Goal: Task Accomplishment & Management: Use online tool/utility

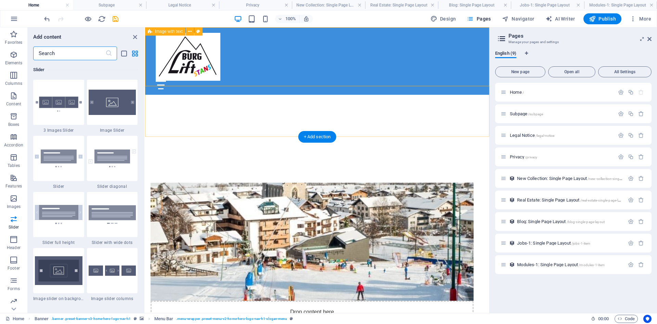
scroll to position [349, 0]
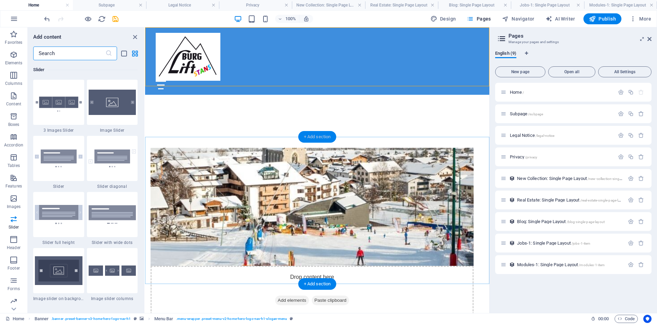
click at [320, 138] on div "+ Add section" at bounding box center [317, 137] width 38 height 12
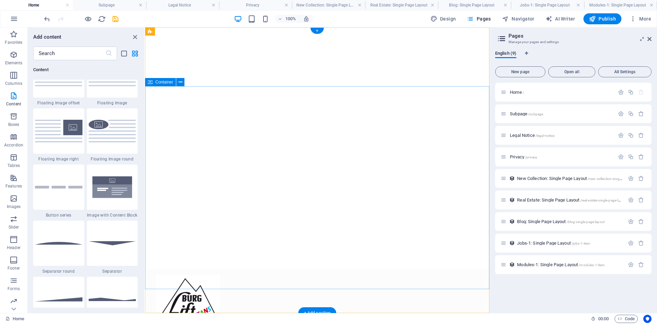
scroll to position [0, 0]
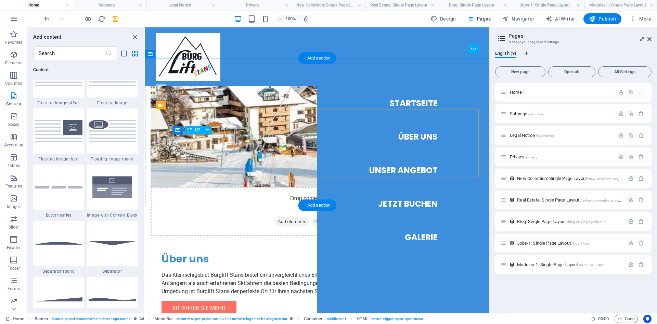
scroll to position [358, 0]
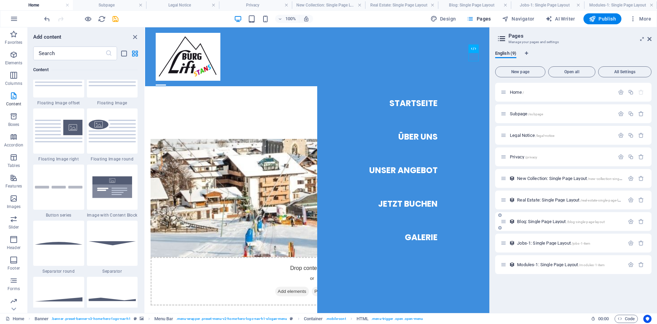
click at [557, 220] on span "Blog: Single Page Layout /blog-single-page-layout" at bounding box center [561, 221] width 88 height 5
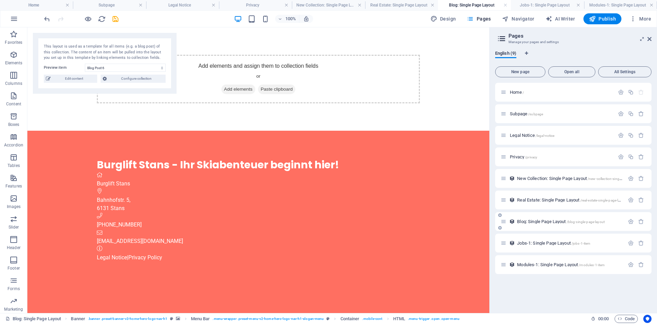
scroll to position [0, 0]
click at [557, 220] on span "Blog: Single Page Layout /blog-single-page-layout" at bounding box center [561, 221] width 88 height 5
click at [540, 200] on span "Real Estate: Single Page Layout /real-estate-single-page-layout" at bounding box center [572, 199] width 110 height 5
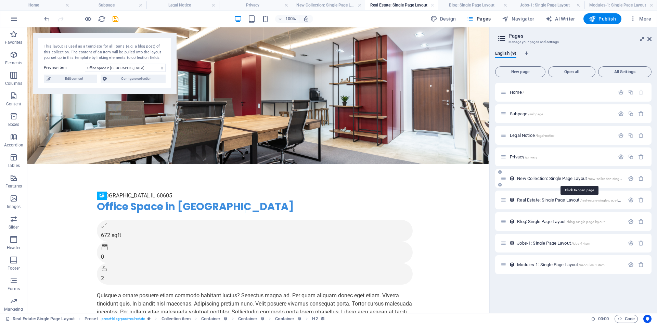
click at [541, 176] on span "New Collection: Single Page Layout /new-collection-single-page-layout" at bounding box center [579, 178] width 124 height 5
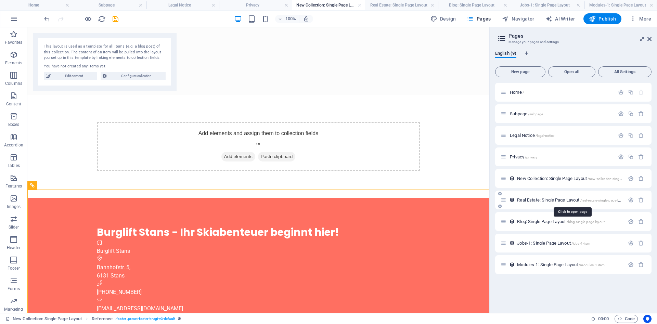
click at [528, 200] on span "Real Estate: Single Page Layout /real-estate-single-page-layout" at bounding box center [572, 199] width 110 height 5
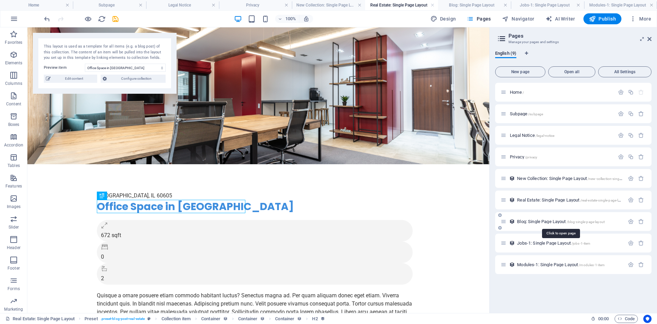
click at [535, 222] on span "Blog: Single Page Layout /blog-single-page-layout" at bounding box center [561, 221] width 88 height 5
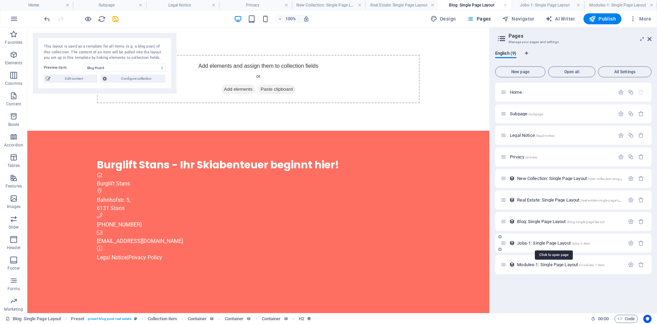
click at [532, 242] on span "Jobs-1: Single Page Layout /jobs-1-item" at bounding box center [553, 243] width 73 height 5
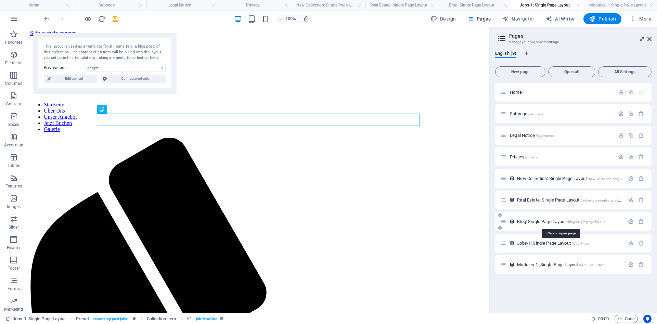
click at [536, 222] on span "Blog: Single Page Layout /blog-single-page-layout" at bounding box center [561, 221] width 88 height 5
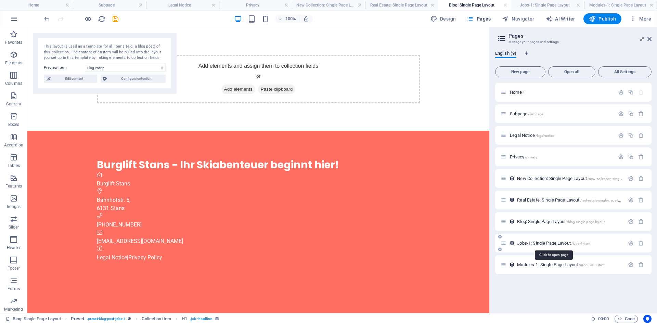
click at [530, 242] on span "Jobs-1: Single Page Layout /jobs-1-item" at bounding box center [553, 243] width 73 height 5
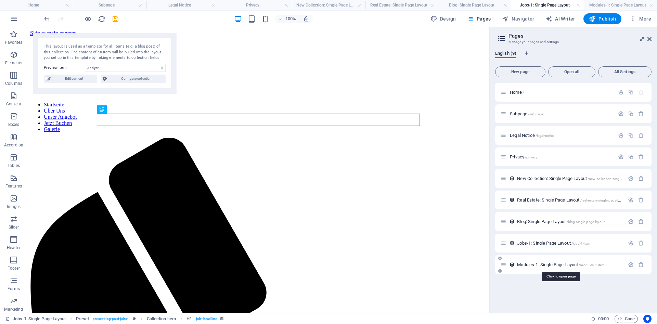
click at [530, 264] on span "Modules-1: Single Page Layout /modules-1-item" at bounding box center [561, 264] width 88 height 5
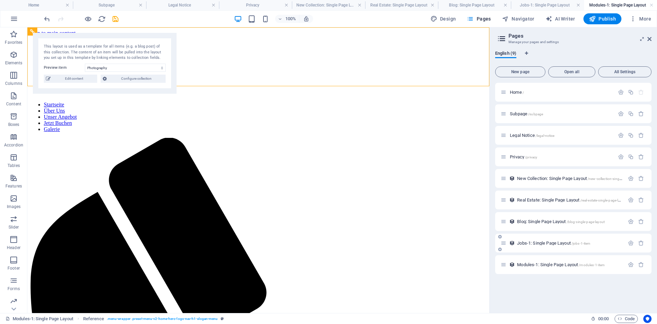
click at [530, 240] on div "Jobs-1: Single Page Layout /jobs-1-item" at bounding box center [563, 243] width 124 height 8
click at [526, 244] on span "Jobs-1: Single Page Layout /jobs-1-item" at bounding box center [553, 243] width 73 height 5
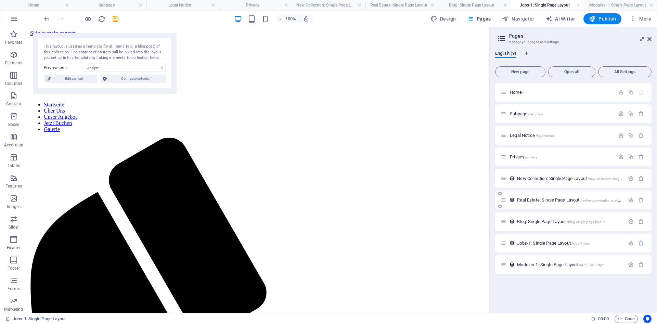
click at [532, 196] on div "Real Estate: Single Page Layout /real-estate-single-page-layout" at bounding box center [563, 200] width 124 height 8
click at [529, 199] on span "Real Estate: Single Page Layout /real-estate-single-page-layout" at bounding box center [572, 199] width 110 height 5
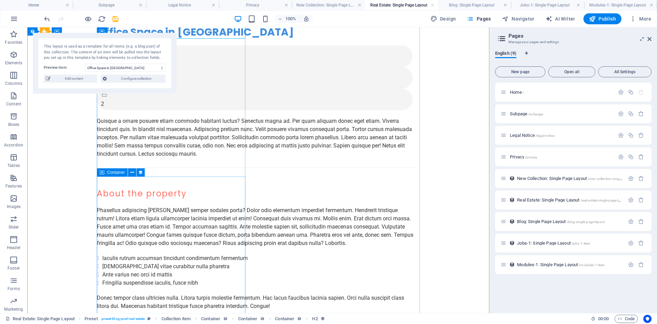
scroll to position [244, 0]
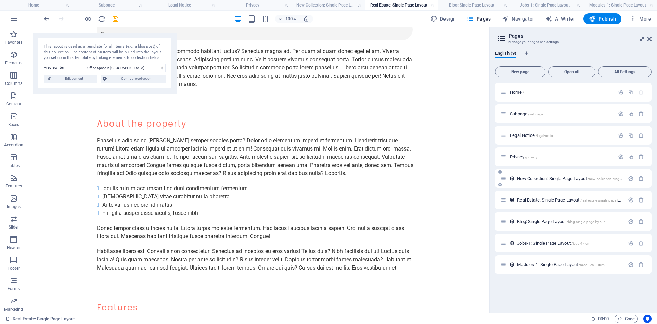
click at [542, 179] on span "New Collection: Single Page Layout /new-collection-single-page-layout" at bounding box center [579, 178] width 124 height 5
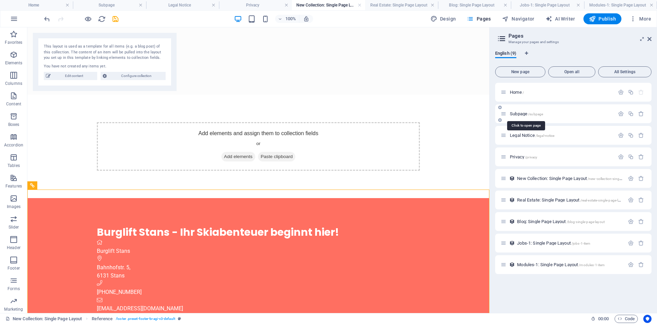
click at [521, 113] on span "Subpage /subpage" at bounding box center [526, 113] width 33 height 5
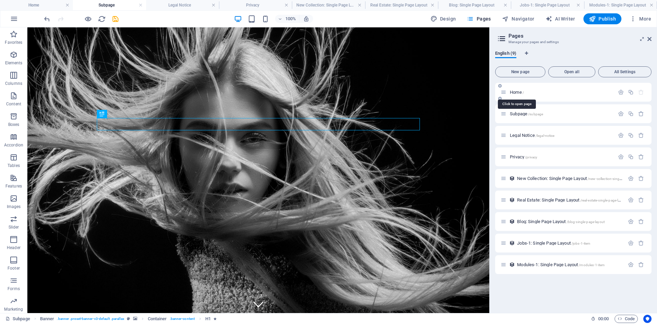
click at [519, 93] on span "Home /" at bounding box center [517, 92] width 14 height 5
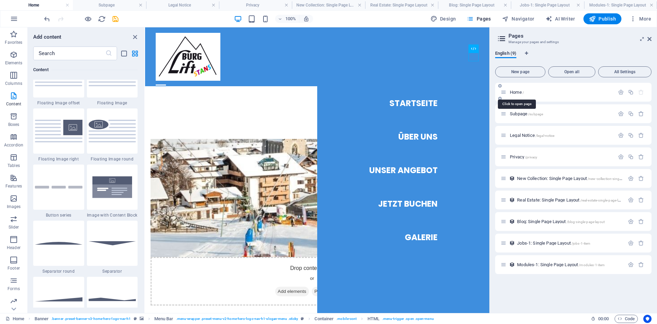
scroll to position [1505, 0]
click at [524, 179] on span "New Collection: Single Page Layout /new-collection-single-page-layout" at bounding box center [579, 178] width 124 height 5
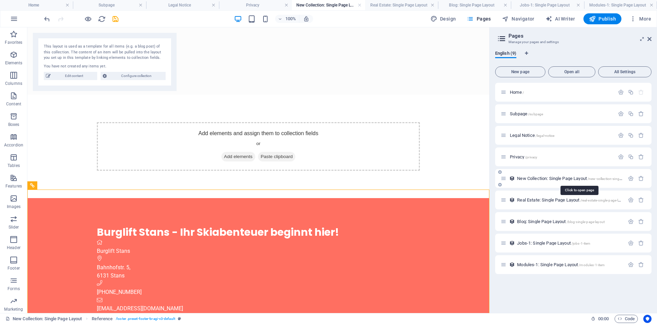
click at [522, 179] on span "New Collection: Single Page Layout /new-collection-single-page-layout" at bounding box center [579, 178] width 124 height 5
click at [528, 200] on span "Real Estate: Single Page Layout /real-estate-single-page-layout" at bounding box center [572, 199] width 110 height 5
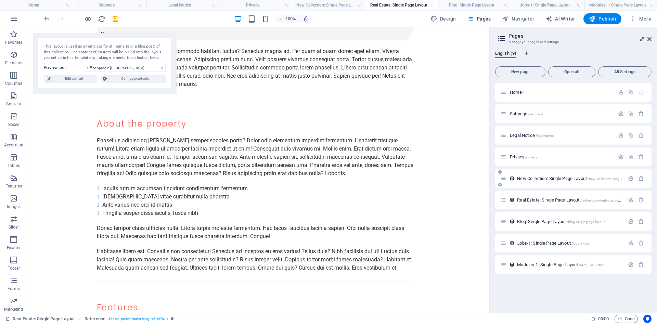
click at [527, 181] on div "New Collection: Single Page Layout /new-collection-single-page-layout" at bounding box center [563, 178] width 124 height 8
click at [526, 176] on span "New Collection: Single Page Layout /new-collection-single-page-layout" at bounding box center [579, 178] width 124 height 5
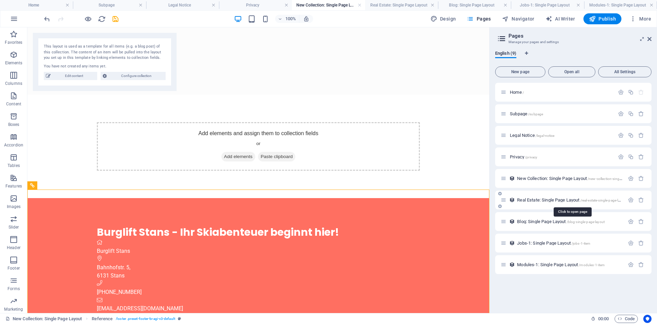
click at [535, 199] on span "Real Estate: Single Page Layout /real-estate-single-page-layout" at bounding box center [572, 199] width 110 height 5
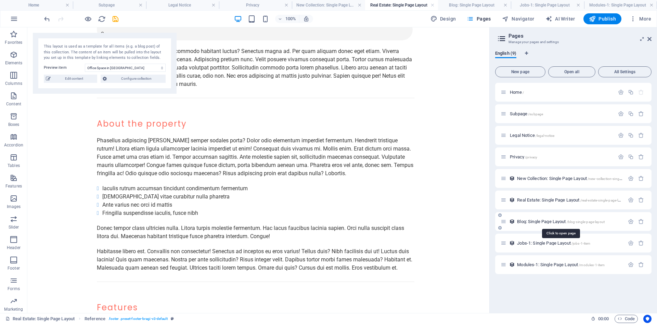
click at [532, 223] on span "Blog: Single Page Layout /blog-single-page-layout" at bounding box center [561, 221] width 88 height 5
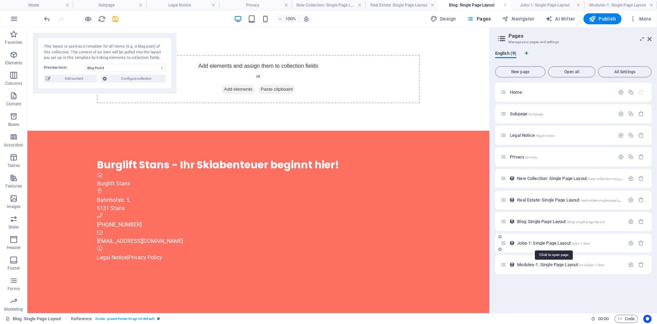
click at [525, 243] on span "Jobs-1: Single Page Layout /jobs-1-item" at bounding box center [553, 243] width 73 height 5
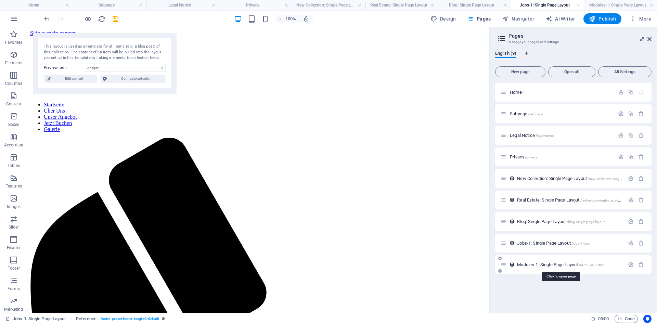
click at [533, 264] on span "Modules-1: Single Page Layout /modules-1-item" at bounding box center [561, 264] width 88 height 5
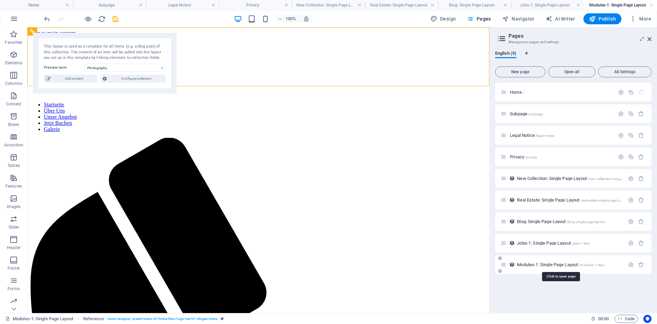
click at [530, 263] on span "Modules-1: Single Page Layout /modules-1-item" at bounding box center [561, 264] width 88 height 5
click at [536, 244] on span "Jobs-1: Single Page Layout /jobs-1-item" at bounding box center [553, 243] width 73 height 5
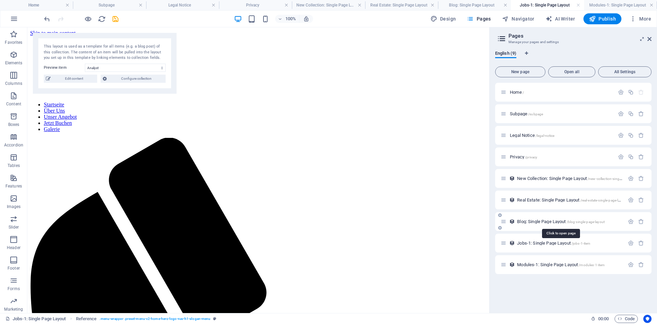
click at [537, 222] on span "Blog: Single Page Layout /blog-single-page-layout" at bounding box center [561, 221] width 88 height 5
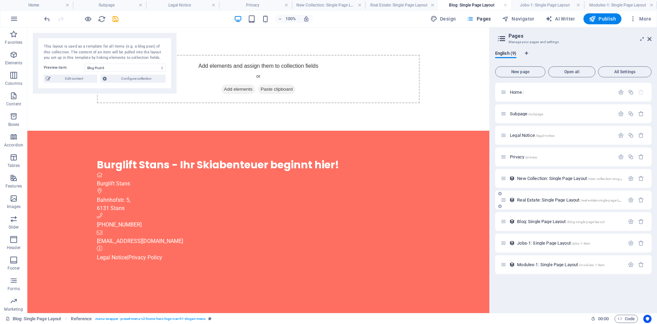
click at [532, 201] on span "Real Estate: Single Page Layout /real-estate-single-page-layout" at bounding box center [572, 199] width 110 height 5
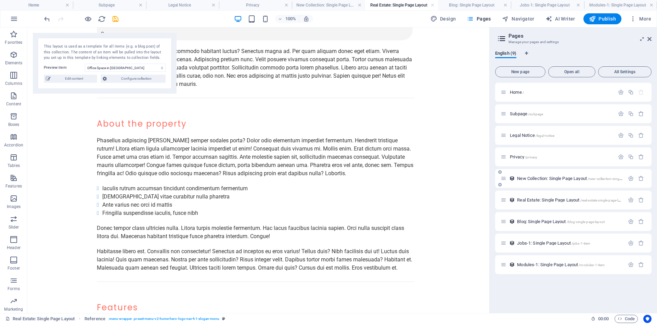
click at [534, 180] on span "New Collection: Single Page Layout /new-collection-single-page-layout" at bounding box center [579, 178] width 124 height 5
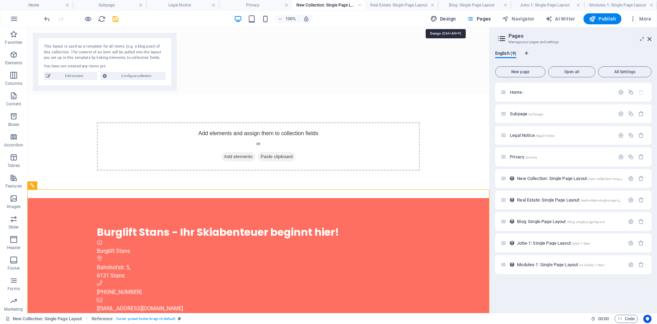
click at [452, 17] on span "Design" at bounding box center [443, 18] width 26 height 7
select select "px"
select select "200"
select select "px"
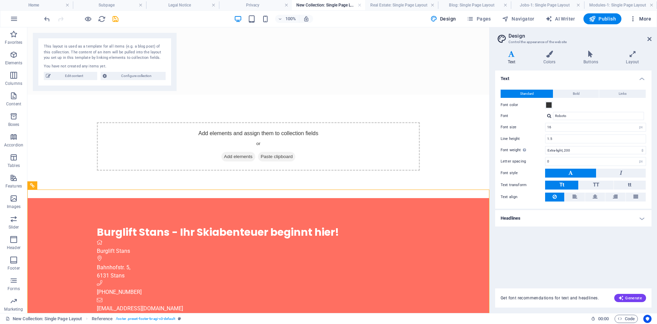
click at [633, 18] on icon "button" at bounding box center [632, 18] width 7 height 7
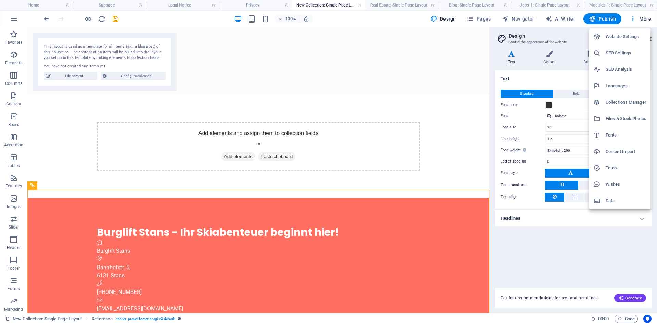
click at [617, 35] on h6 "Website Settings" at bounding box center [626, 37] width 41 height 8
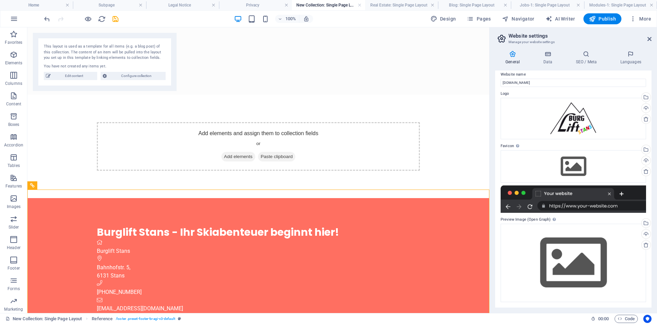
scroll to position [0, 0]
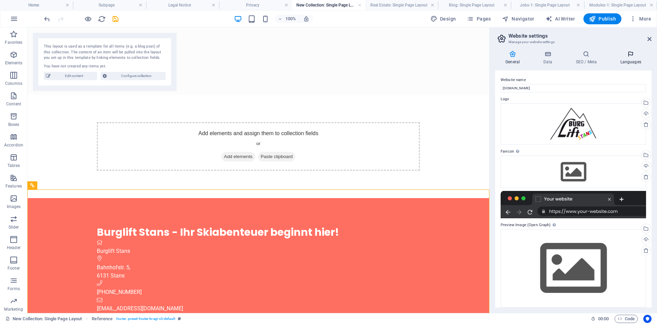
click at [628, 57] on icon at bounding box center [631, 54] width 42 height 7
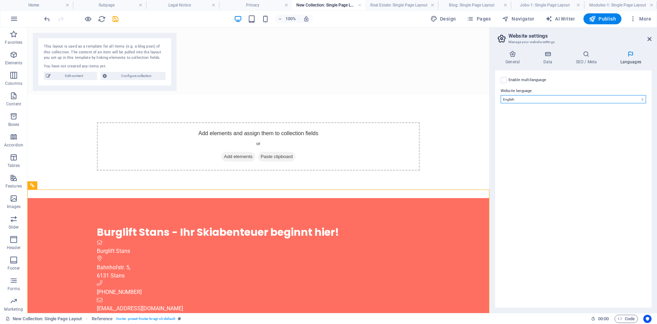
click at [501, 95] on select "Abkhazian Afar Afrikaans Akan Albanian Amharic Arabic Aragonese Armenian Assame…" at bounding box center [573, 99] width 145 height 8
select select "55"
click option "German" at bounding box center [0, 0] width 0 height 0
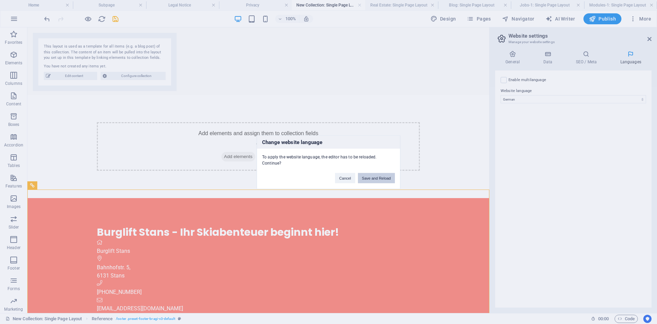
click at [372, 178] on button "Save and Reload" at bounding box center [376, 178] width 37 height 10
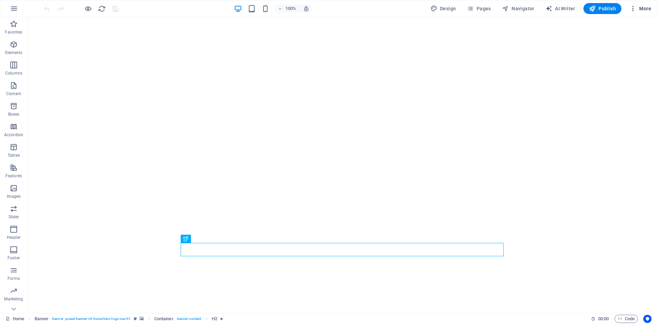
click at [642, 10] on span "More" at bounding box center [640, 8] width 22 height 7
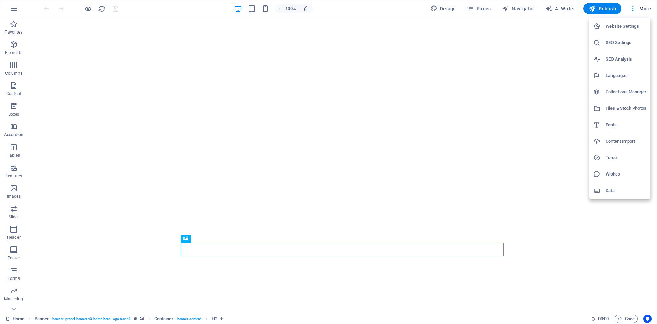
click at [623, 74] on h6 "Languages" at bounding box center [626, 76] width 41 height 8
select select "55"
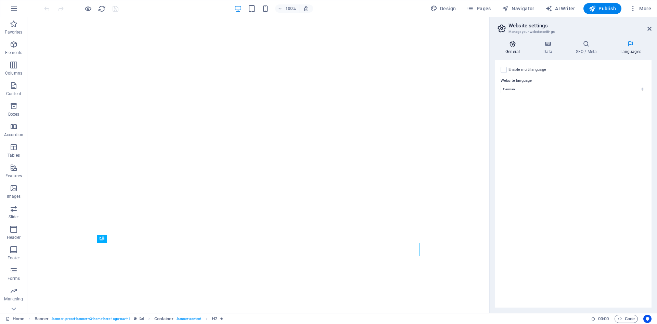
click at [514, 47] on icon at bounding box center [512, 43] width 35 height 7
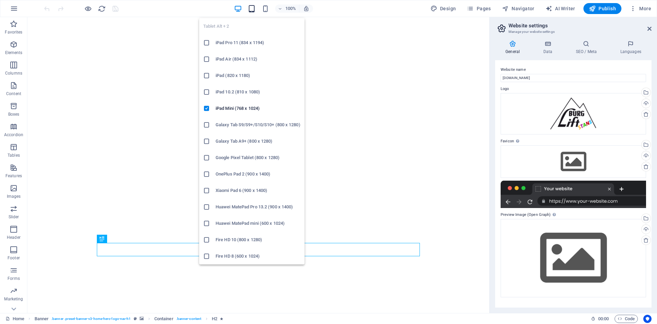
click at [256, 8] on icon "button" at bounding box center [252, 9] width 8 height 8
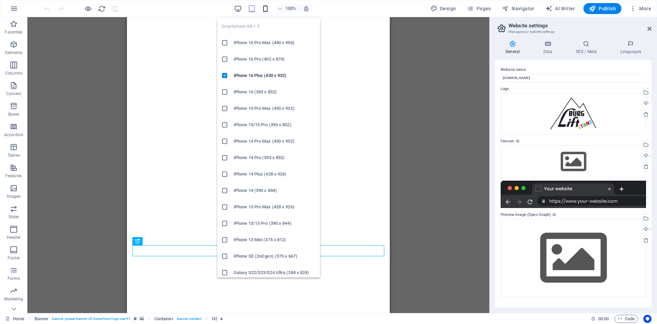
click at [266, 7] on icon "button" at bounding box center [265, 9] width 8 height 8
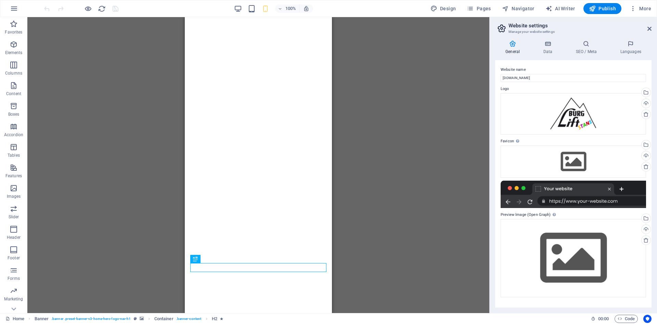
click at [402, 148] on div "Drag here to replace the existing content. Press “Ctrl” if you want to create a…" at bounding box center [258, 165] width 462 height 296
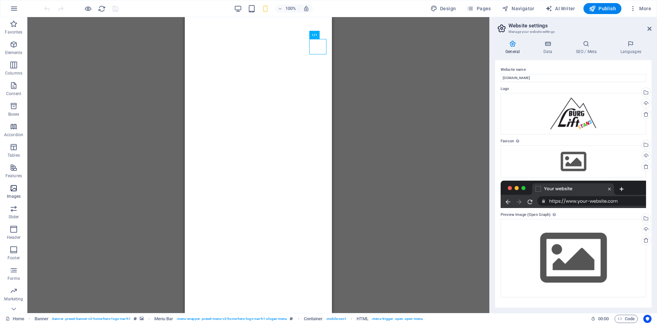
scroll to position [12, 0]
click at [14, 242] on icon "button" at bounding box center [14, 238] width 8 height 8
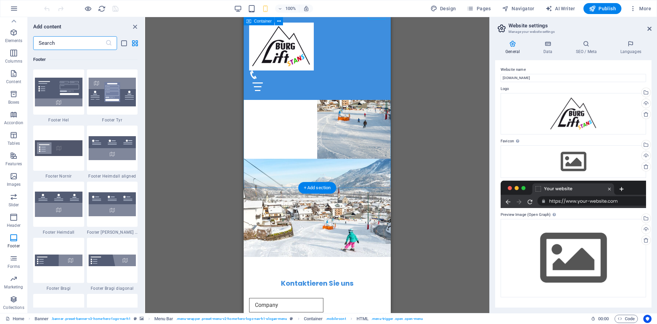
scroll to position [1153, 0]
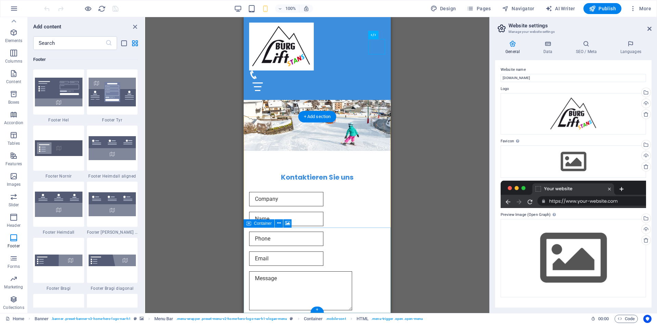
select select "px"
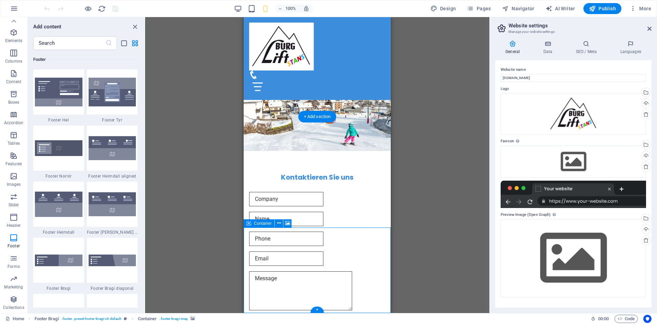
select select "1"
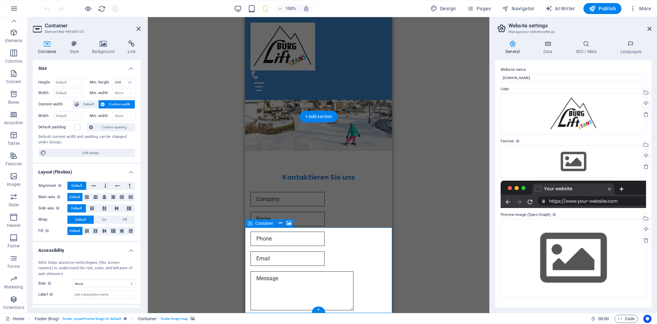
scroll to position [12, 0]
click at [102, 41] on icon at bounding box center [103, 43] width 33 height 7
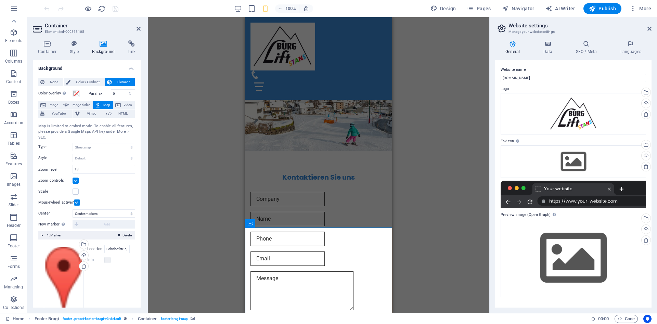
click at [91, 249] on label "Location" at bounding box center [95, 249] width 17 height 8
click at [104, 249] on input "Bahnhofstr. 5, 6131 Stans" at bounding box center [116, 249] width 25 height 8
click at [113, 250] on input "Bahnhofstr. 5, 6131 Stans" at bounding box center [116, 249] width 25 height 8
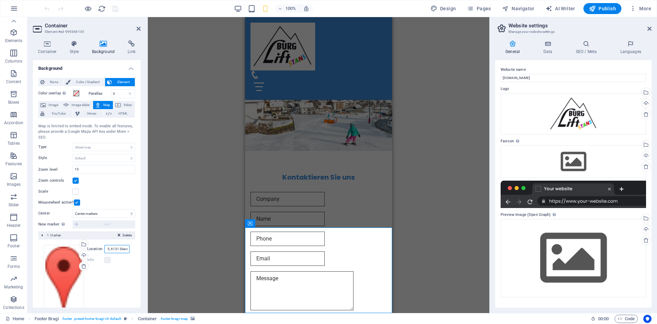
click at [116, 250] on input "Bahnhofstr. 5, 6131 Stans" at bounding box center [116, 249] width 25 height 8
type input "6135 Stans, Burglift"
click at [76, 47] on icon at bounding box center [75, 43] width 20 height 7
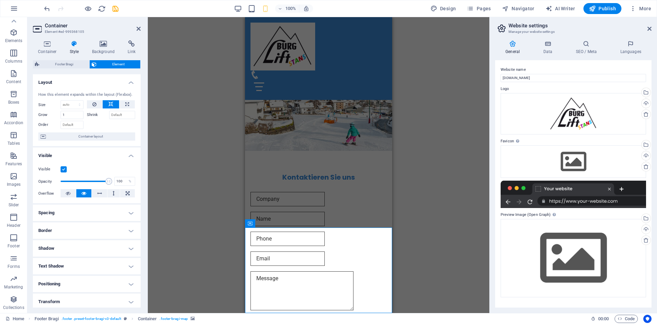
click at [70, 44] on icon at bounding box center [75, 43] width 20 height 7
click at [46, 45] on icon at bounding box center [47, 43] width 29 height 7
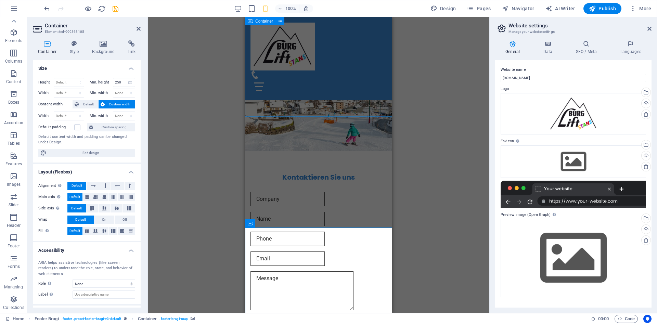
click at [307, 151] on div "Kontaktieren Sie uns I have read and understand the privacy policy. Unreadable?…" at bounding box center [318, 269] width 147 height 237
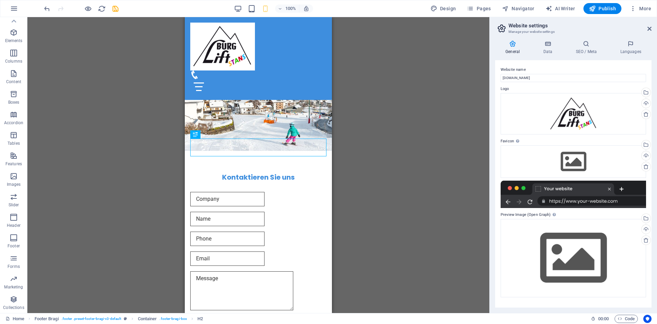
click at [405, 134] on div "Drag here to replace the existing content. Press “Ctrl” if you want to create a…" at bounding box center [258, 165] width 462 height 296
click at [382, 113] on div "Drag here to replace the existing content. Press “Ctrl” if you want to create a…" at bounding box center [258, 165] width 462 height 296
click at [11, 32] on icon "button" at bounding box center [14, 32] width 8 height 8
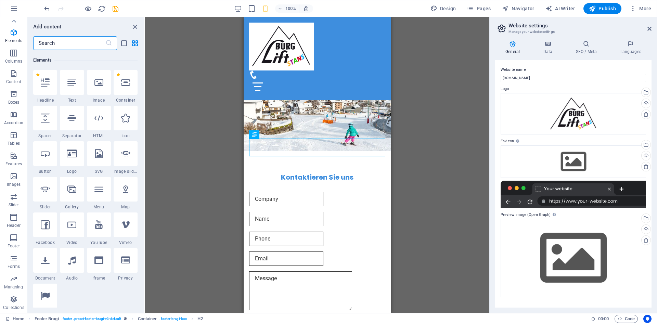
scroll to position [73, 0]
click at [216, 96] on div "Drag here to replace the existing content. Press “Ctrl” if you want to create a…" at bounding box center [317, 165] width 344 height 296
click at [84, 28] on h6 "Preview Ctrl+P" at bounding box center [94, 26] width 46 height 8
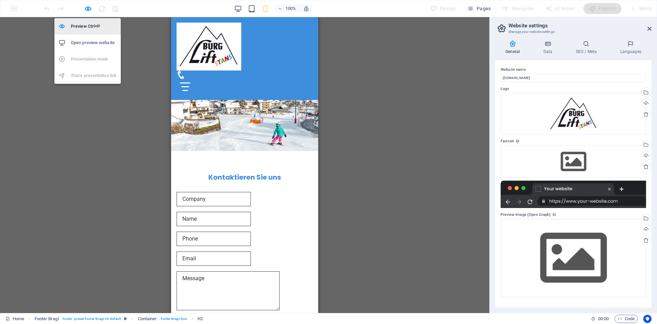
scroll to position [1053, 0]
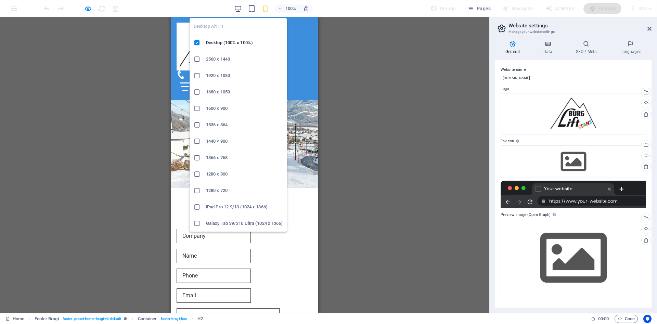
click at [236, 9] on icon "button" at bounding box center [238, 9] width 8 height 8
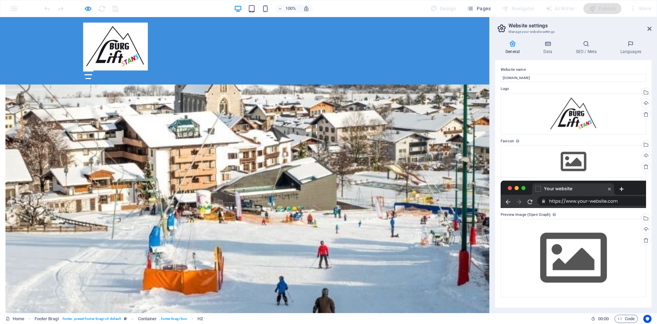
scroll to position [290, 0]
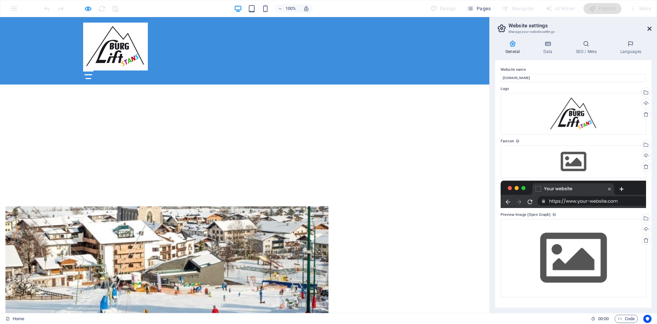
click at [650, 29] on icon at bounding box center [649, 28] width 4 height 5
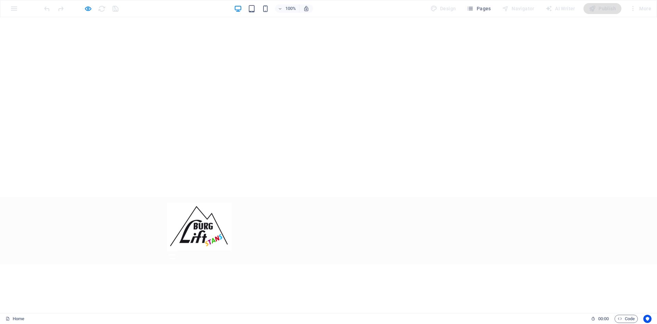
scroll to position [0, 0]
click at [332, 297] on icon at bounding box center [328, 302] width 10 height 10
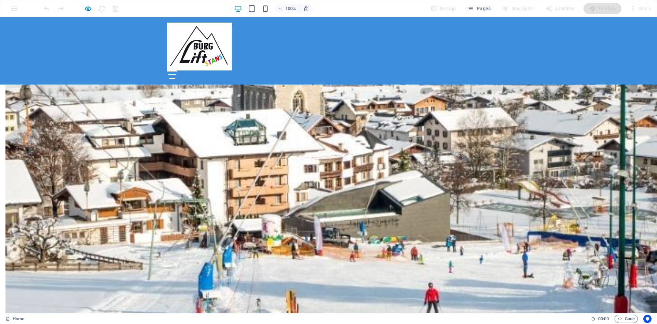
scroll to position [304, 0]
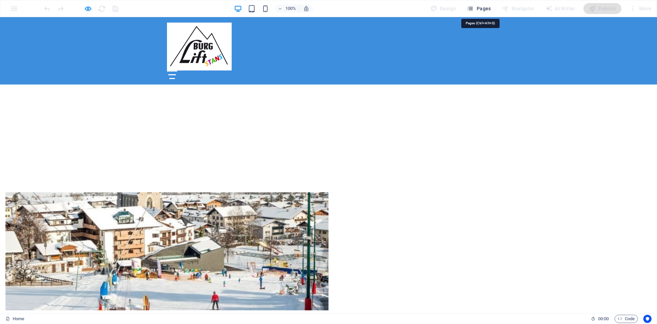
click at [484, 8] on span "Pages" at bounding box center [479, 8] width 24 height 7
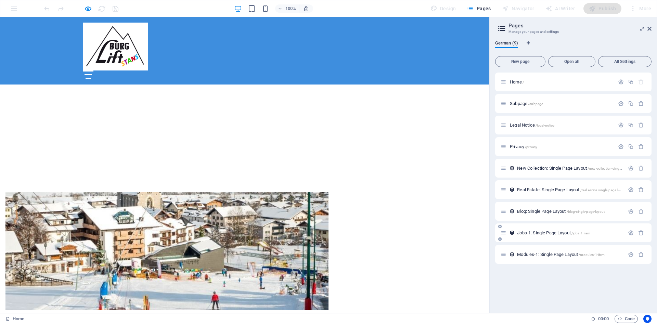
click at [504, 234] on icon at bounding box center [504, 233] width 6 height 6
click at [631, 231] on icon "button" at bounding box center [631, 233] width 6 height 6
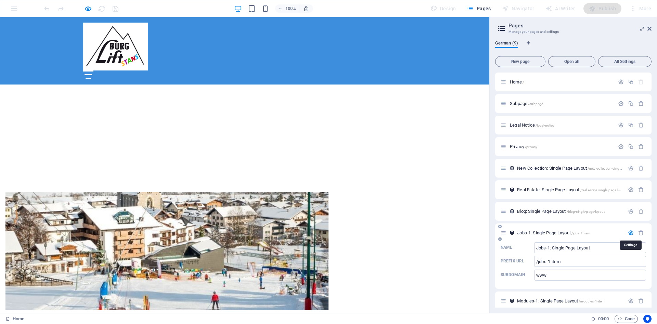
click at [631, 231] on icon "button" at bounding box center [631, 233] width 6 height 6
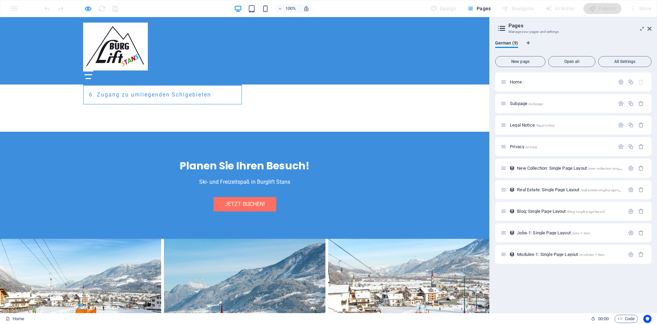
scroll to position [942, 0]
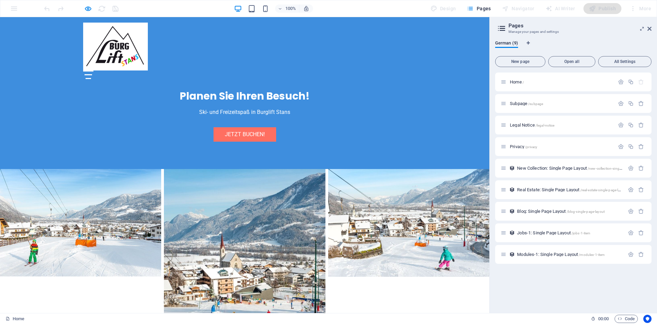
scroll to position [988, 0]
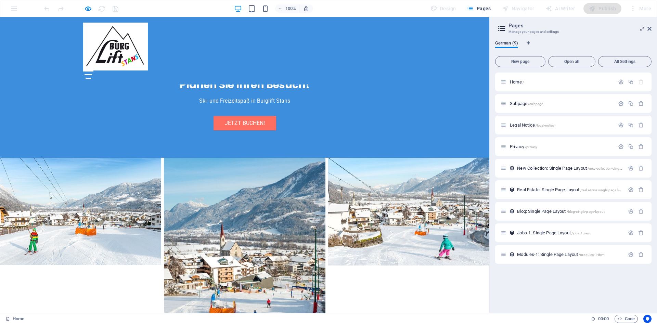
click at [601, 4] on div "Publish" at bounding box center [602, 8] width 38 height 11
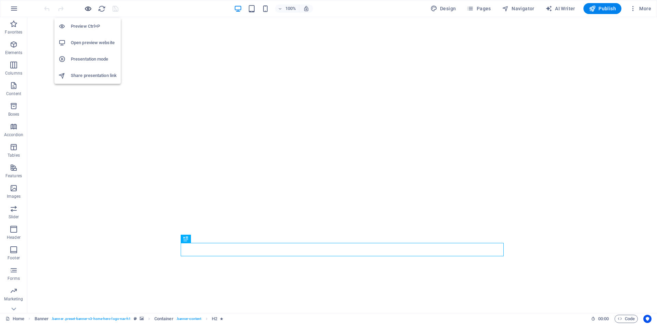
click at [88, 7] on icon "button" at bounding box center [88, 9] width 8 height 8
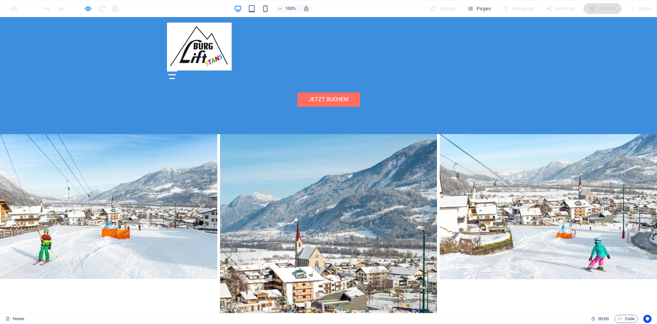
scroll to position [1072, 0]
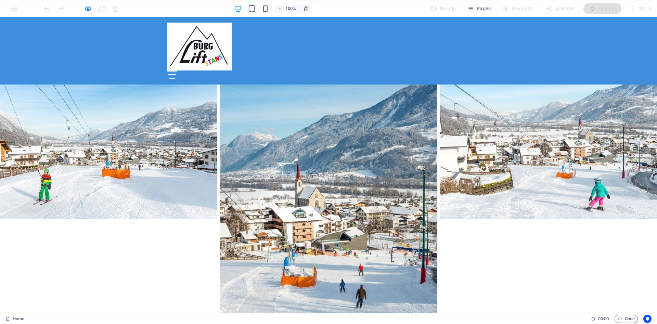
click at [18, 319] on link "Home" at bounding box center [14, 319] width 19 height 8
click at [21, 317] on link "Home" at bounding box center [14, 319] width 19 height 8
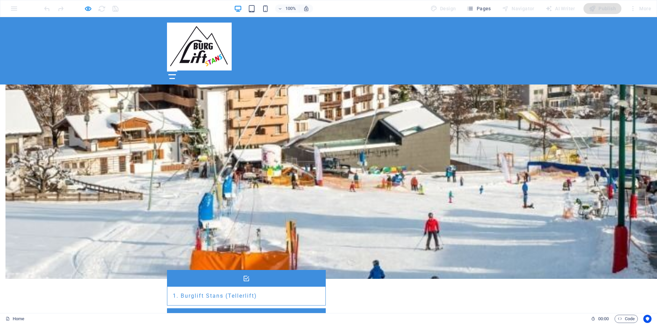
scroll to position [479, 0]
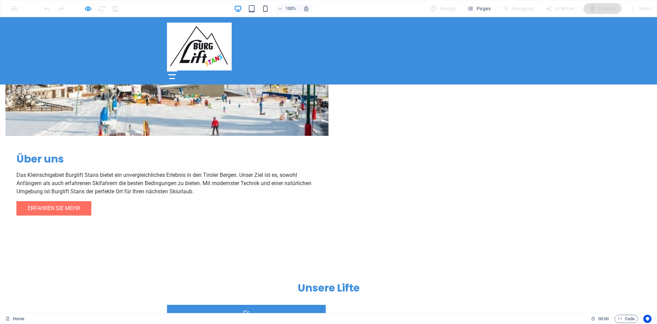
scroll to position [339, 0]
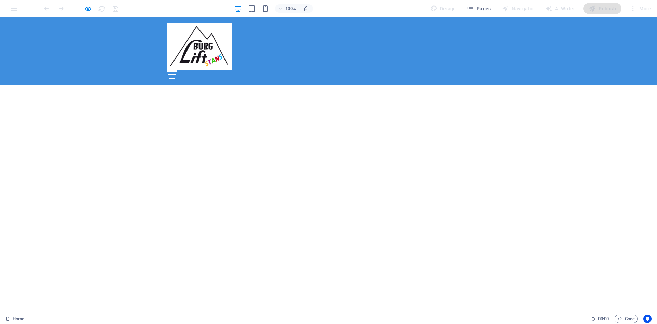
scroll to position [60, 0]
click at [505, 253] on div "Willkommen bei Burglift Stans" at bounding box center [328, 319] width 657 height 132
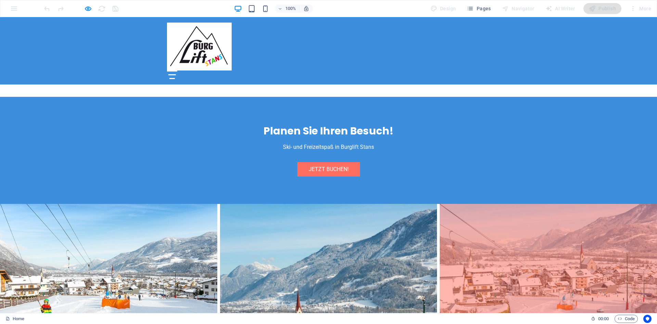
scroll to position [1072, 0]
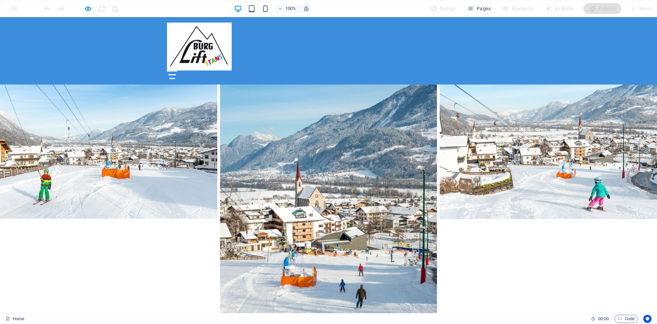
click at [476, 8] on span "Pages" at bounding box center [479, 8] width 24 height 7
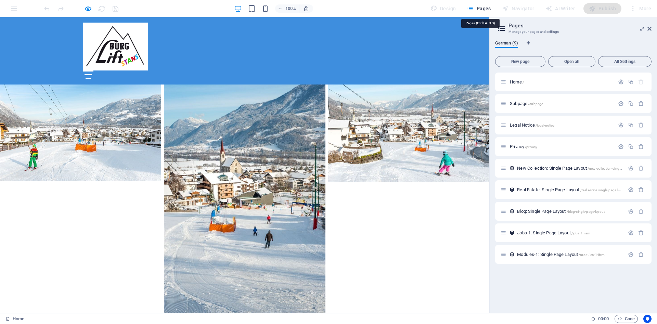
scroll to position [988, 0]
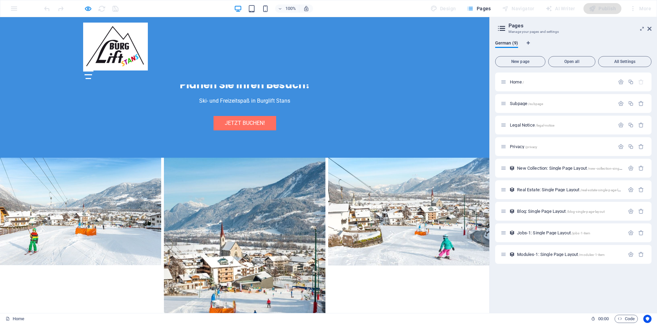
click at [13, 9] on div "100% Design Pages Navigator AI Writer Publish More" at bounding box center [328, 8] width 656 height 16
click at [488, 12] on button "Pages" at bounding box center [478, 8] width 29 height 11
click at [640, 6] on div "More" at bounding box center [640, 8] width 27 height 11
click at [651, 28] on aside "Pages Manage your pages and settings German (9) New page Open all All Settings …" at bounding box center [573, 165] width 168 height 296
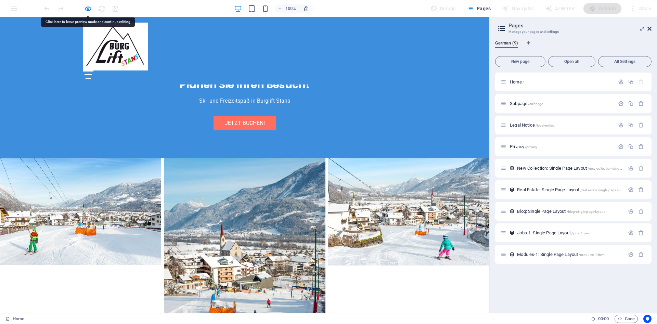
click at [648, 29] on icon at bounding box center [649, 28] width 4 height 5
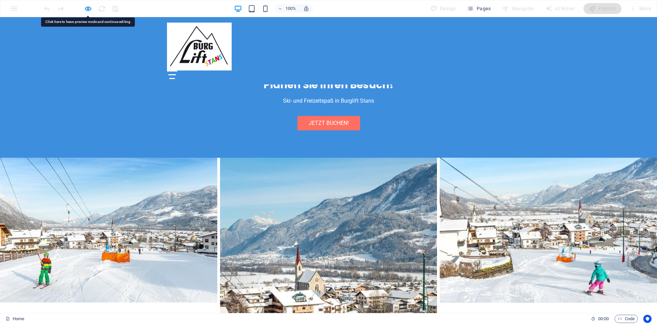
scroll to position [1072, 0]
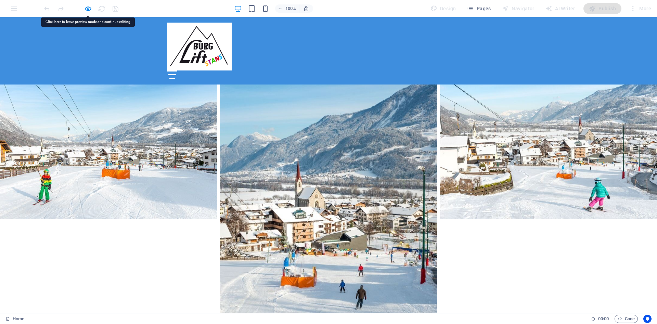
click at [177, 70] on div at bounding box center [172, 74] width 10 height 9
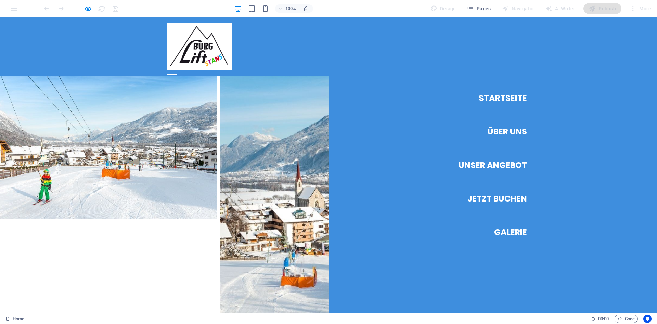
click at [499, 167] on link "Unser Angebot" at bounding box center [492, 165] width 68 height 19
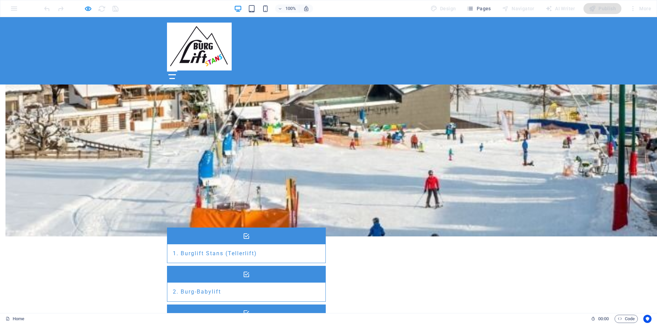
scroll to position [410, 0]
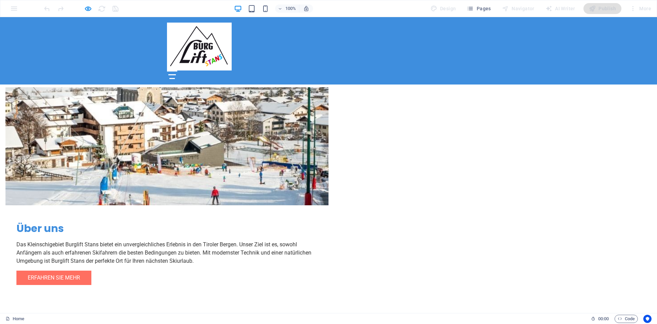
click at [176, 74] on div at bounding box center [172, 74] width 8 height 1
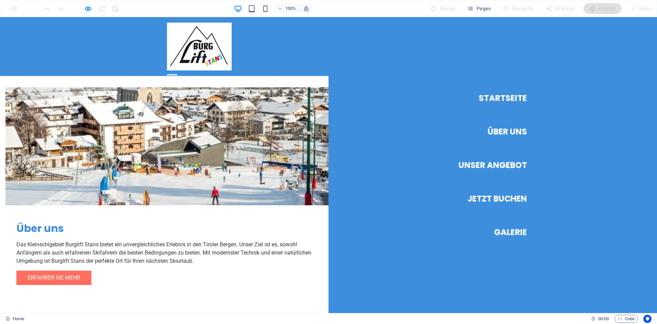
click at [509, 234] on link "Galerie" at bounding box center [510, 232] width 33 height 19
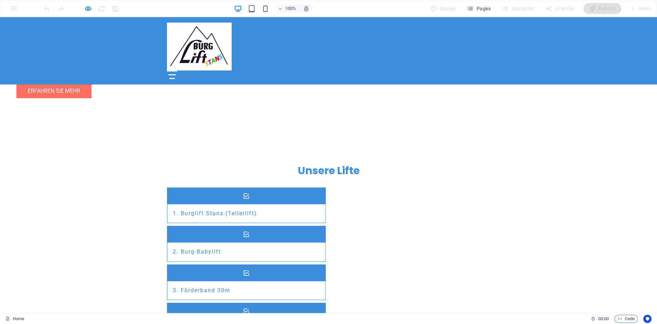
scroll to position [663, 0]
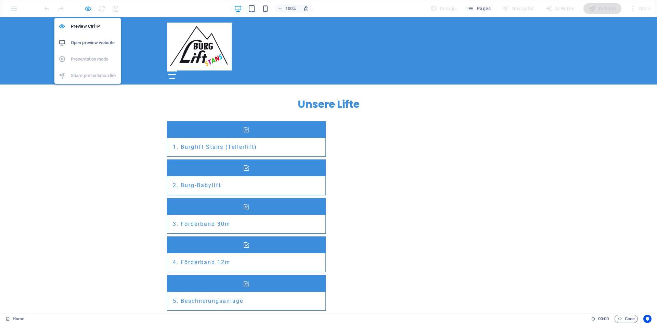
click at [88, 9] on icon "button" at bounding box center [88, 9] width 8 height 8
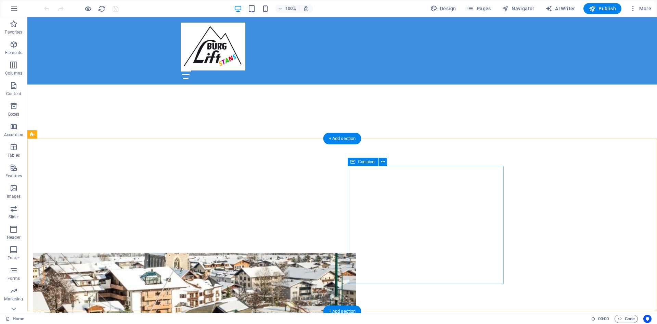
scroll to position [174, 0]
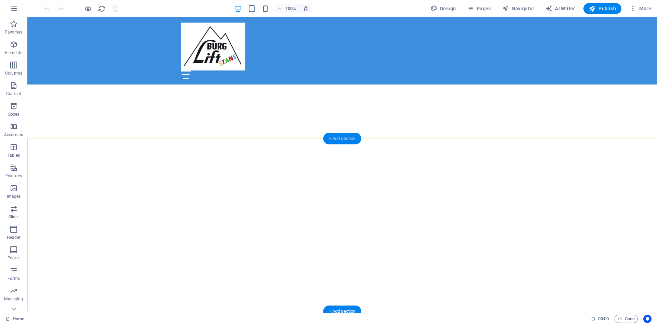
click at [345, 137] on div "+ Add section" at bounding box center [342, 139] width 38 height 12
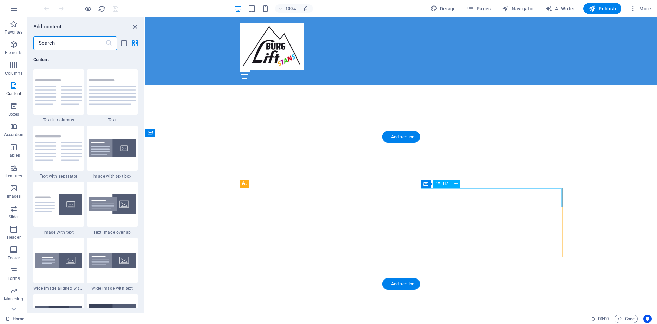
scroll to position [349, 0]
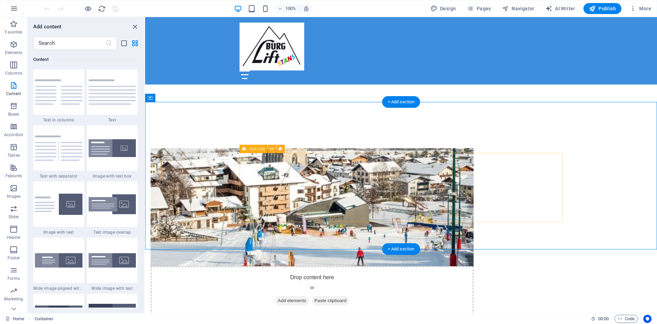
scroll to position [418, 0]
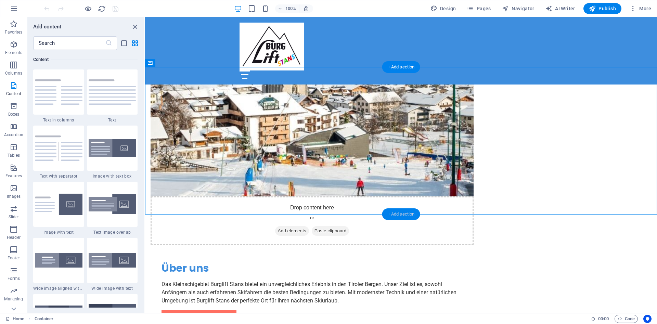
click at [403, 215] on div "+ Add section" at bounding box center [401, 214] width 38 height 12
click at [111, 153] on img at bounding box center [113, 148] width 48 height 18
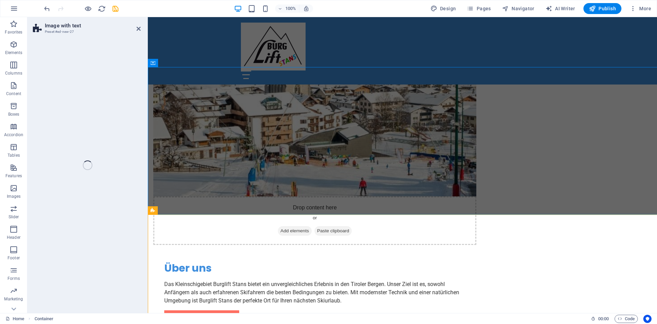
select select "rem"
select select "px"
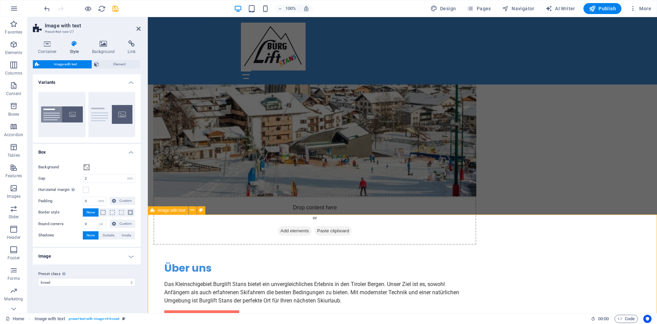
scroll to position [488, 0]
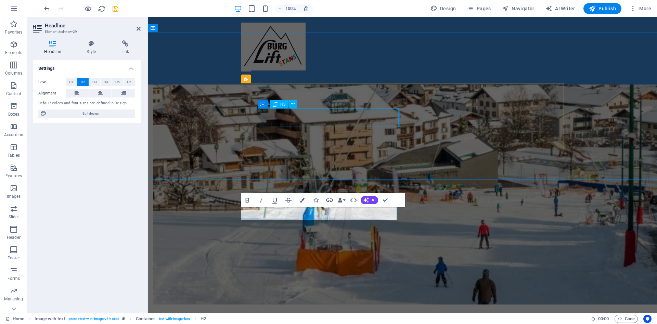
scroll to position [453, 0]
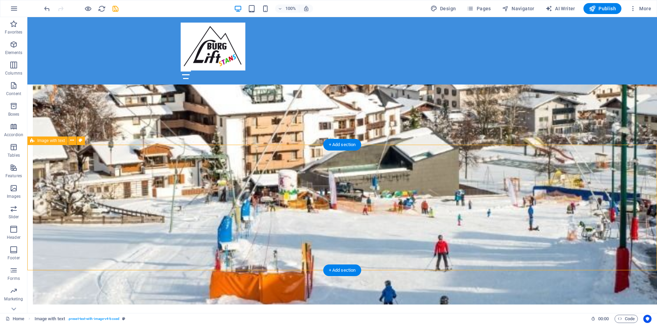
scroll to position [418, 0]
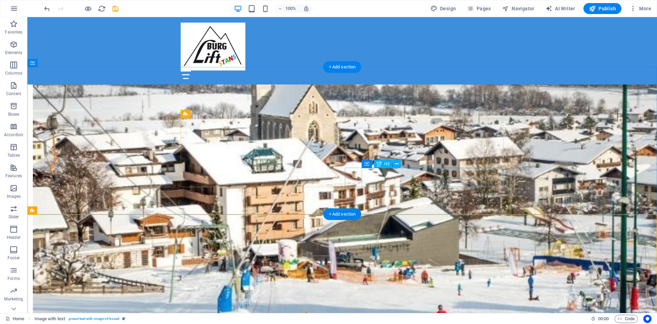
scroll to position [523, 0]
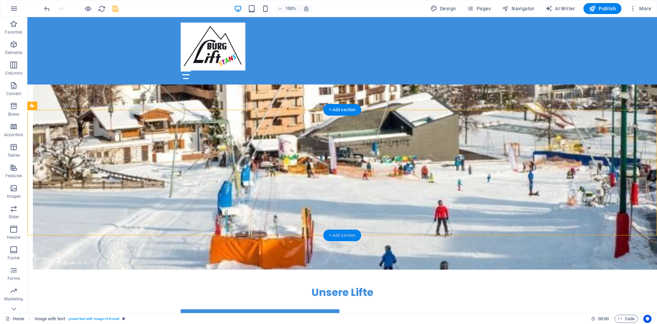
click at [339, 235] on div "+ Add section" at bounding box center [342, 236] width 38 height 12
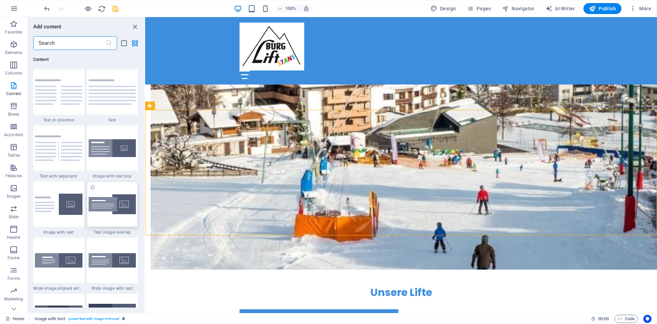
scroll to position [1228, 0]
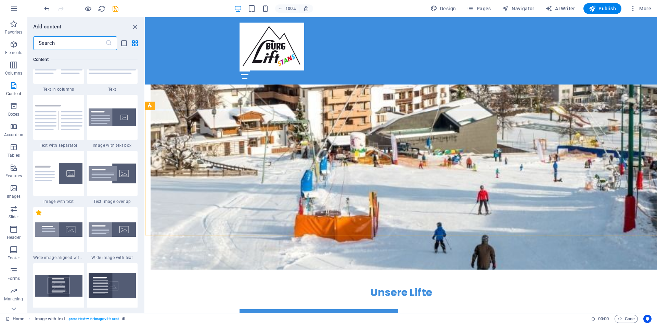
click at [38, 213] on label "1 Star" at bounding box center [39, 213] width 6 height 6
click at [36, 216] on input "1 Star" at bounding box center [36, 216] width 0 height 0
radio input "true"
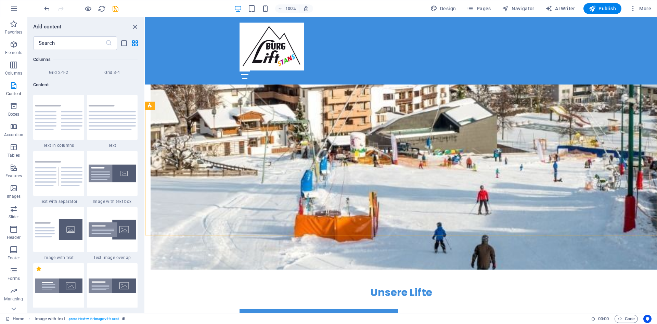
scroll to position [1284, 0]
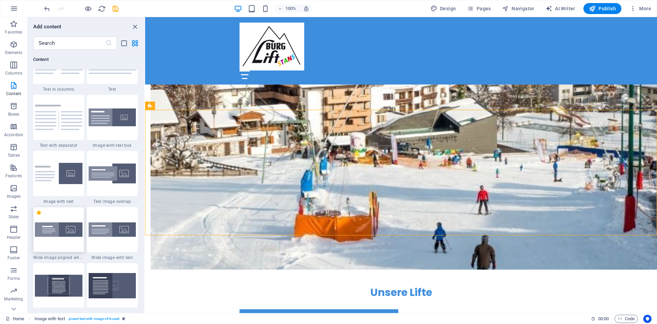
click at [62, 231] on img at bounding box center [59, 229] width 48 height 14
click at [145, 231] on div "Drag here to replace the existing content. Press “Ctrl” if you want to create a…" at bounding box center [401, 165] width 512 height 296
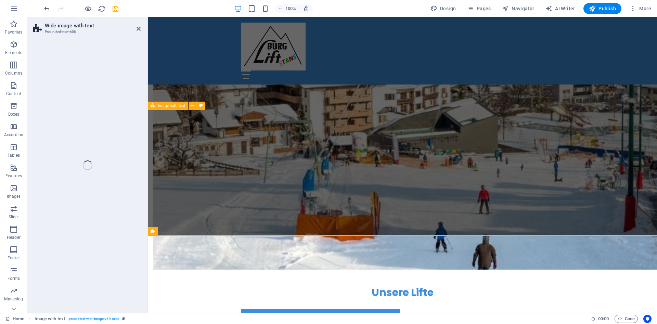
select select "%"
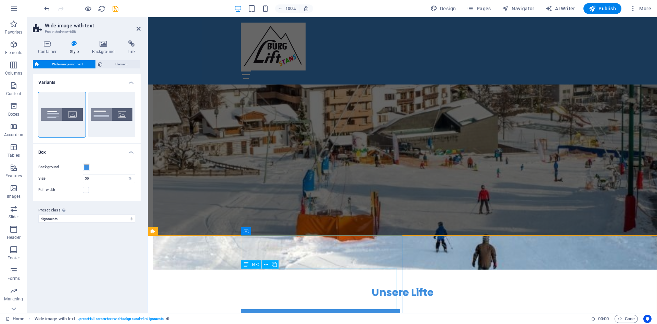
scroll to position [593, 0]
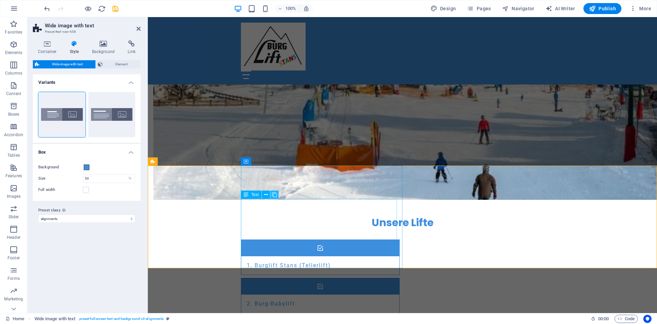
click at [277, 193] on button at bounding box center [274, 195] width 8 height 8
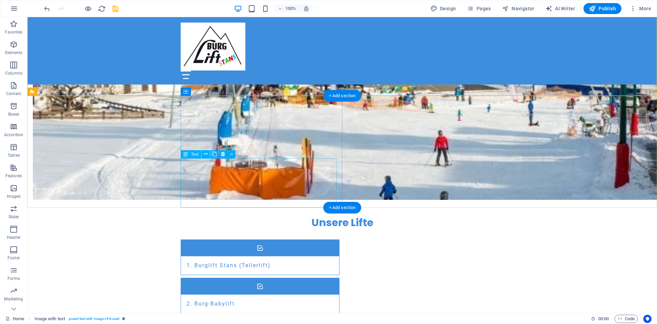
scroll to position [663, 0]
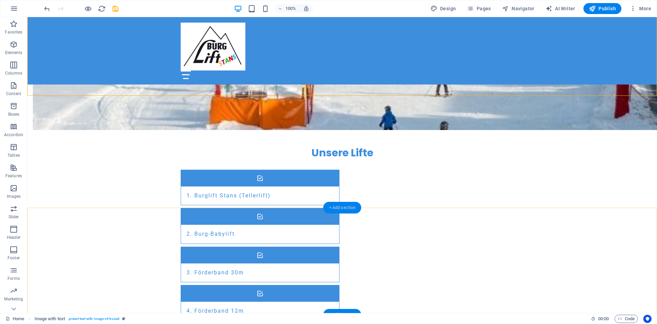
drag, startPoint x: 341, startPoint y: 207, endPoint x: 205, endPoint y: 193, distance: 137.3
click at [341, 207] on div "+ Add section" at bounding box center [342, 208] width 38 height 12
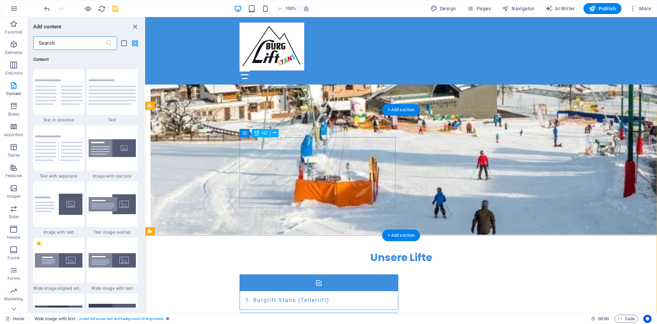
scroll to position [523, 0]
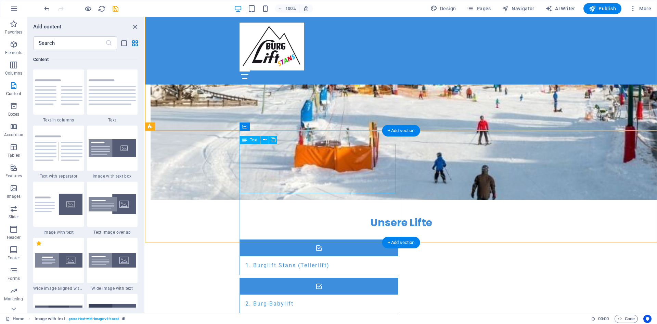
scroll to position [628, 0]
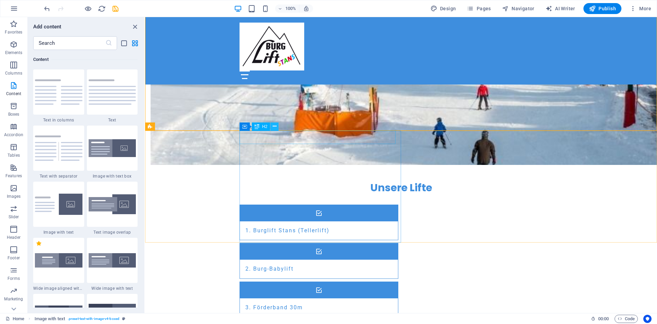
click at [275, 129] on icon at bounding box center [275, 126] width 4 height 7
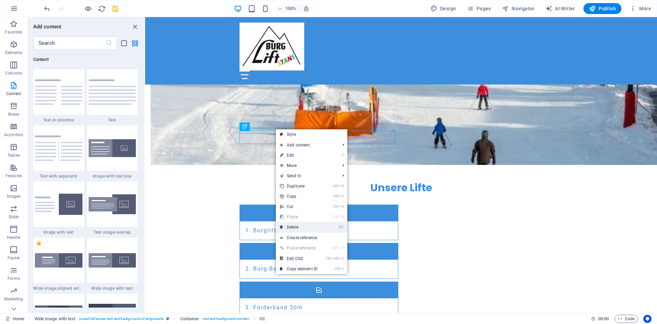
click at [304, 226] on link "⌦ Delete" at bounding box center [299, 227] width 46 height 10
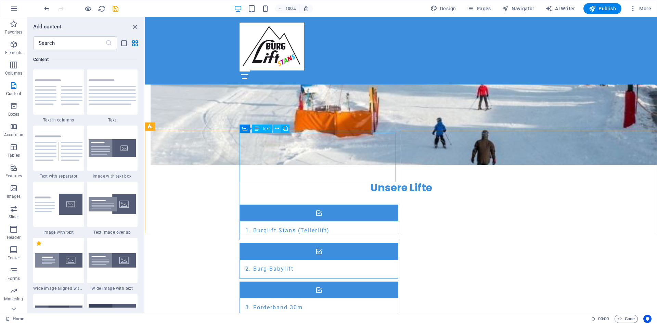
click at [278, 127] on icon at bounding box center [277, 128] width 4 height 7
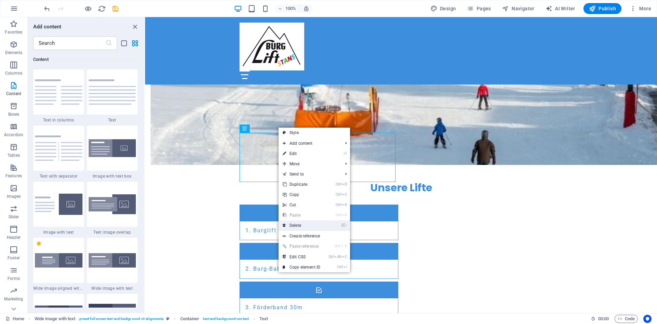
click at [311, 225] on link "⌦ Delete" at bounding box center [301, 225] width 46 height 10
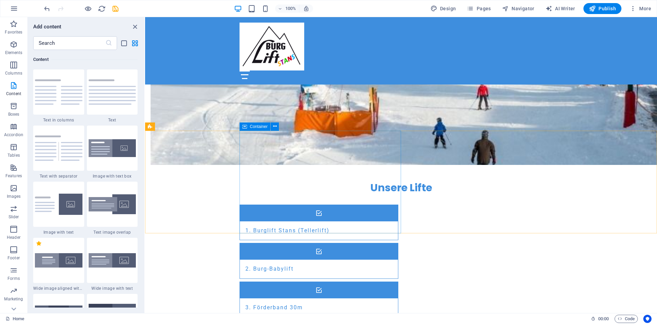
click at [256, 125] on span "Container" at bounding box center [259, 127] width 18 height 4
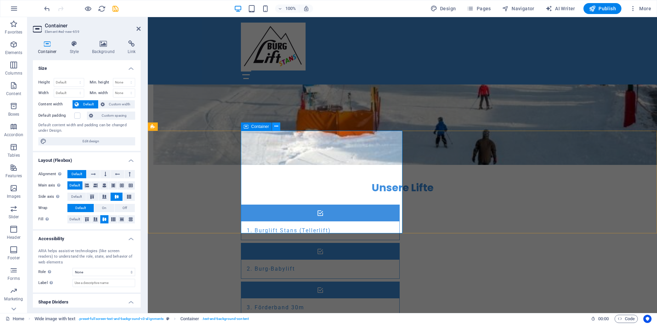
click at [276, 127] on icon at bounding box center [276, 126] width 4 height 7
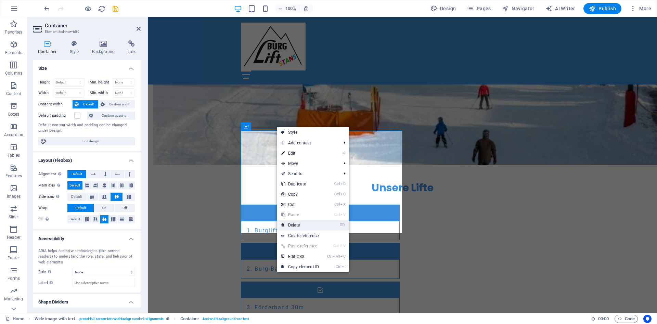
click at [309, 222] on link "⌦ Delete" at bounding box center [300, 225] width 46 height 10
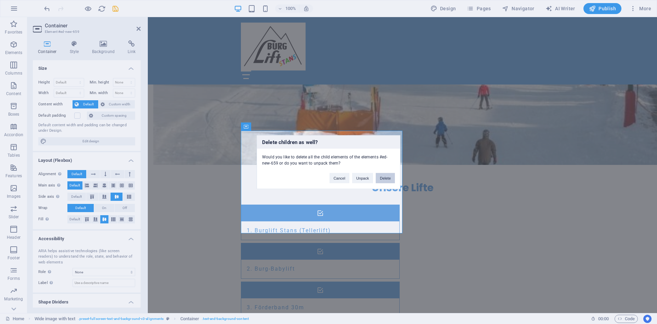
click at [385, 177] on button "Delete" at bounding box center [385, 178] width 19 height 10
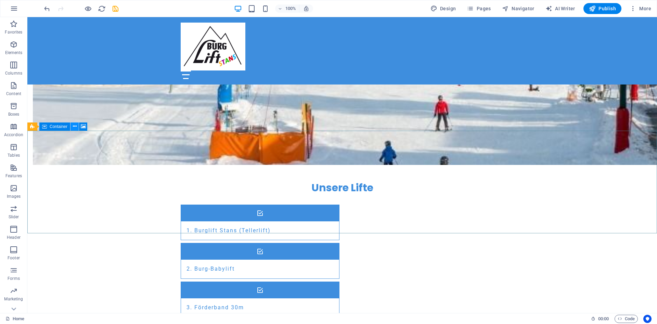
click at [73, 127] on icon at bounding box center [75, 126] width 4 height 7
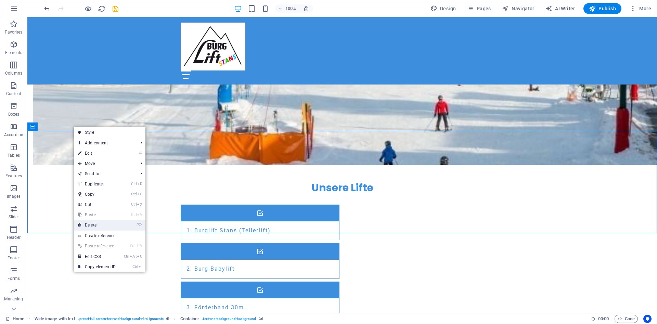
click at [94, 223] on link "⌦ Delete" at bounding box center [97, 225] width 46 height 10
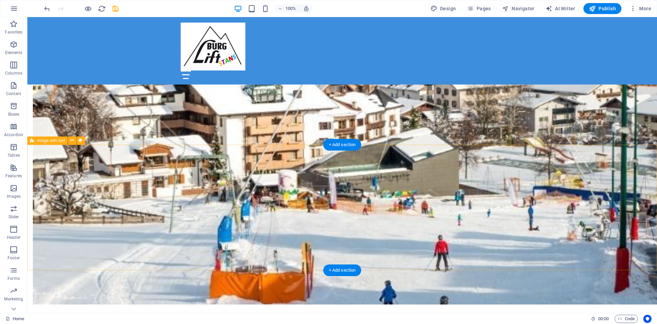
scroll to position [593, 0]
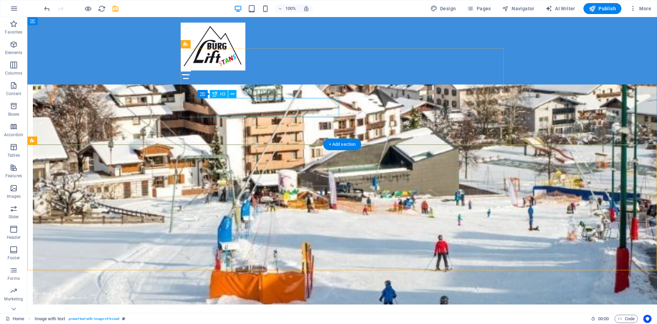
scroll to position [558, 0]
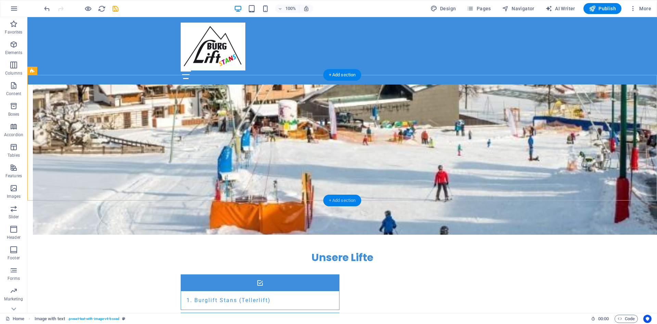
click at [346, 201] on div "+ Add section" at bounding box center [342, 201] width 38 height 12
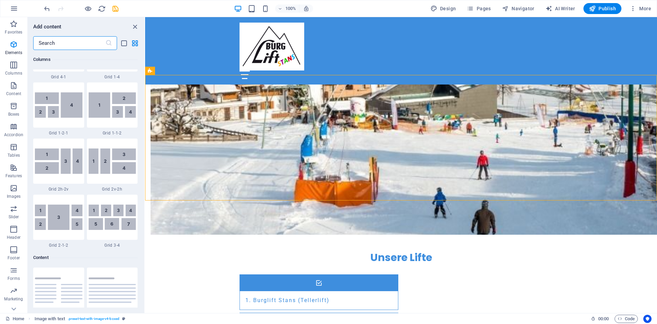
scroll to position [1253, 0]
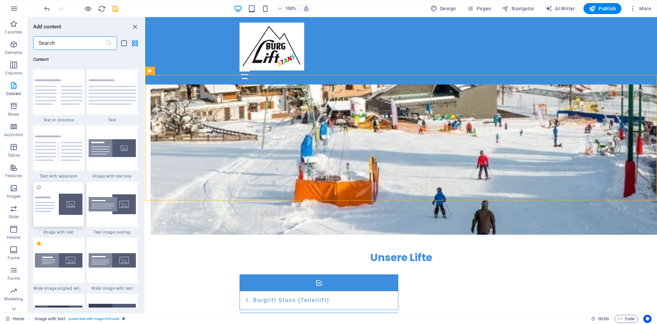
click at [72, 205] on img at bounding box center [59, 204] width 48 height 21
click at [145, 205] on div "Drag here to replace the existing content. Press “Ctrl” if you want to create a…" at bounding box center [401, 165] width 512 height 296
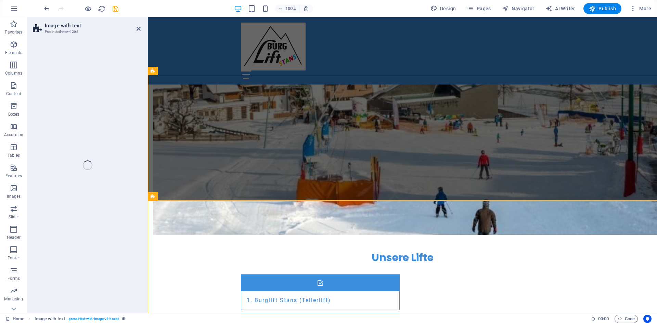
select select "rem"
select select "px"
select select "preset-text-with-image-v4-default"
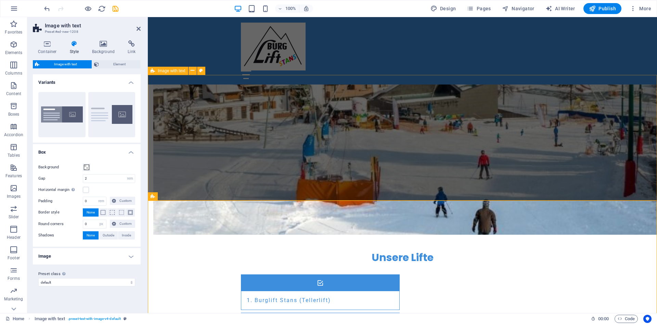
scroll to position [663, 0]
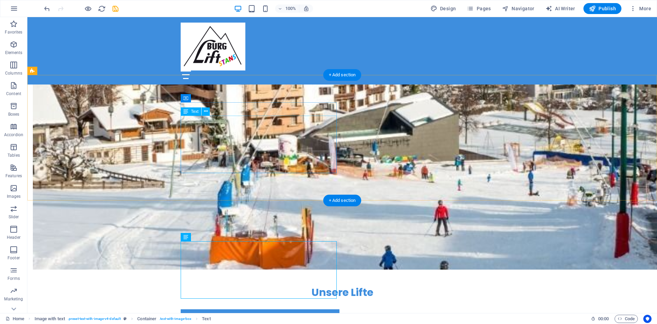
scroll to position [558, 0]
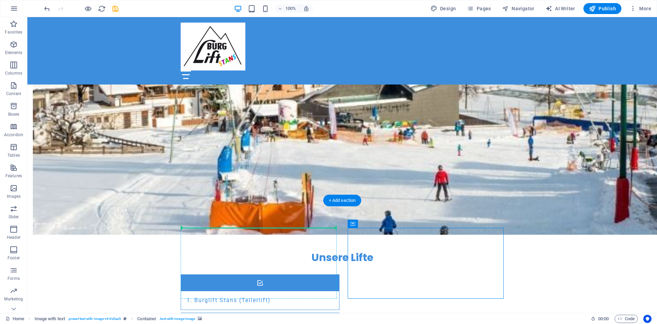
drag, startPoint x: 398, startPoint y: 242, endPoint x: 197, endPoint y: 231, distance: 201.5
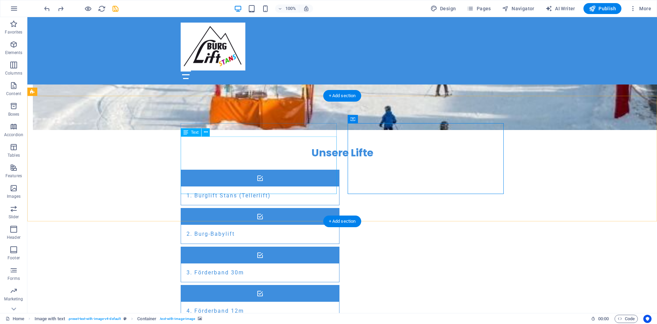
scroll to position [628, 0]
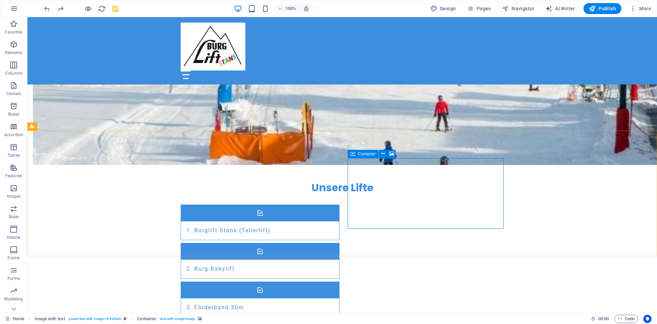
click at [363, 154] on span "Container" at bounding box center [367, 154] width 18 height 4
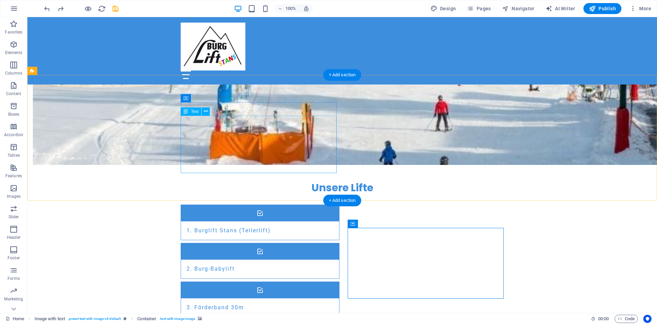
scroll to position [558, 0]
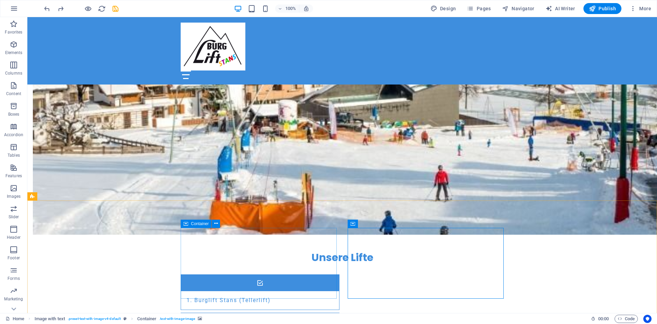
click at [186, 223] on icon at bounding box center [185, 224] width 5 height 8
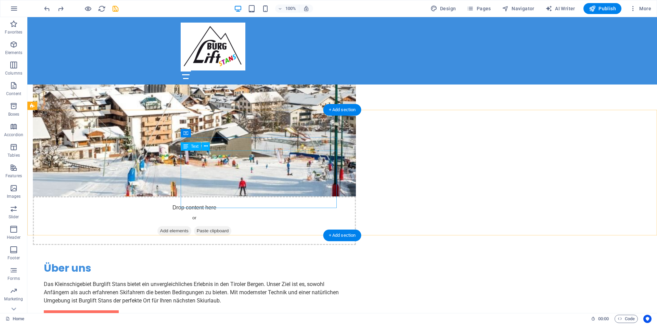
scroll to position [523, 0]
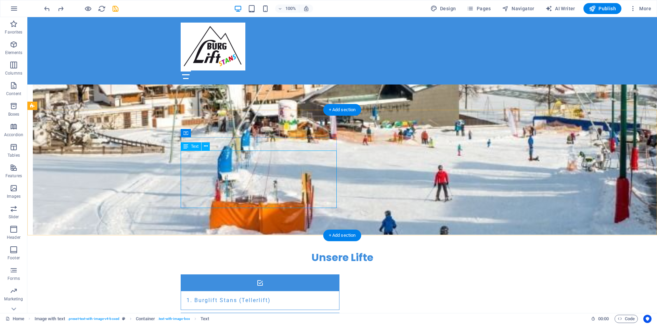
scroll to position [488, 0]
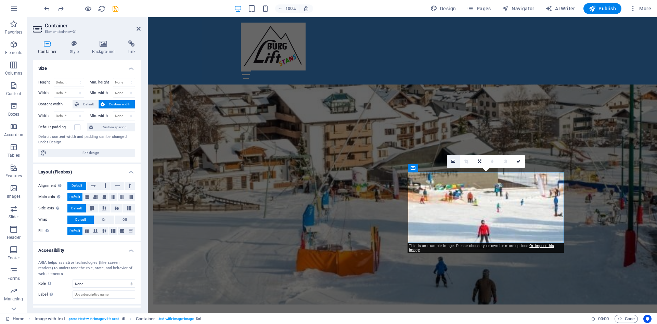
click at [452, 161] on icon at bounding box center [453, 161] width 4 height 5
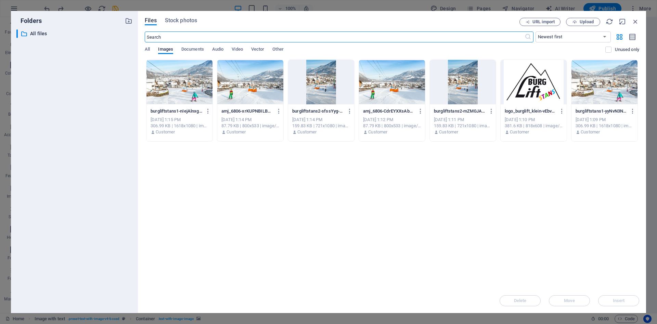
click at [169, 90] on div at bounding box center [179, 82] width 66 height 44
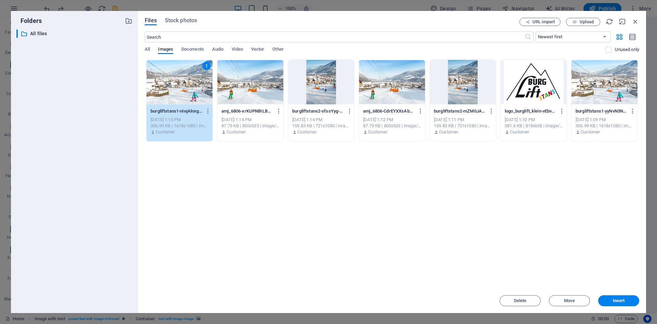
click at [169, 90] on div "1" at bounding box center [179, 82] width 66 height 44
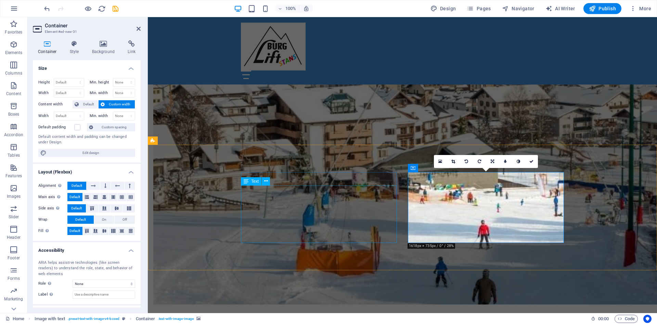
scroll to position [558, 0]
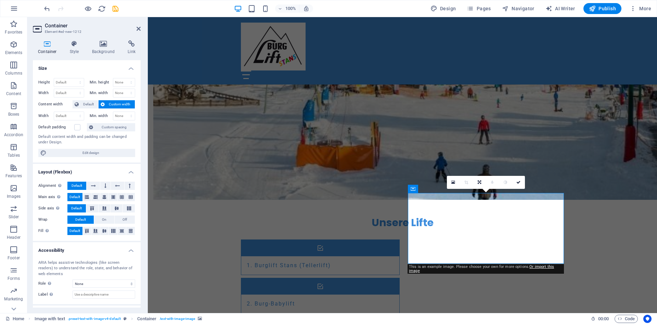
click at [104, 48] on h4 "Background" at bounding box center [105, 47] width 36 height 14
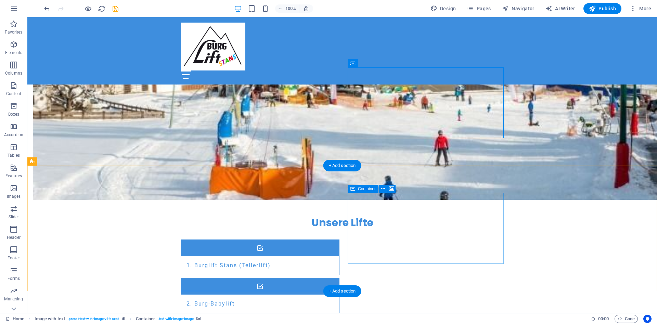
click at [392, 190] on icon at bounding box center [391, 188] width 5 height 7
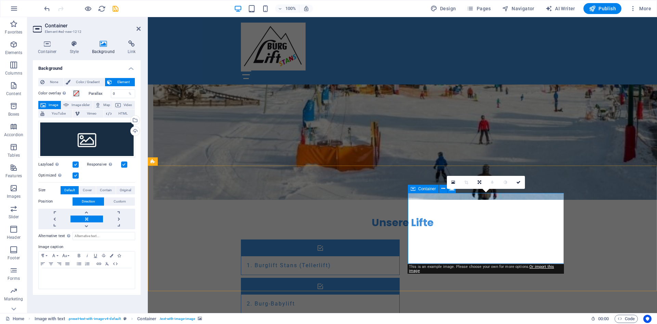
click at [81, 105] on span "Image slider" at bounding box center [81, 105] width 20 height 8
select select "ms"
select select "s"
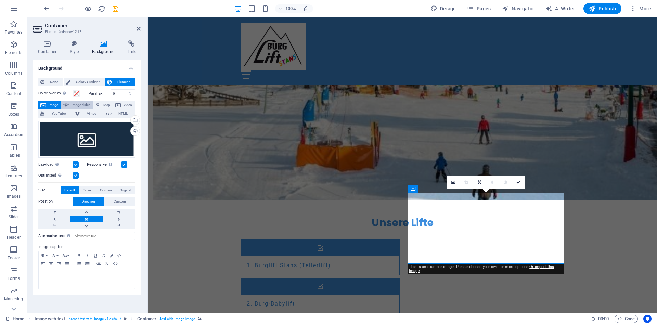
select select "progressive"
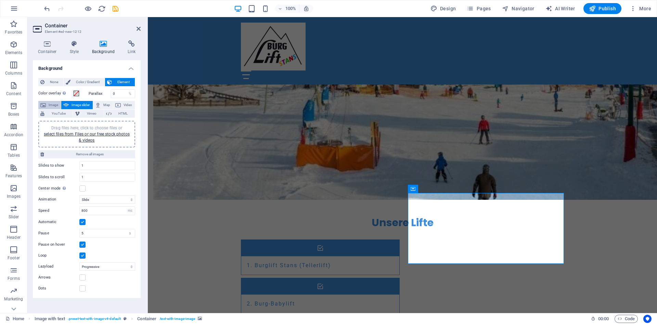
click at [48, 105] on span "Image" at bounding box center [53, 105] width 11 height 8
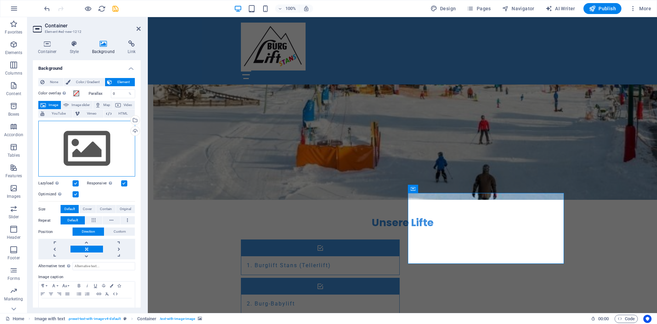
click at [83, 149] on div "Drag files here, click to choose files or select files from Files or our free s…" at bounding box center [86, 149] width 97 height 56
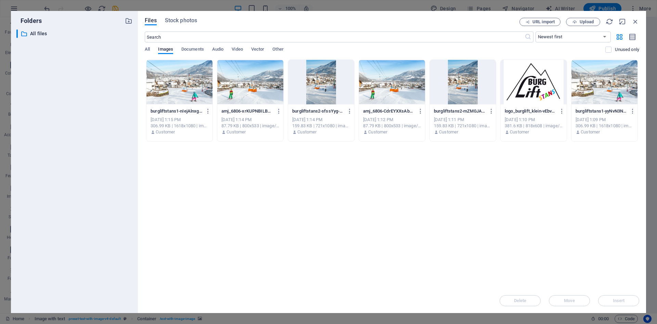
click at [602, 84] on div at bounding box center [604, 82] width 66 height 44
click at [601, 84] on div at bounding box center [604, 82] width 66 height 44
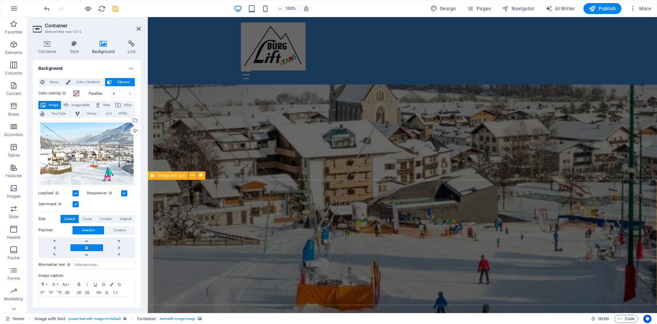
scroll to position [523, 0]
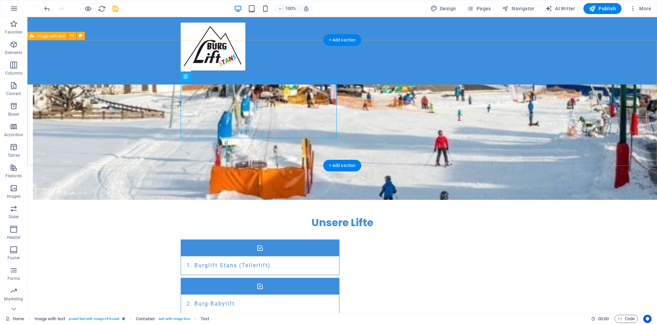
scroll to position [663, 0]
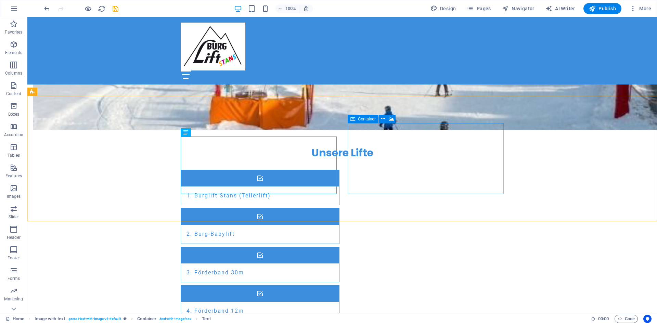
click at [354, 119] on icon at bounding box center [352, 119] width 5 height 8
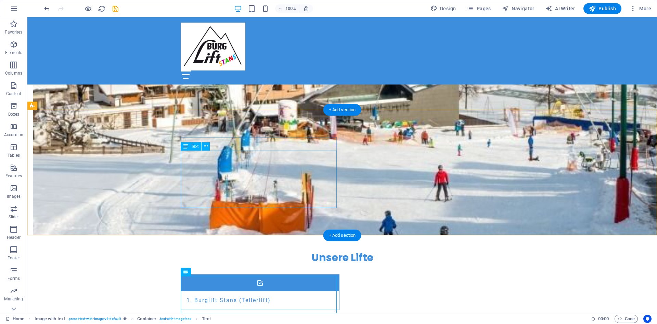
scroll to position [418, 0]
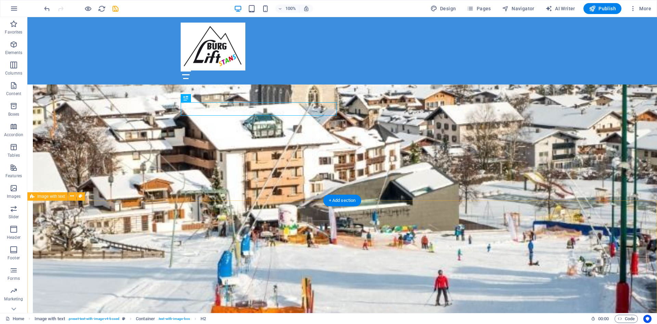
scroll to position [558, 0]
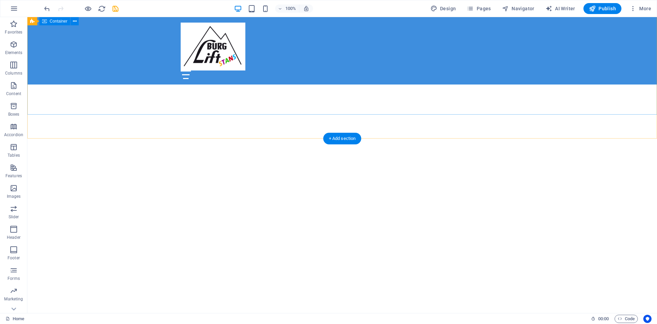
scroll to position [35, 0]
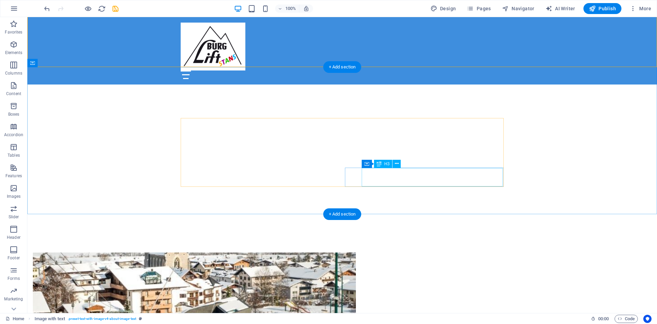
scroll to position [419, 0]
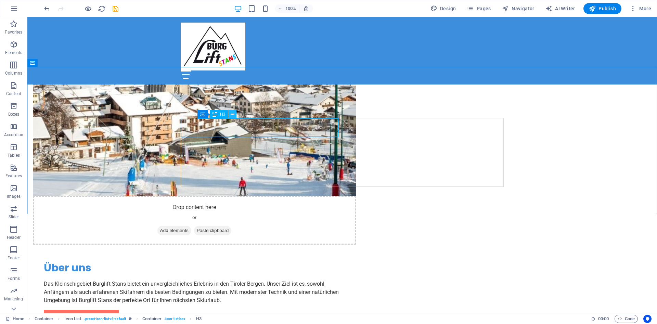
click at [231, 114] on icon at bounding box center [233, 114] width 4 height 7
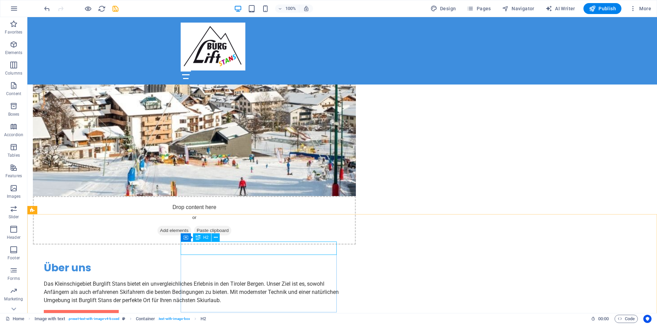
click at [200, 238] on icon at bounding box center [198, 237] width 5 height 8
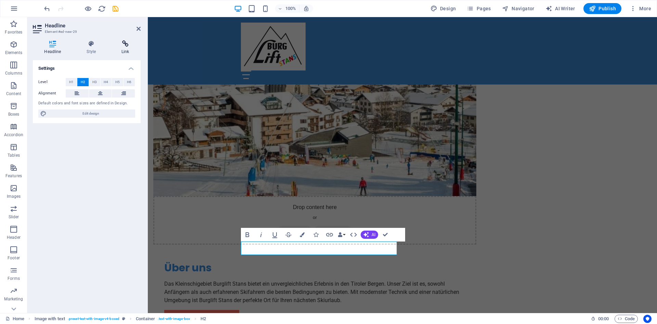
click at [122, 44] on icon at bounding box center [125, 43] width 30 height 7
click at [75, 81] on span "Page" at bounding box center [73, 82] width 11 height 8
select select
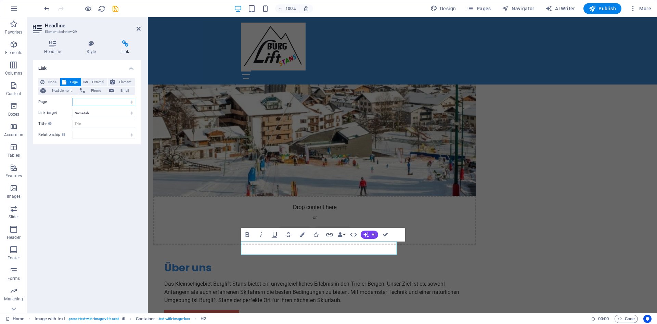
click at [73, 98] on select "Home Subpage Legal Notice Privacy" at bounding box center [104, 102] width 63 height 8
click at [82, 192] on div "Link None Page External Element Next element Phone Email Page Home Subpage Lega…" at bounding box center [87, 183] width 108 height 247
click at [43, 79] on icon at bounding box center [42, 82] width 4 height 8
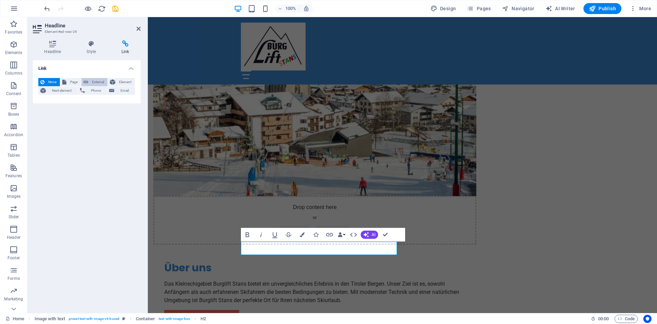
click at [97, 80] on span "External" at bounding box center [97, 82] width 15 height 8
select select "blank"
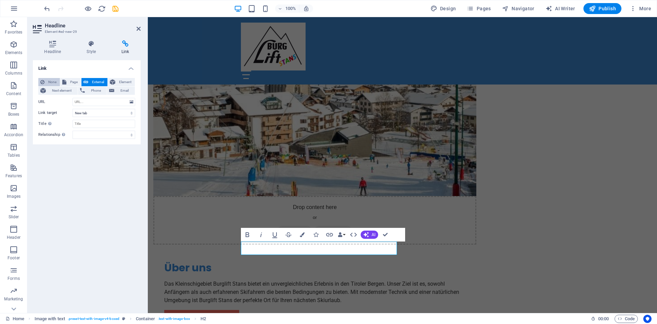
click at [47, 80] on span "None" at bounding box center [52, 82] width 11 height 8
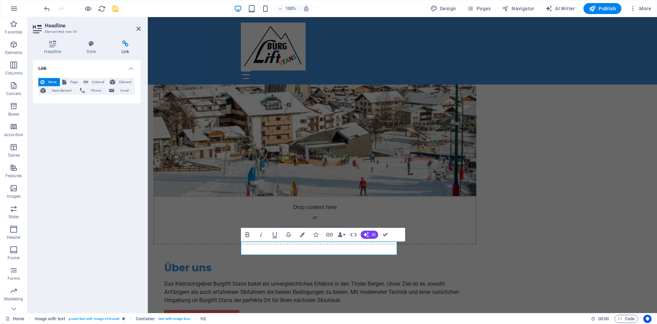
click at [122, 44] on icon at bounding box center [125, 43] width 30 height 7
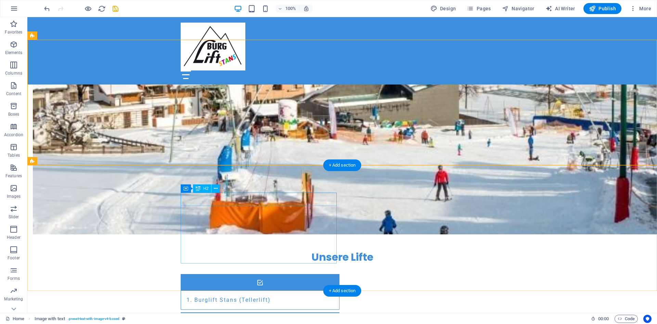
scroll to position [593, 0]
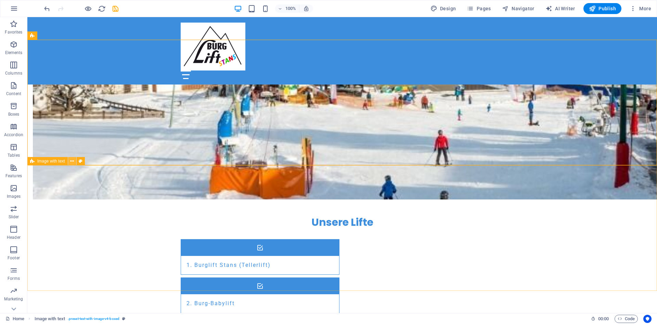
click at [70, 161] on button at bounding box center [72, 161] width 8 height 8
click at [60, 161] on span "Image with text" at bounding box center [51, 161] width 28 height 4
select select "rem"
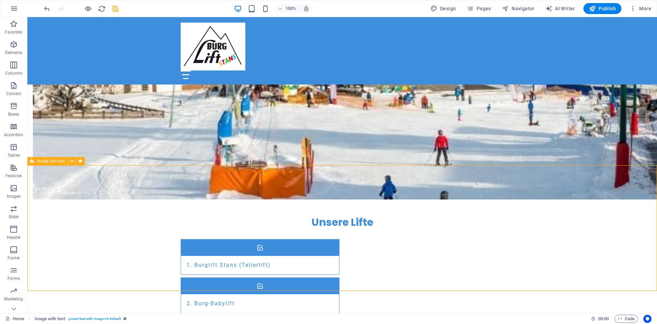
select select "rem"
select select "px"
select select "preset-text-with-image-v4-default"
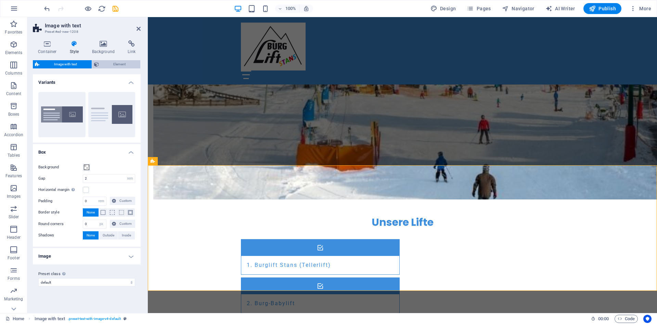
click at [115, 67] on span "Element" at bounding box center [120, 64] width 38 height 8
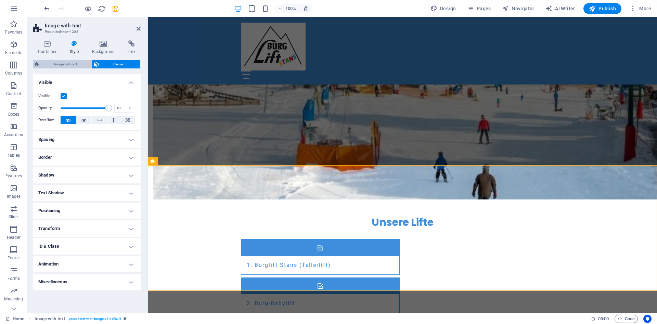
click at [63, 65] on span "Image with text" at bounding box center [65, 64] width 48 height 8
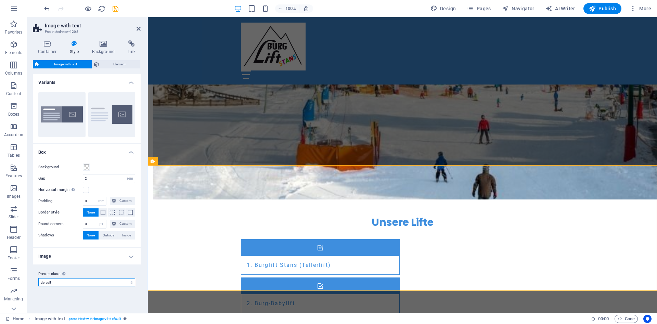
click at [38, 278] on select "boxed default about-image-text services-5 Add preset class" at bounding box center [86, 282] width 97 height 8
click at [69, 283] on select "boxed default about-image-text services-5 Add preset class" at bounding box center [86, 282] width 97 height 8
click at [124, 65] on span "Element" at bounding box center [120, 64] width 38 height 8
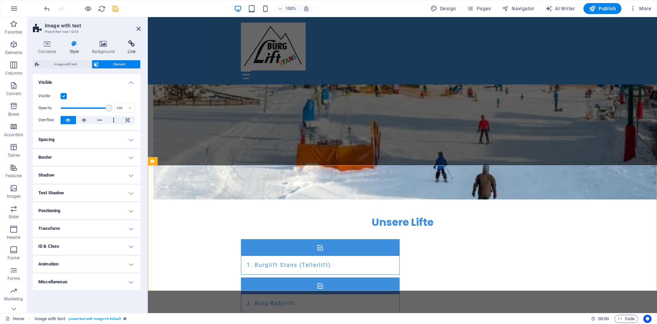
click at [127, 44] on icon at bounding box center [131, 43] width 18 height 7
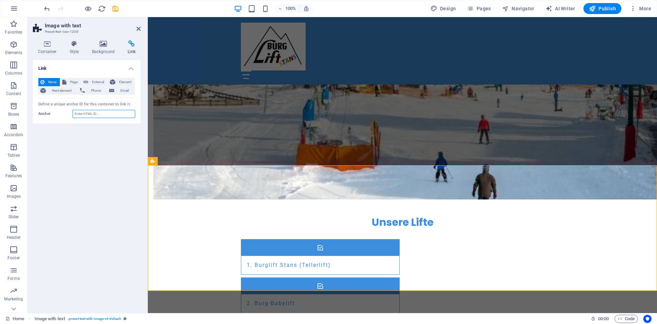
click at [81, 114] on input "Anchor" at bounding box center [104, 114] width 63 height 8
type input "+"
type input "#babylift"
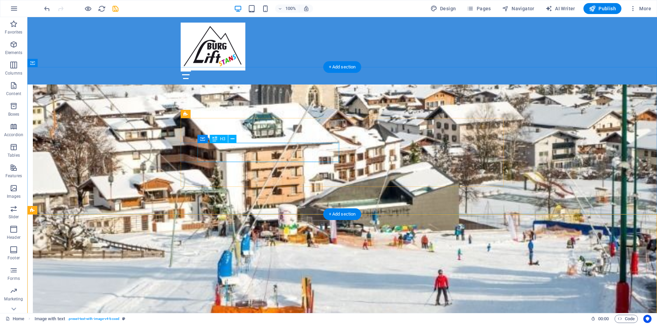
scroll to position [419, 0]
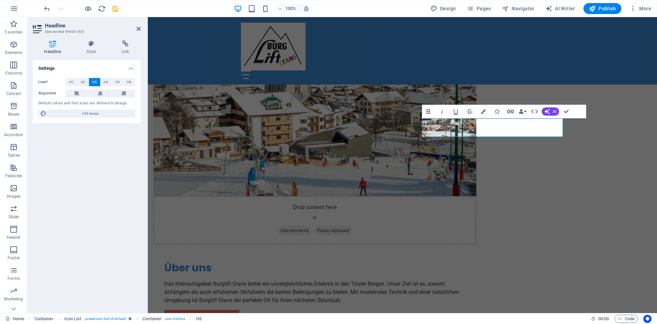
click at [510, 111] on icon "button" at bounding box center [510, 111] width 7 height 3
click at [70, 82] on span "Page" at bounding box center [73, 82] width 11 height 8
select select
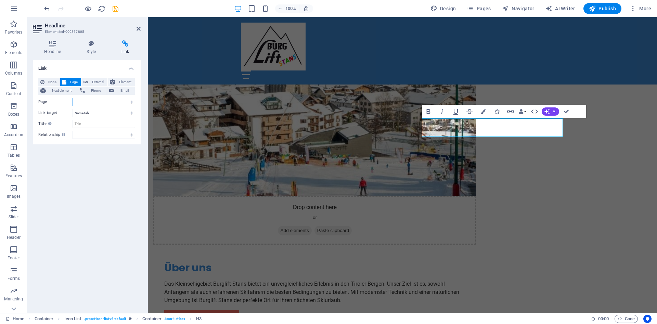
click at [73, 98] on select "Home Subpage Legal Notice Privacy" at bounding box center [104, 102] width 63 height 8
click at [83, 103] on select "Home Subpage Legal Notice Privacy" at bounding box center [104, 102] width 63 height 8
click at [83, 150] on div "Link None Page External Element Next element Phone Email Page Home Subpage Lega…" at bounding box center [87, 183] width 108 height 247
click at [73, 109] on select "New tab Same tab Overlay" at bounding box center [104, 113] width 63 height 8
drag, startPoint x: 89, startPoint y: 113, endPoint x: 88, endPoint y: 156, distance: 42.4
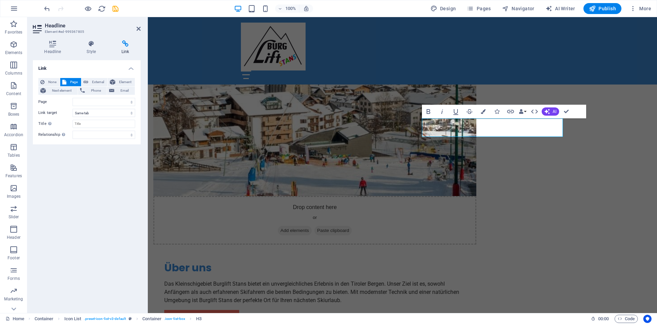
click at [89, 169] on div "Link None Page External Element Next element Phone Email Page Home Subpage Lega…" at bounding box center [87, 183] width 108 height 247
click at [73, 131] on select "alternate author bookmark external help license next nofollow noreferrer noopen…" at bounding box center [104, 135] width 63 height 8
click at [93, 82] on span "External" at bounding box center [97, 82] width 15 height 8
select select "blank"
click at [93, 82] on span "External" at bounding box center [97, 82] width 15 height 8
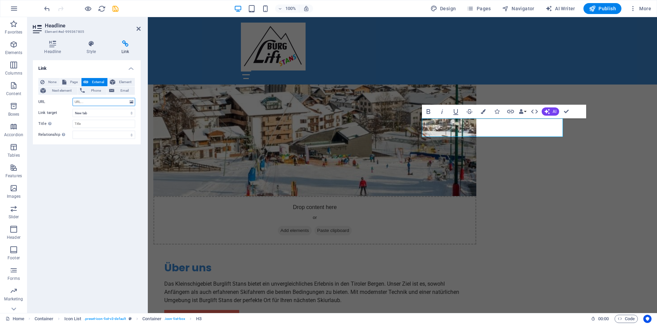
click at [86, 101] on input "URL" at bounding box center [104, 102] width 63 height 8
paste input "#babylift"
type input "#babylift"
click at [73, 109] on select "New tab Same tab Overlay" at bounding box center [104, 113] width 63 height 8
select select
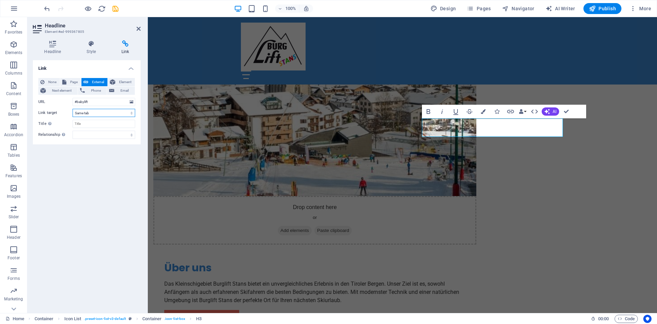
click option "Same tab" at bounding box center [0, 0] width 0 height 0
click at [73, 131] on select "alternate author bookmark external help license next nofollow noreferrer noopen…" at bounding box center [104, 135] width 63 height 8
click at [91, 133] on select "alternate author bookmark external help license next nofollow noreferrer noopen…" at bounding box center [104, 135] width 63 height 8
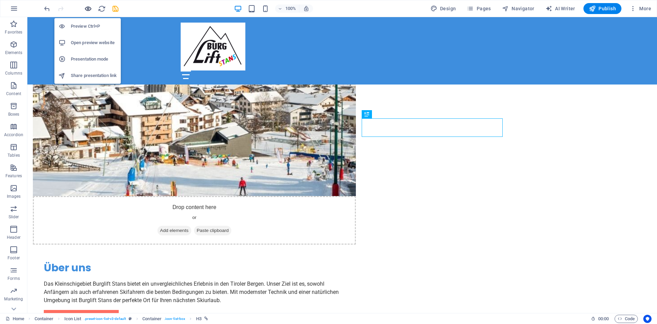
click at [89, 8] on icon "button" at bounding box center [88, 9] width 8 height 8
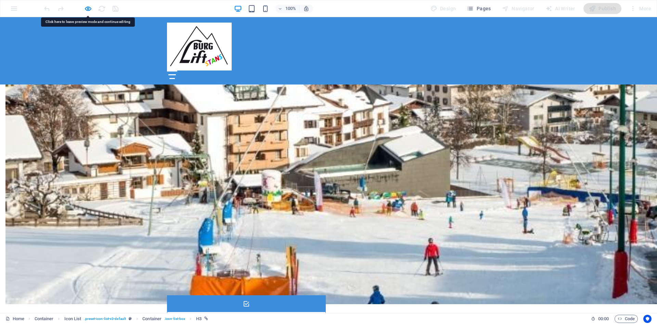
scroll to position [314, 0]
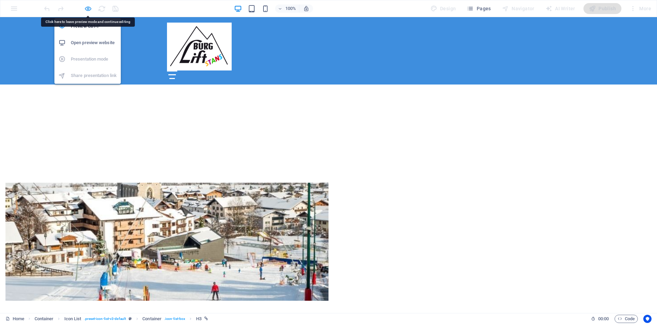
click at [87, 7] on icon "button" at bounding box center [88, 9] width 8 height 8
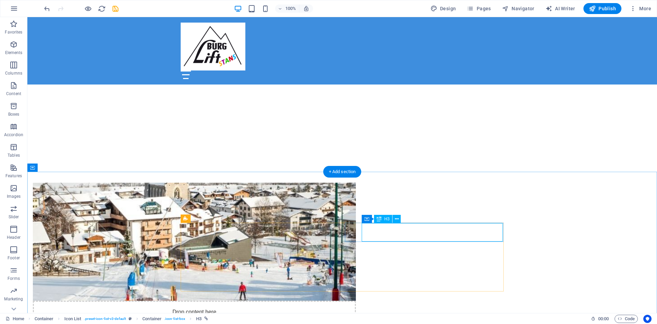
select select
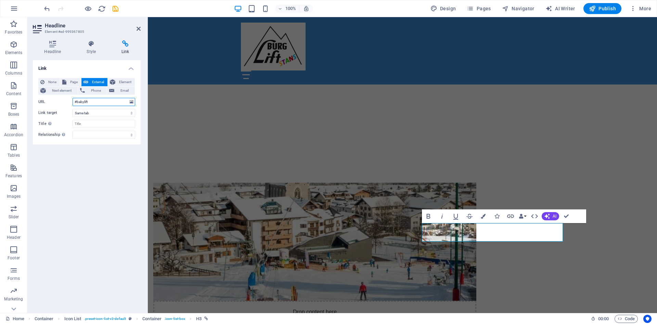
drag, startPoint x: 100, startPoint y: 100, endPoint x: 54, endPoint y: 98, distance: 45.5
click at [73, 98] on input "#babylift" at bounding box center [104, 102] width 63 height 8
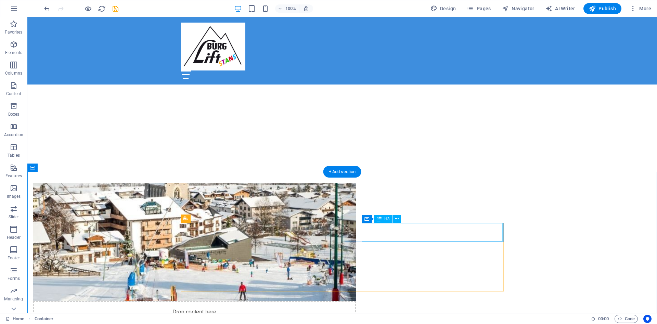
select select
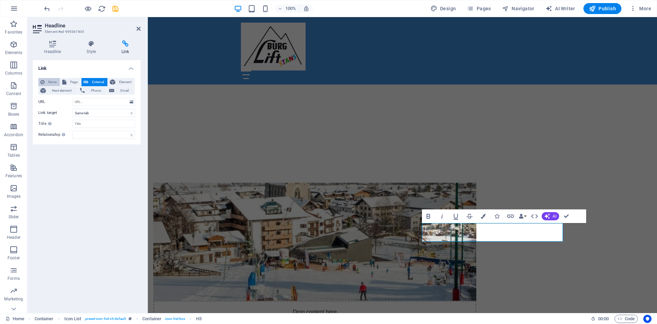
click at [48, 80] on span "None" at bounding box center [52, 82] width 11 height 8
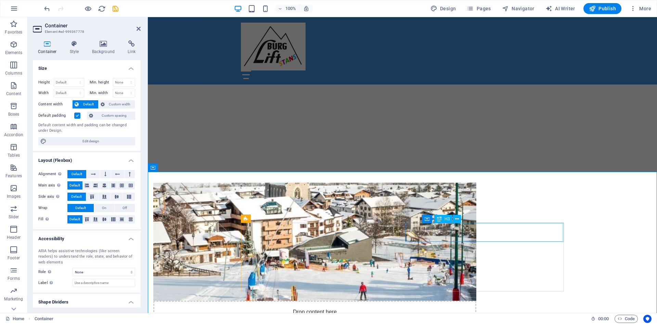
click at [134, 47] on icon at bounding box center [131, 43] width 18 height 7
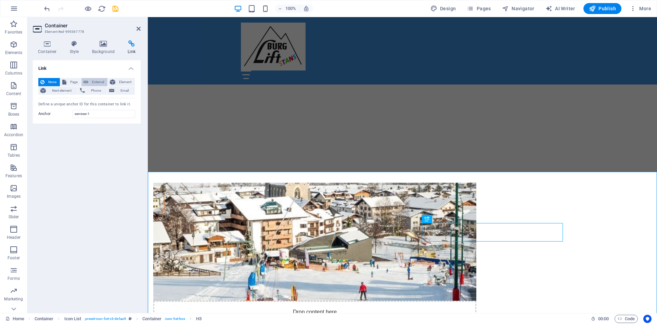
click at [96, 80] on span "External" at bounding box center [97, 82] width 15 height 8
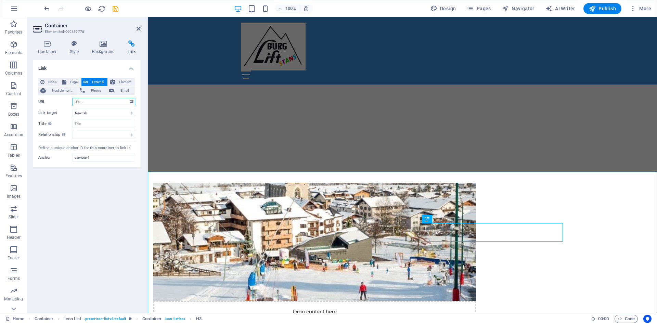
click at [85, 101] on input "URL" at bounding box center [104, 102] width 63 height 8
click at [43, 79] on icon at bounding box center [42, 82] width 4 height 8
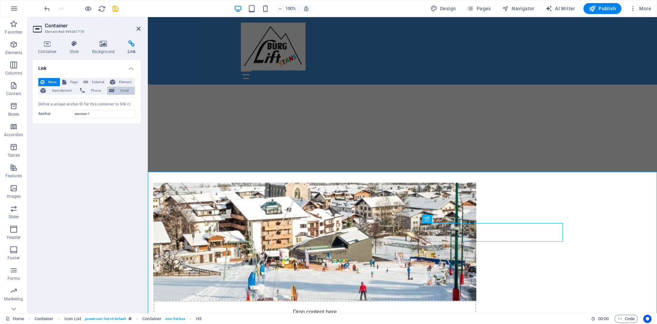
click at [123, 93] on span "Email" at bounding box center [124, 91] width 16 height 8
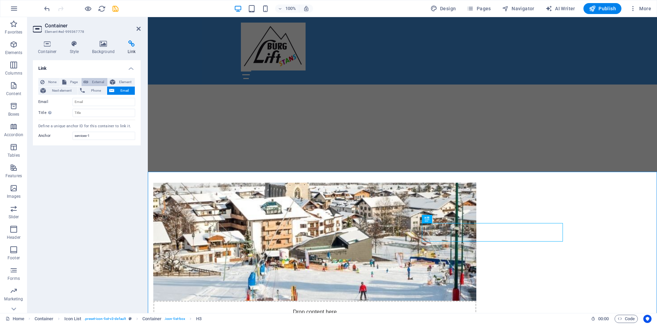
click at [92, 81] on span "External" at bounding box center [97, 82] width 15 height 8
select select "blank"
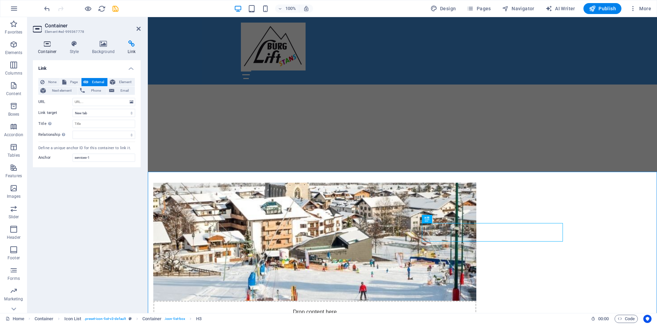
click at [48, 45] on icon at bounding box center [47, 43] width 29 height 7
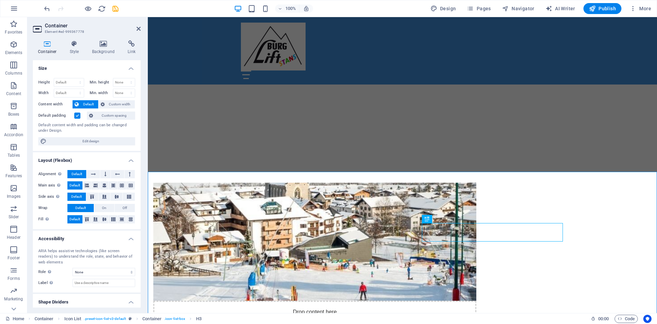
scroll to position [18, 0]
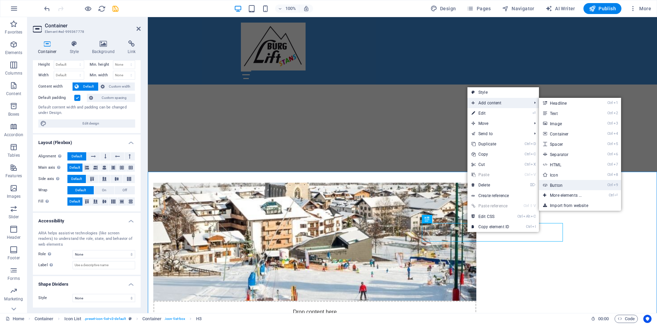
click at [560, 183] on link "Ctrl 9 Button" at bounding box center [567, 185] width 56 height 10
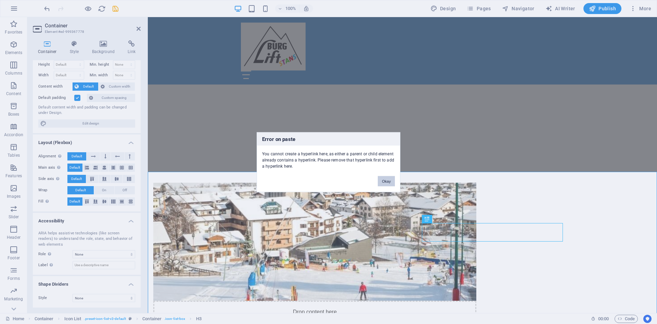
click at [388, 182] on button "Okay" at bounding box center [386, 181] width 17 height 10
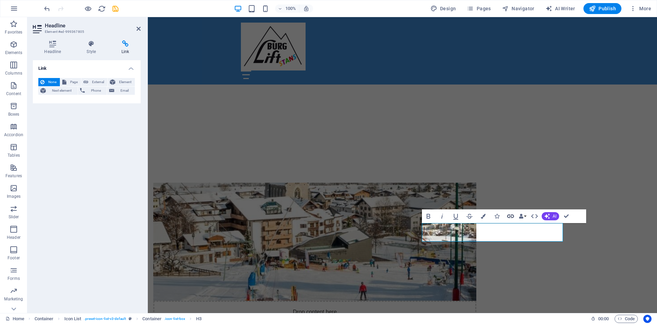
click at [509, 215] on icon "button" at bounding box center [510, 216] width 7 height 3
click at [71, 83] on span "Page" at bounding box center [73, 82] width 11 height 8
select select
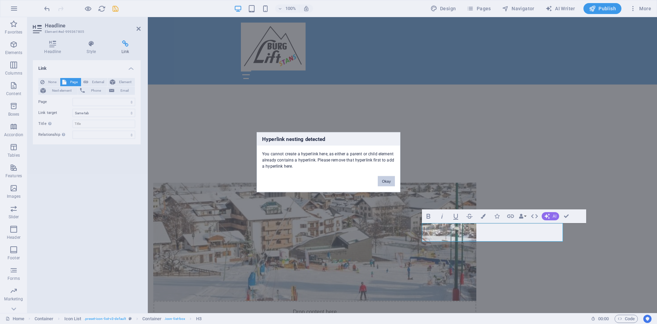
click at [388, 180] on button "Okay" at bounding box center [386, 181] width 17 height 10
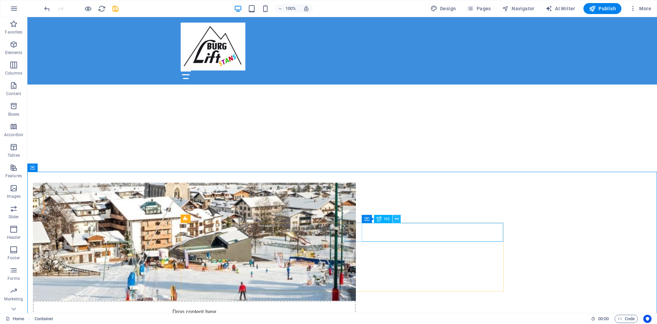
click at [397, 220] on icon at bounding box center [397, 219] width 4 height 7
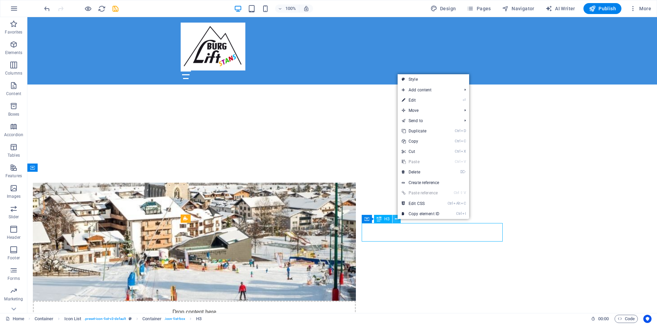
click at [393, 221] on div "Container H3" at bounding box center [383, 219] width 43 height 9
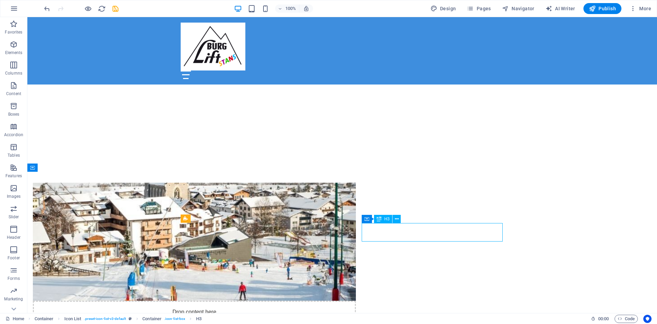
click at [387, 221] on span "H3" at bounding box center [386, 219] width 5 height 4
click at [385, 220] on span "H3" at bounding box center [386, 219] width 5 height 4
select select
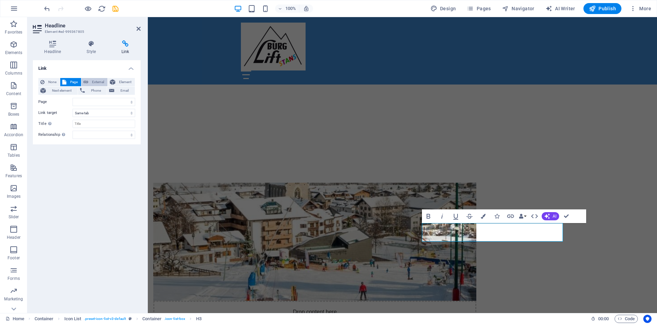
click at [90, 81] on button "External" at bounding box center [94, 82] width 26 height 8
select select "blank"
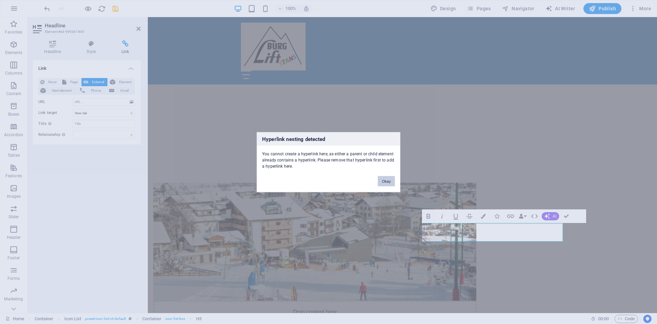
click at [390, 179] on button "Okay" at bounding box center [386, 181] width 17 height 10
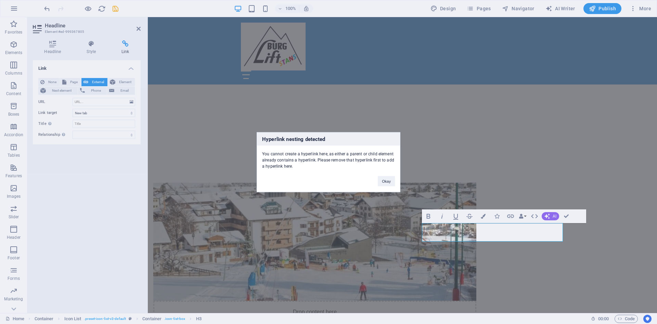
click at [498, 251] on div "Hyperlink nesting detected You cannot create a hyperlink here, as either a pare…" at bounding box center [328, 162] width 657 height 324
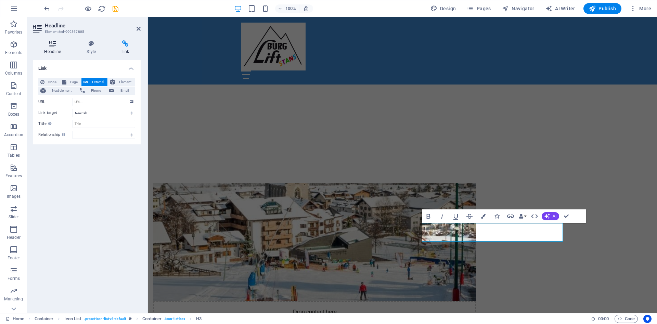
click at [57, 44] on icon at bounding box center [53, 43] width 40 height 7
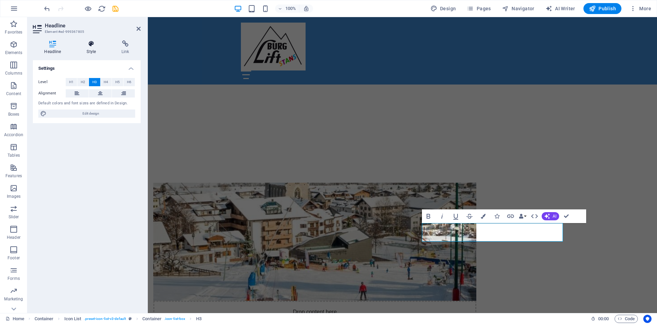
click at [86, 47] on icon at bounding box center [91, 43] width 32 height 7
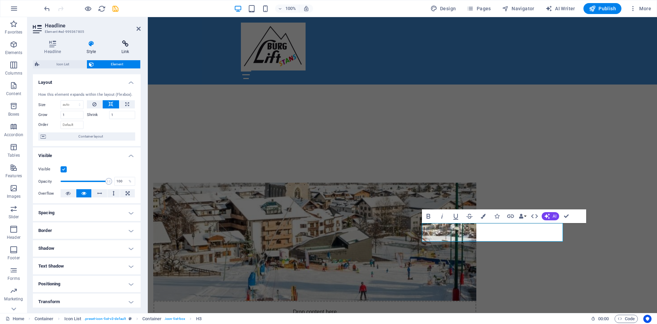
click at [122, 47] on icon at bounding box center [125, 43] width 30 height 7
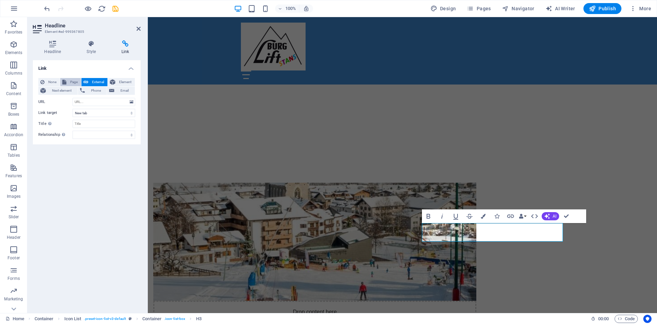
click at [72, 80] on span "Page" at bounding box center [73, 82] width 11 height 8
select select
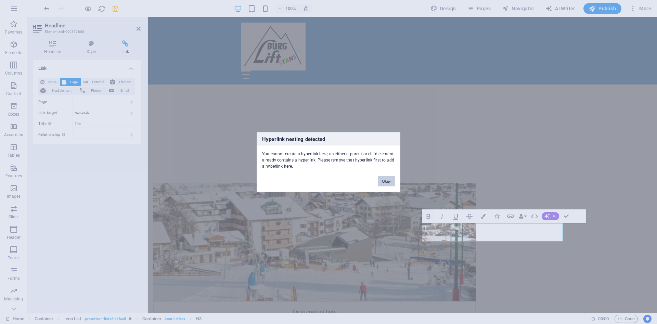
click at [387, 178] on button "Okay" at bounding box center [386, 181] width 17 height 10
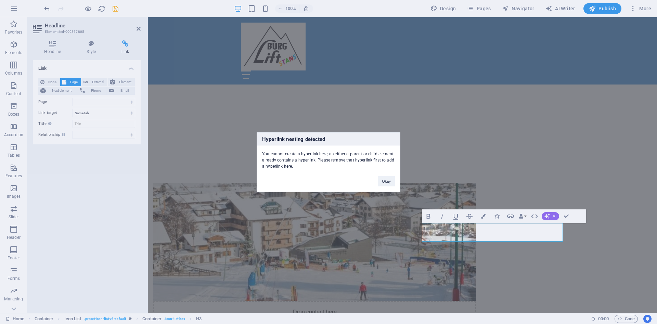
click at [41, 82] on div "Hyperlink nesting detected You cannot create a hyperlink here, as either a pare…" at bounding box center [328, 162] width 657 height 324
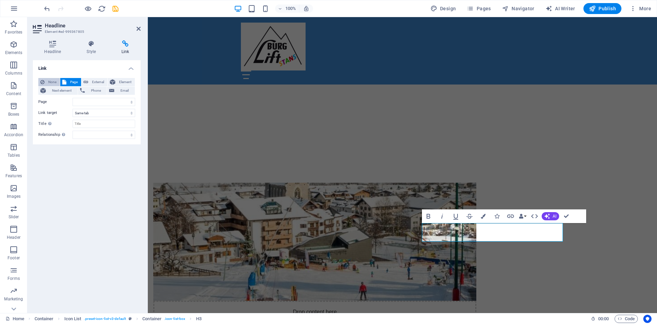
click at [43, 82] on icon at bounding box center [42, 82] width 4 height 8
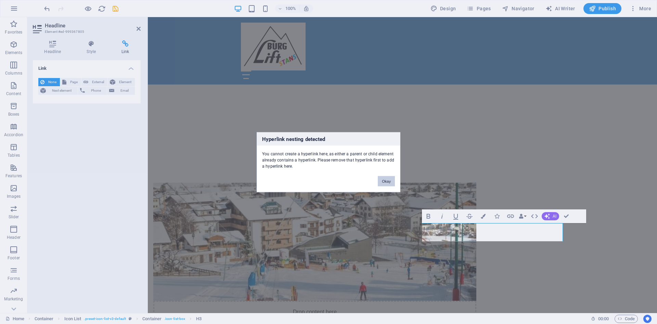
click at [388, 178] on button "Okay" at bounding box center [386, 181] width 17 height 10
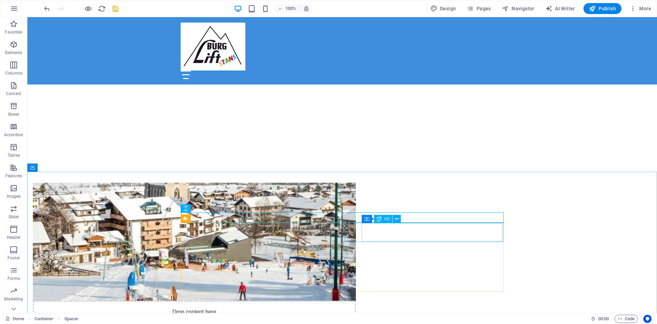
click at [385, 219] on span "H3" at bounding box center [386, 219] width 5 height 4
click at [396, 217] on icon at bounding box center [397, 219] width 4 height 7
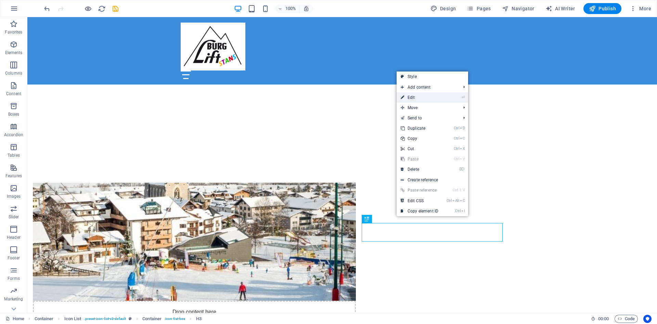
click at [424, 99] on link "⏎ Edit" at bounding box center [420, 97] width 46 height 10
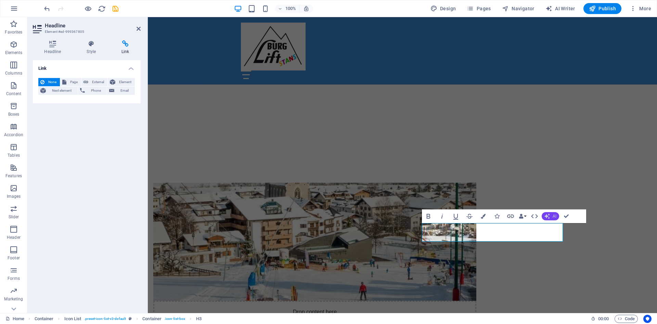
click at [546, 215] on icon "button" at bounding box center [546, 215] width 5 height 5
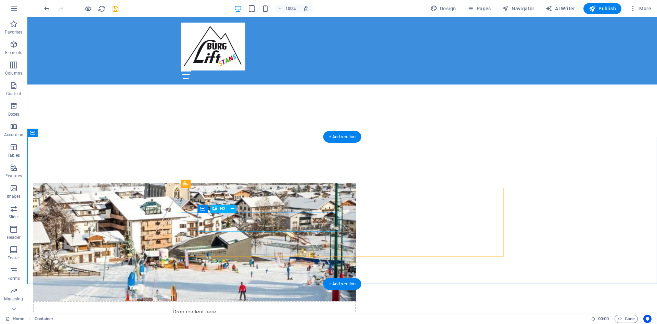
scroll to position [349, 0]
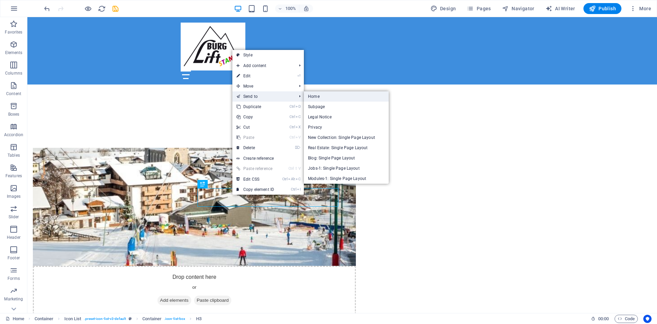
click at [321, 99] on link "Home" at bounding box center [346, 96] width 85 height 10
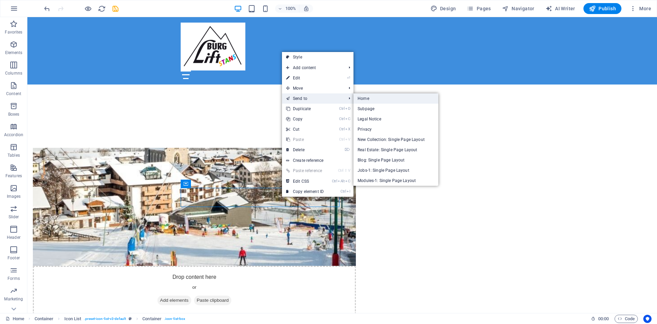
click at [378, 96] on link "Home" at bounding box center [395, 98] width 85 height 10
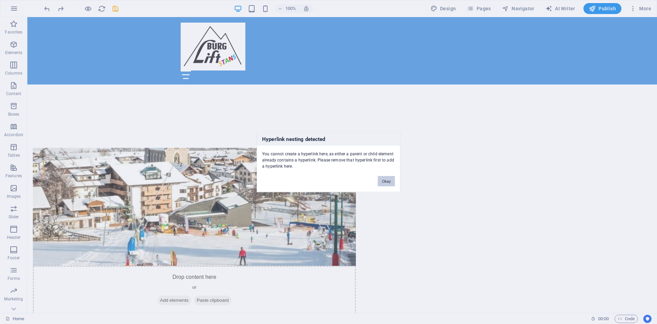
click at [386, 179] on button "Okay" at bounding box center [386, 181] width 17 height 10
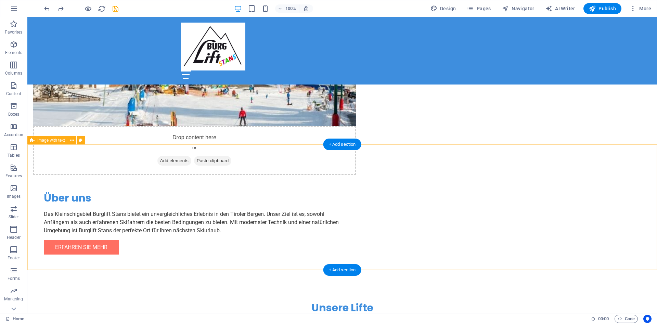
scroll to position [523, 0]
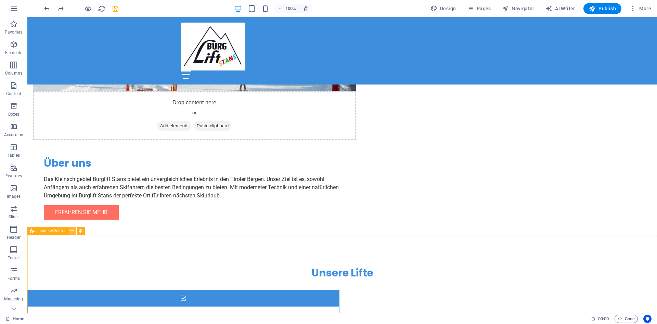
click at [72, 230] on icon at bounding box center [72, 231] width 4 height 7
click at [48, 230] on span "Image with text" at bounding box center [51, 231] width 28 height 4
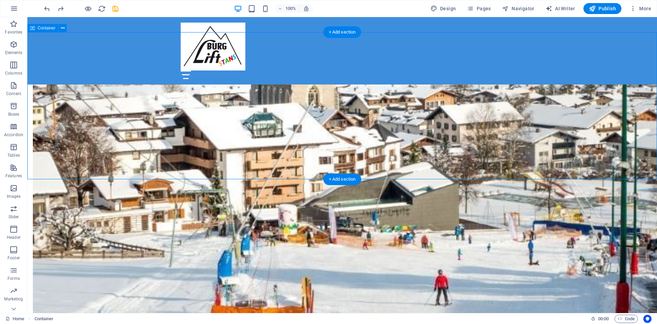
scroll to position [349, 0]
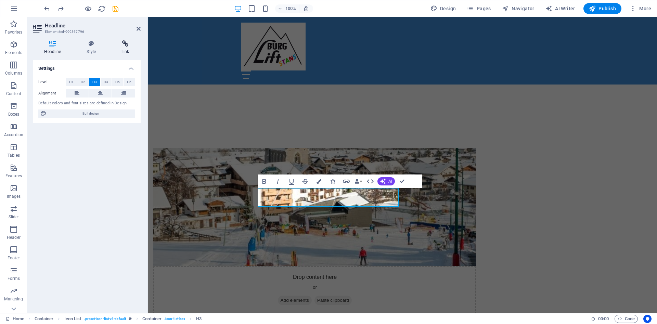
click at [124, 45] on icon at bounding box center [125, 43] width 30 height 7
click at [89, 82] on button "External" at bounding box center [94, 82] width 26 height 8
select select "blank"
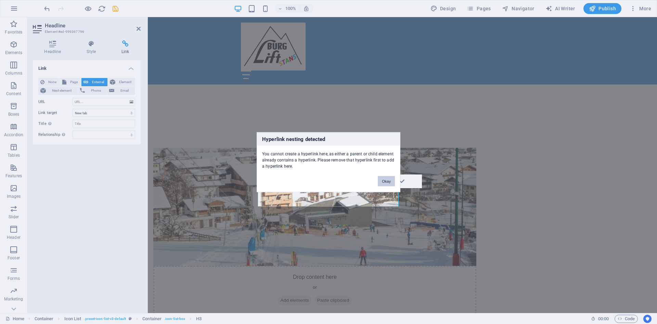
click at [384, 180] on button "Okay" at bounding box center [386, 181] width 17 height 10
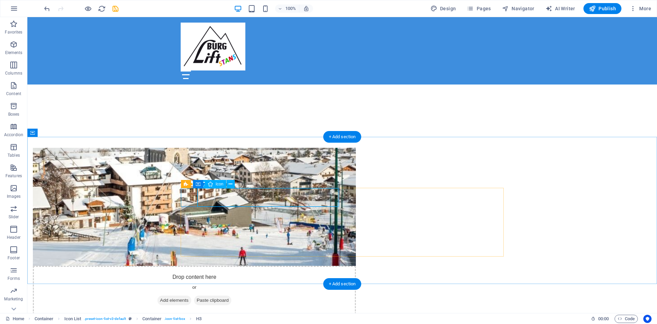
select select "xMidYMid"
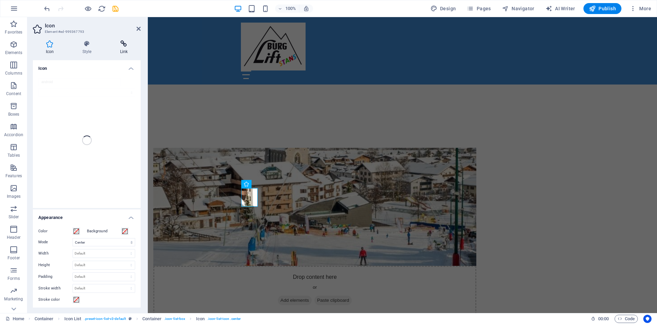
click at [124, 42] on icon at bounding box center [124, 43] width 34 height 7
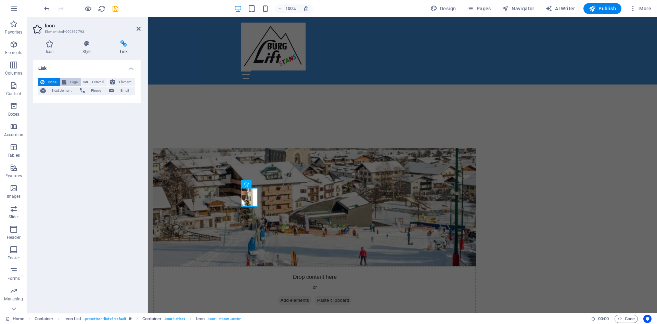
click at [68, 84] on button "Page" at bounding box center [70, 82] width 21 height 8
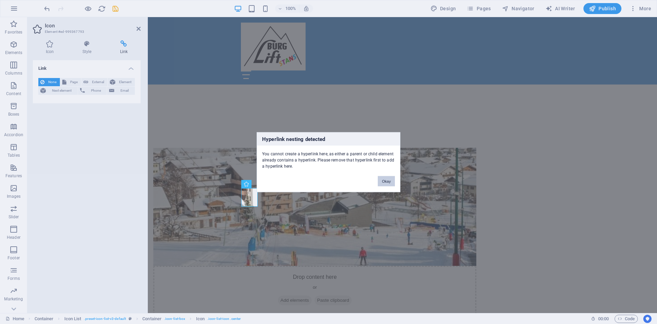
click at [386, 179] on button "Okay" at bounding box center [386, 181] width 17 height 10
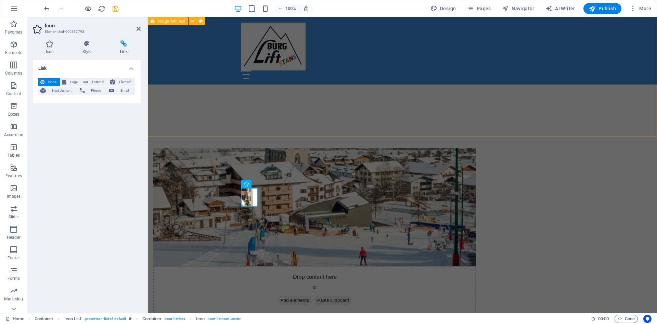
click at [221, 120] on div "Drop content here or Add elements Paste clipboard Über uns Das Kleinschigebiet …" at bounding box center [402, 276] width 509 height 312
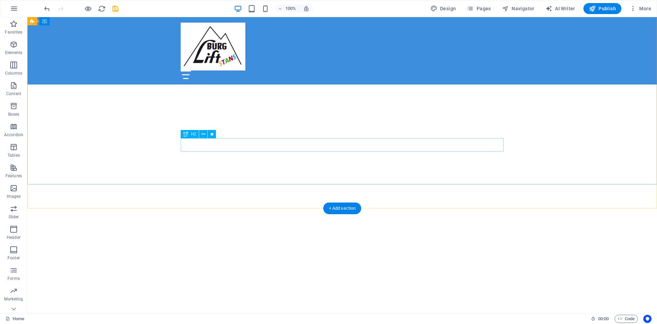
scroll to position [0, 0]
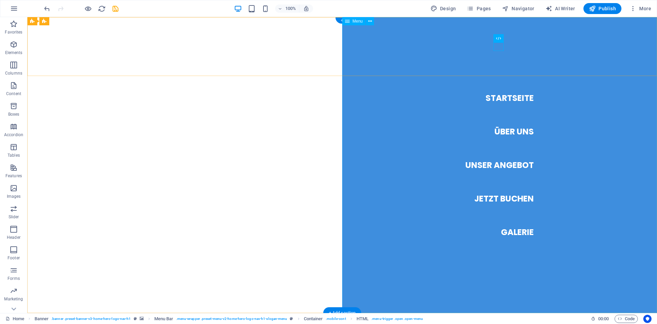
click at [516, 132] on nav "Startseite Über Uns Unser Angebot Jetzt Buchen Galerie" at bounding box center [499, 165] width 315 height 296
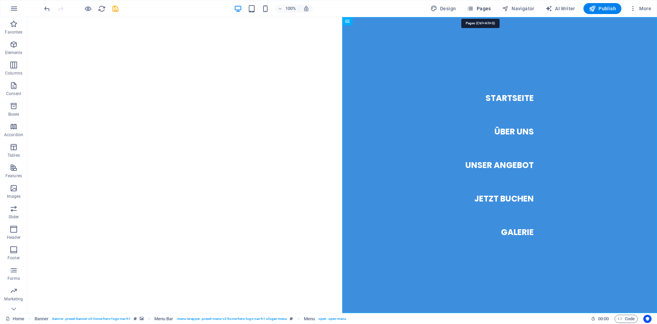
click at [485, 6] on span "Pages" at bounding box center [479, 8] width 24 height 7
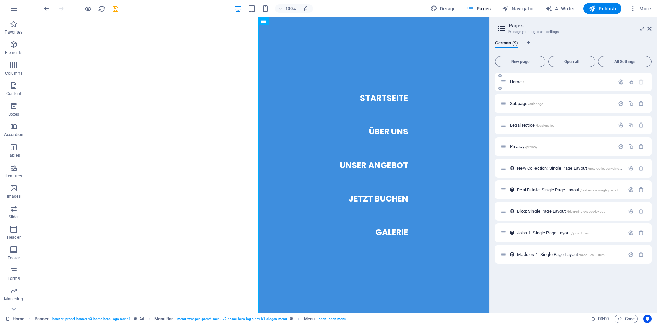
click at [515, 80] on span "Home /" at bounding box center [517, 81] width 14 height 5
click at [506, 81] on icon at bounding box center [504, 82] width 6 height 6
click at [622, 82] on icon "button" at bounding box center [621, 82] width 6 height 6
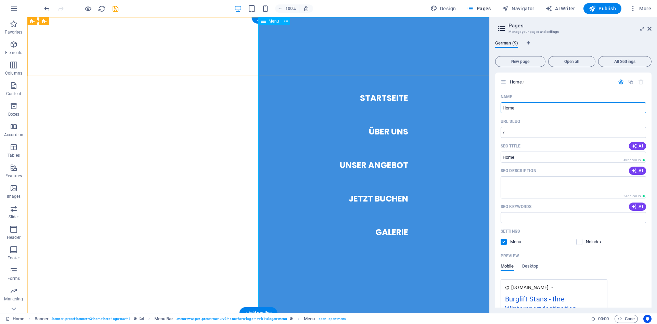
click at [389, 131] on nav "Startseite Über Uns Unser Angebot Jetzt Buchen Galerie" at bounding box center [373, 165] width 231 height 296
click at [512, 43] on span "German (9)" at bounding box center [506, 44] width 23 height 10
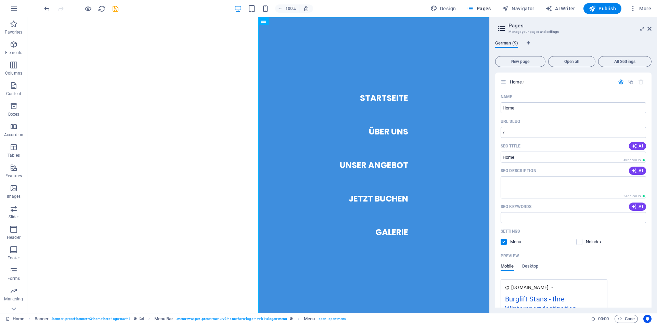
click at [512, 43] on span "German (9)" at bounding box center [506, 44] width 23 height 10
click at [507, 42] on span "German (9)" at bounding box center [506, 44] width 23 height 10
click at [621, 59] on button "All Settings" at bounding box center [624, 61] width 53 height 11
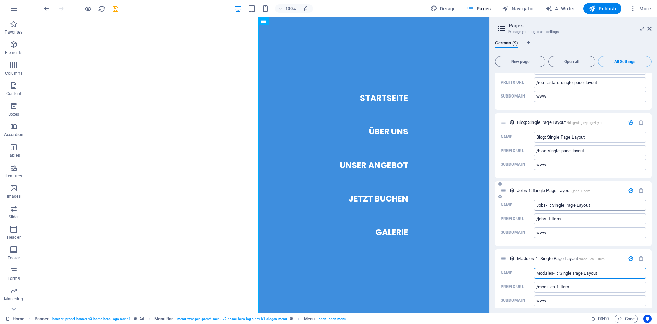
scroll to position [1065, 0]
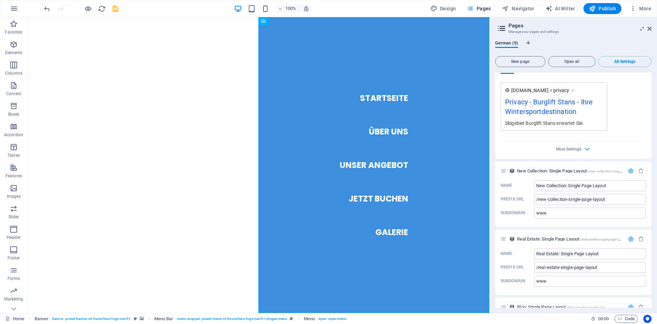
click at [500, 29] on icon at bounding box center [501, 29] width 10 height 10
drag, startPoint x: 650, startPoint y: 27, endPoint x: 598, endPoint y: 63, distance: 63.5
click at [650, 27] on icon at bounding box center [649, 28] width 4 height 5
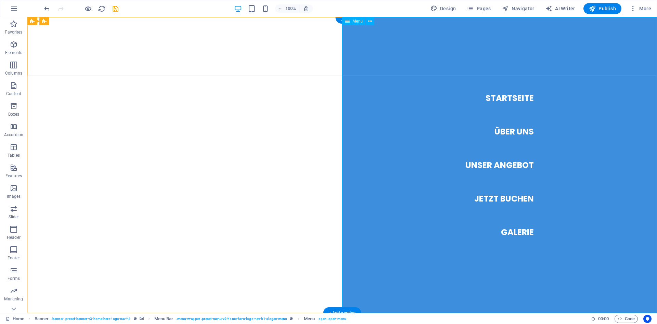
click at [510, 98] on nav "Startseite Über Uns Unser Angebot Jetzt Buchen Galerie" at bounding box center [499, 165] width 315 height 296
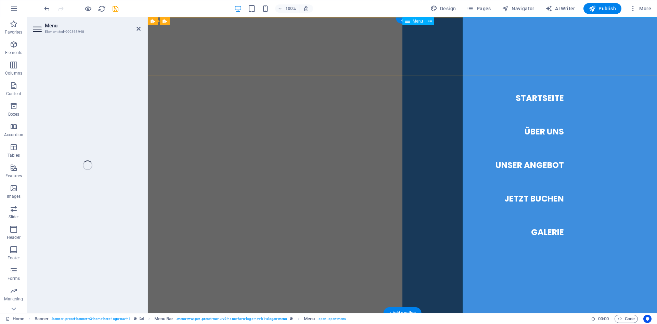
select select
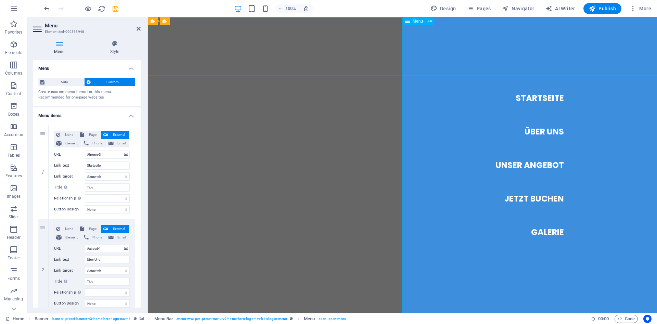
click at [416, 21] on span "Menu" at bounding box center [418, 21] width 10 height 4
click at [477, 9] on span "Pages" at bounding box center [479, 8] width 24 height 7
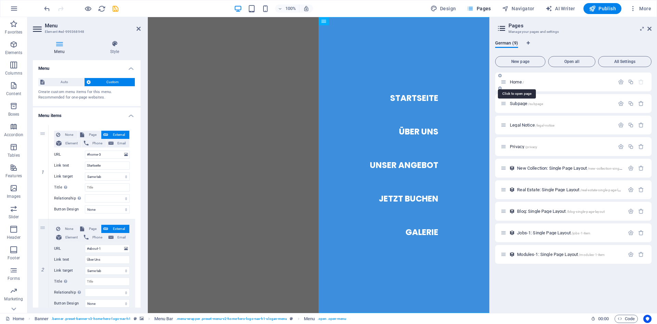
click at [519, 81] on span "Home /" at bounding box center [517, 81] width 14 height 5
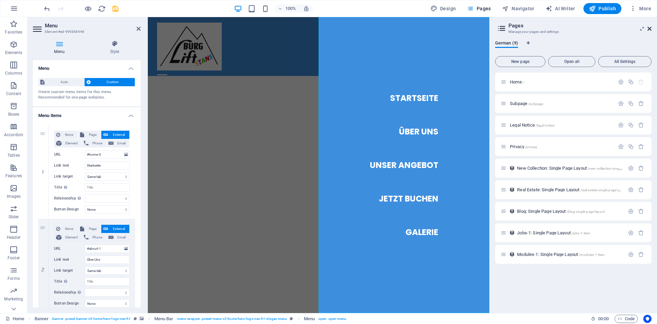
click at [649, 28] on icon at bounding box center [649, 28] width 4 height 5
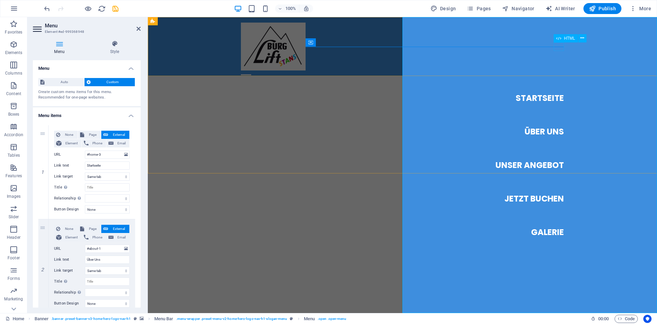
click at [563, 42] on div "HTML" at bounding box center [572, 38] width 37 height 9
click at [581, 38] on icon at bounding box center [582, 38] width 4 height 7
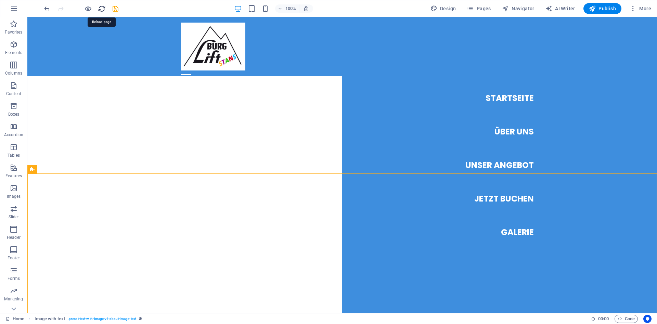
click at [102, 8] on icon "reload" at bounding box center [102, 9] width 8 height 8
click at [490, 6] on span "Pages" at bounding box center [479, 8] width 24 height 7
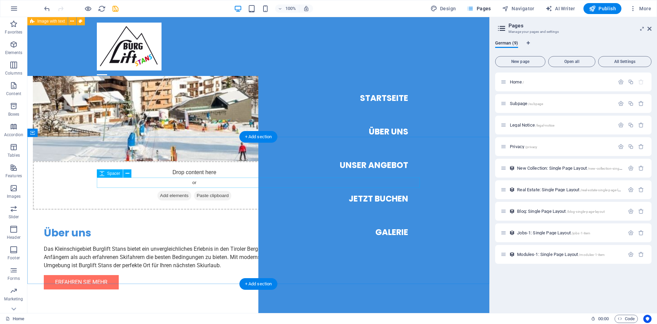
scroll to position [314, 0]
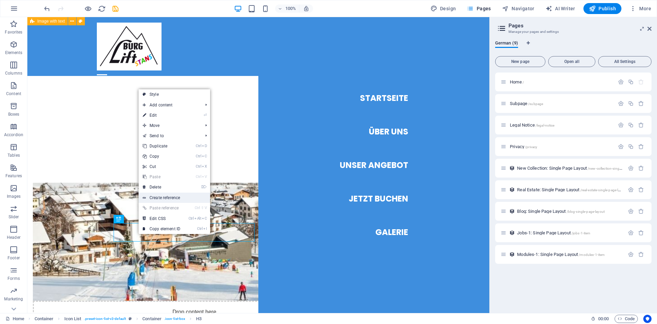
click at [179, 195] on link "Create reference" at bounding box center [175, 198] width 72 height 10
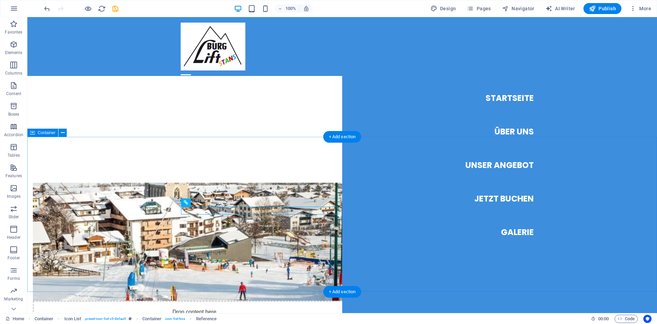
scroll to position [384, 0]
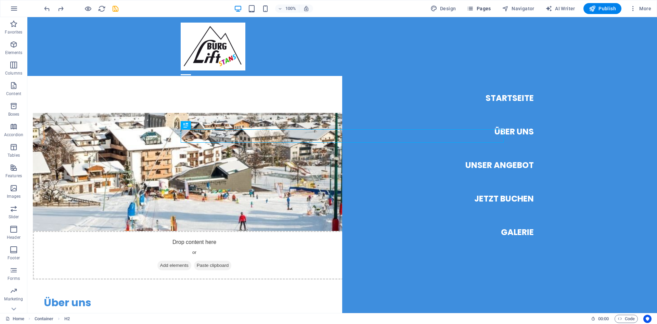
click at [488, 11] on span "Pages" at bounding box center [479, 8] width 24 height 7
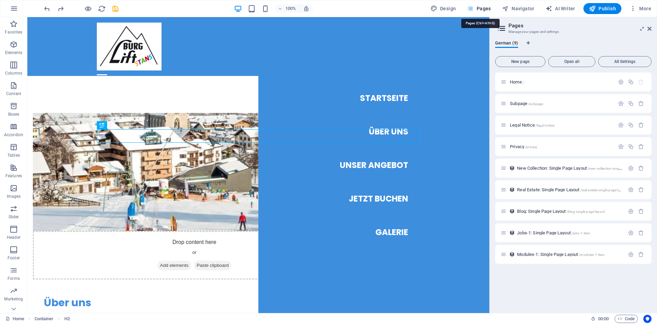
click at [485, 8] on span "Pages" at bounding box center [479, 8] width 24 height 7
click at [473, 10] on icon "button" at bounding box center [470, 8] width 7 height 7
click at [437, 9] on icon "button" at bounding box center [433, 8] width 7 height 7
select select "px"
select select "200"
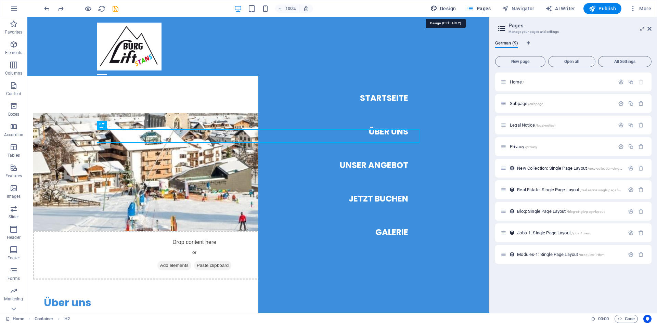
select select "px"
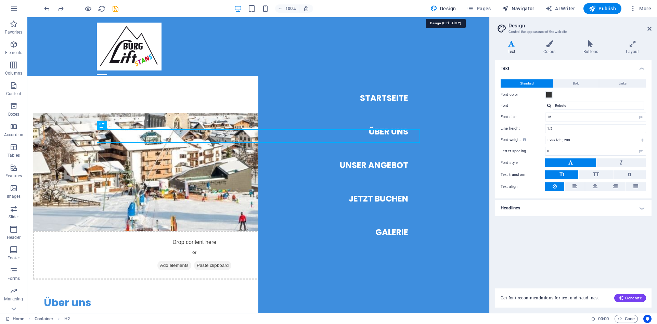
click at [521, 7] on span "Navigator" at bounding box center [518, 8] width 33 height 7
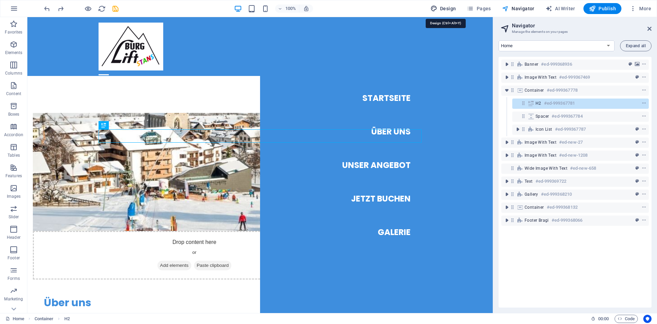
click at [450, 7] on span "Design" at bounding box center [443, 8] width 26 height 7
select select "px"
select select "200"
select select "px"
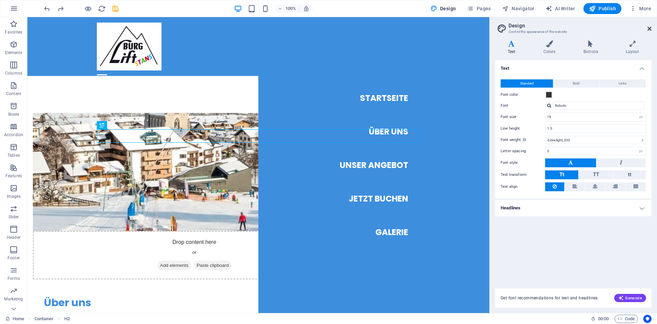
click at [649, 29] on icon at bounding box center [649, 28] width 4 height 5
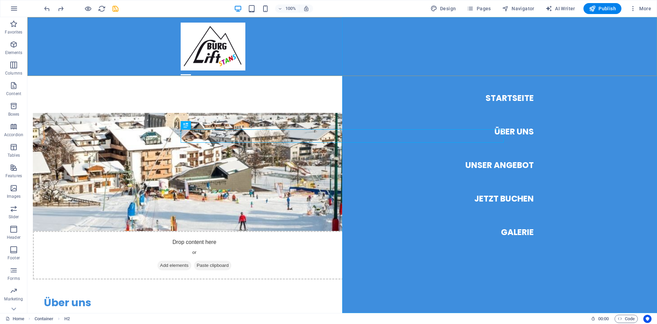
click at [191, 70] on div at bounding box center [186, 74] width 10 height 9
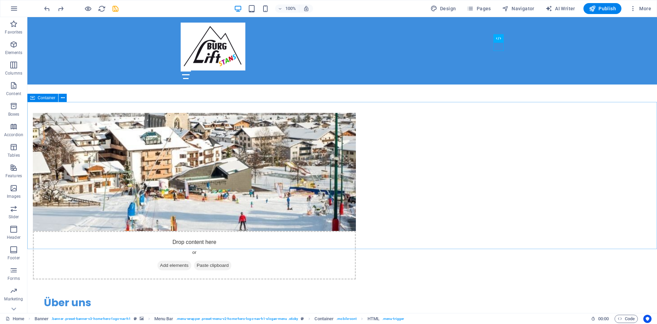
click at [48, 96] on span "Container" at bounding box center [47, 98] width 18 height 4
click at [50, 99] on span "Container" at bounding box center [47, 98] width 18 height 4
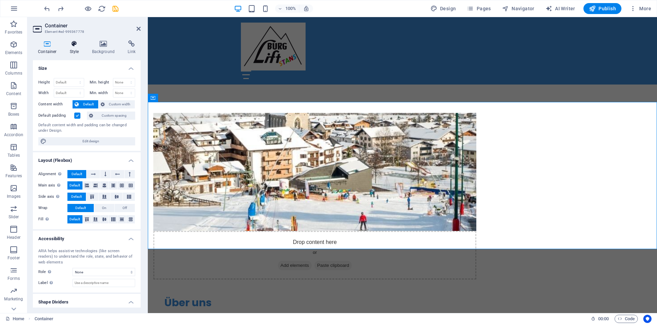
click at [72, 48] on h4 "Style" at bounding box center [76, 47] width 22 height 14
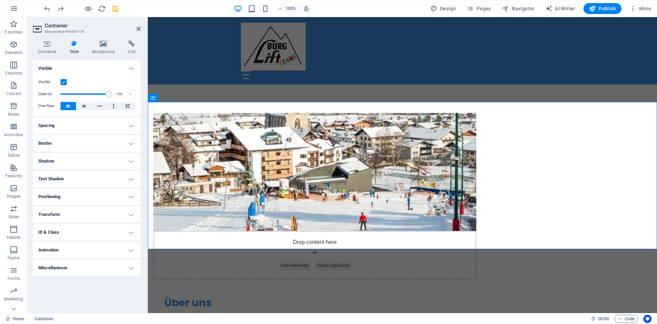
click at [62, 199] on h4 "Positioning" at bounding box center [87, 197] width 108 height 16
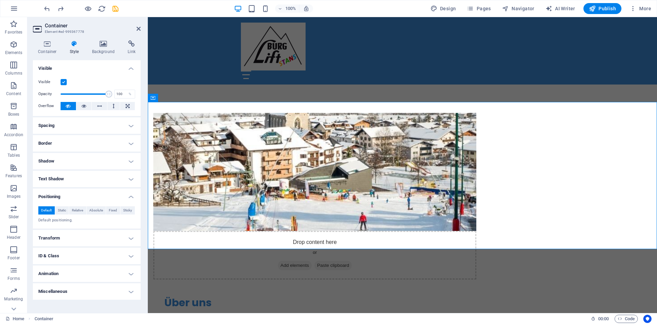
click at [72, 256] on h4 "ID & Class" at bounding box center [87, 256] width 108 height 16
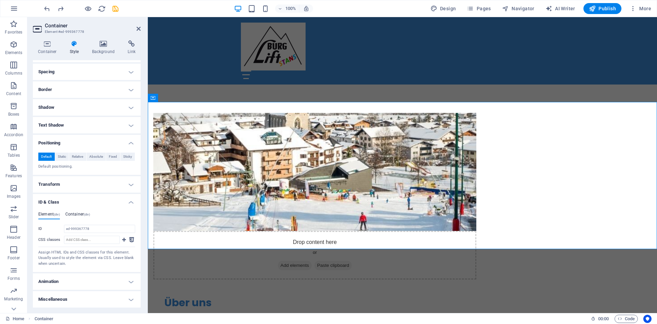
click at [85, 214] on h4 "Container (div)" at bounding box center [77, 216] width 25 height 8
click at [104, 45] on icon at bounding box center [103, 43] width 33 height 7
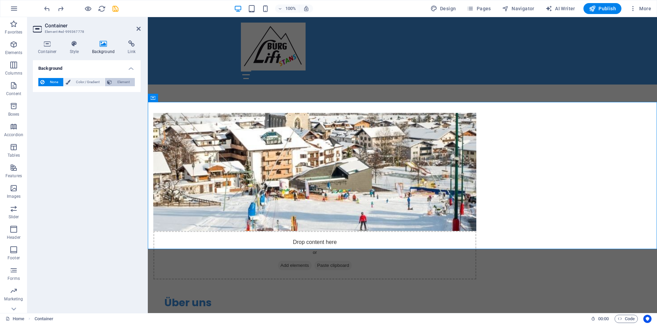
click at [114, 84] on button "Element" at bounding box center [120, 82] width 30 height 8
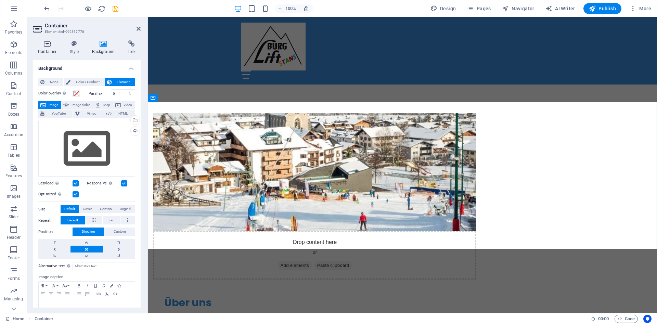
click at [48, 46] on icon at bounding box center [47, 43] width 29 height 7
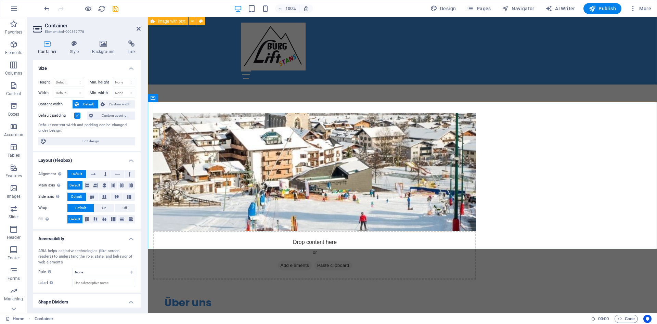
click at [218, 86] on div "Drop content here or Add elements Paste clipboard Über uns Das Kleinschigebiet …" at bounding box center [402, 242] width 509 height 312
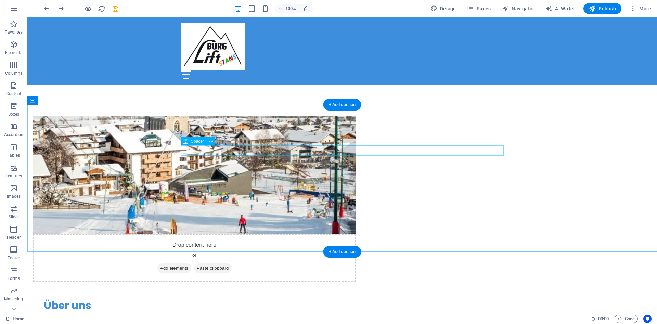
scroll to position [311, 0]
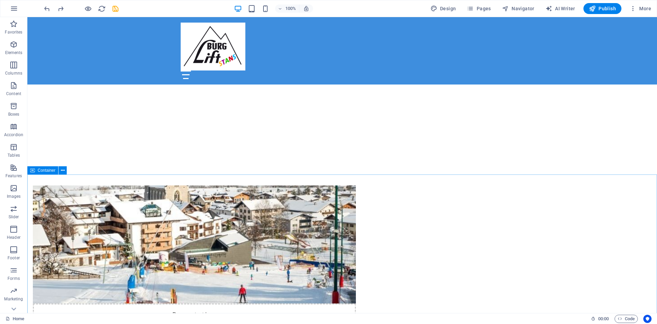
click at [49, 171] on span "Container" at bounding box center [47, 170] width 18 height 4
click at [65, 169] on button at bounding box center [63, 170] width 8 height 8
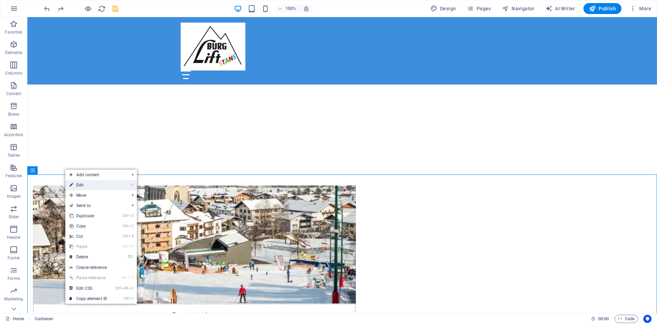
click at [104, 181] on link "⏎ Edit" at bounding box center [88, 185] width 46 height 10
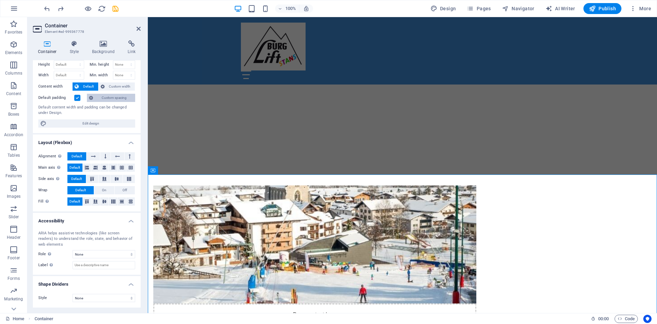
scroll to position [0, 0]
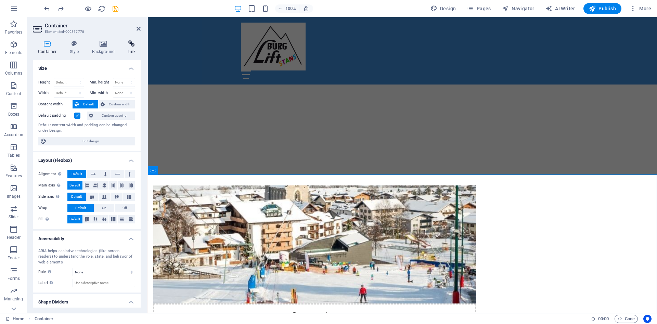
click at [133, 44] on icon at bounding box center [131, 43] width 18 height 7
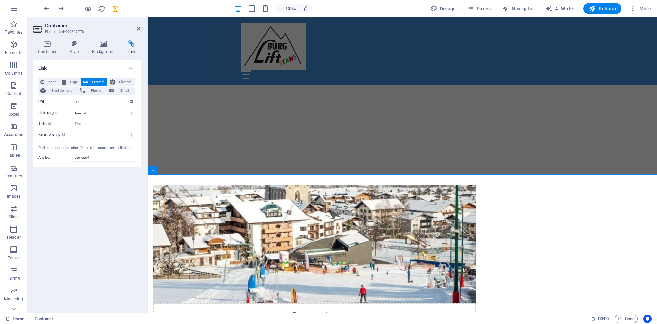
click at [81, 102] on input "URL" at bounding box center [104, 102] width 63 height 8
paste input "#babylift"
type input "#babylift"
click at [73, 131] on select "alternate author bookmark external help license next nofollow noreferrer noopen…" at bounding box center [104, 135] width 63 height 8
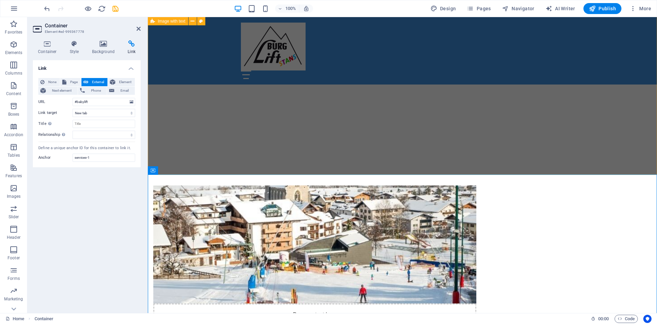
click at [209, 158] on div "Drop content here or Add elements Paste clipboard Über uns Das Kleinschigebiet …" at bounding box center [402, 314] width 509 height 312
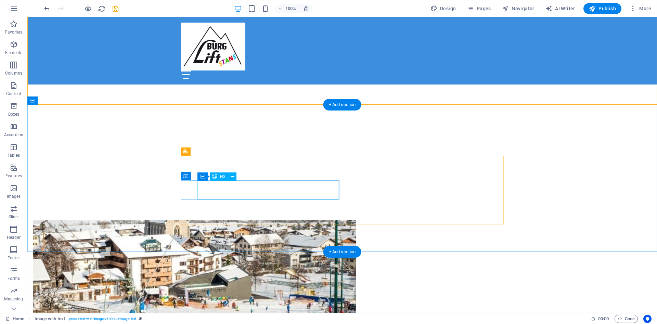
scroll to position [381, 0]
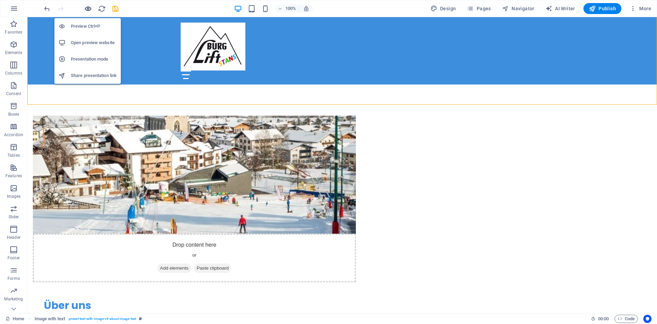
click at [87, 10] on icon "button" at bounding box center [88, 9] width 8 height 8
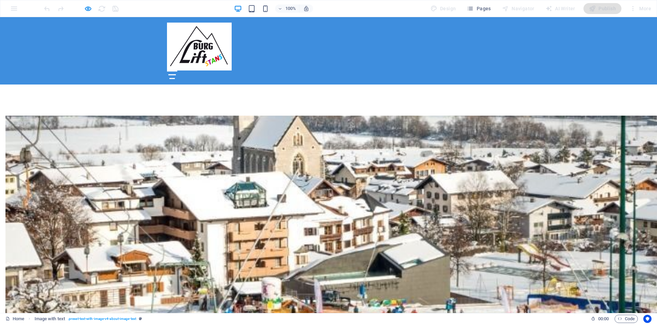
scroll to position [451, 0]
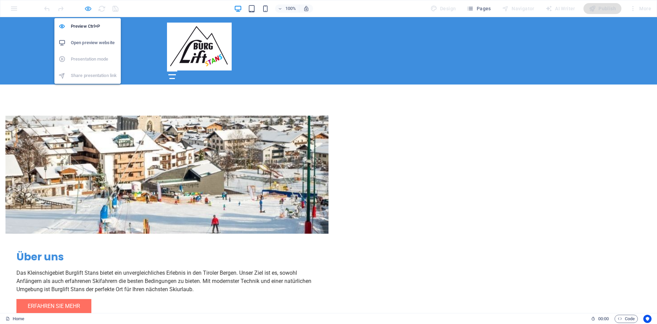
click at [88, 8] on icon "button" at bounding box center [88, 9] width 8 height 8
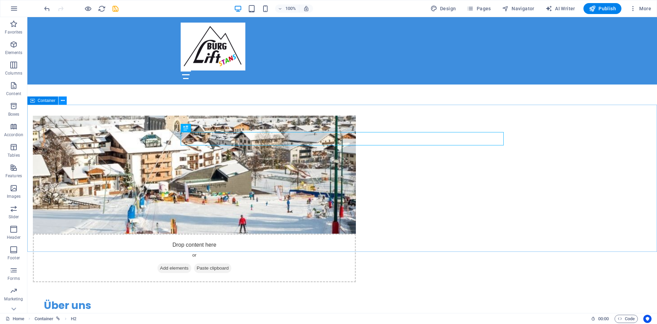
click at [64, 98] on icon at bounding box center [63, 100] width 4 height 7
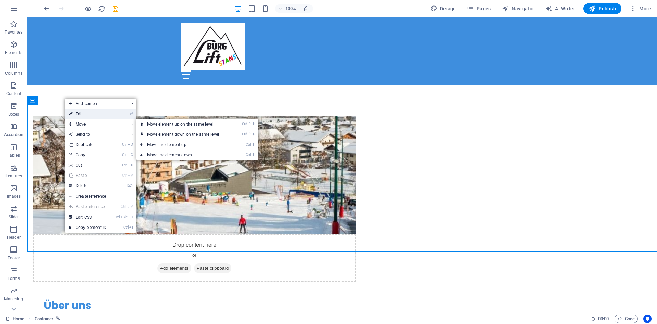
click at [88, 111] on link "⏎ Edit" at bounding box center [88, 114] width 46 height 10
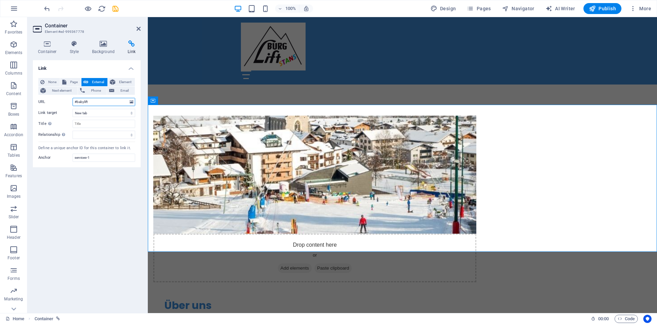
drag, startPoint x: 115, startPoint y: 103, endPoint x: 50, endPoint y: 95, distance: 65.8
click at [73, 98] on input "#babylift" at bounding box center [104, 102] width 63 height 8
click at [95, 159] on input "services-1" at bounding box center [104, 158] width 63 height 8
click at [73, 131] on select "alternate author bookmark external help license next nofollow noreferrer noopen…" at bounding box center [104, 135] width 63 height 8
click at [109, 271] on div "Link None Page External Element Next element Phone Email Page Home Subpage Lega…" at bounding box center [87, 183] width 108 height 247
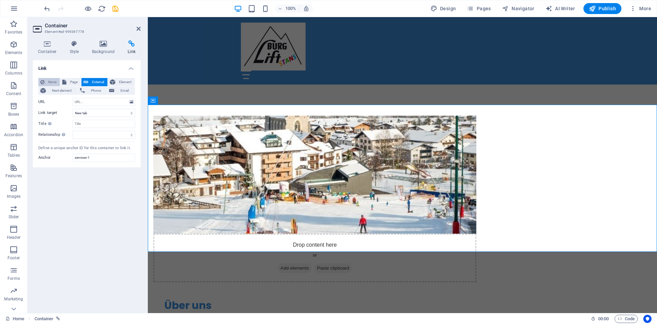
click at [49, 81] on span "None" at bounding box center [52, 82] width 11 height 8
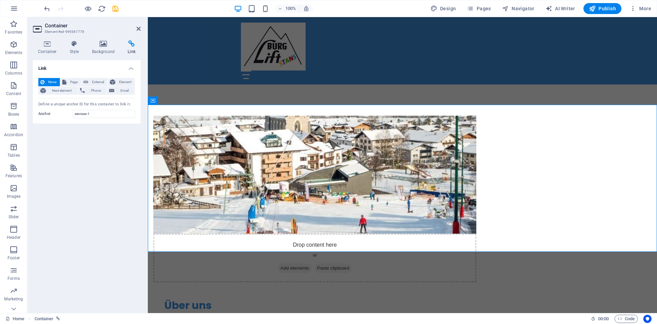
click at [85, 169] on div "Link None Page External Element Next element Phone Email Page Home Subpage Lega…" at bounding box center [87, 183] width 108 height 247
click at [207, 88] on div "Drop content here or Add elements Paste clipboard Über uns Das Kleinschigebiet …" at bounding box center [402, 244] width 509 height 312
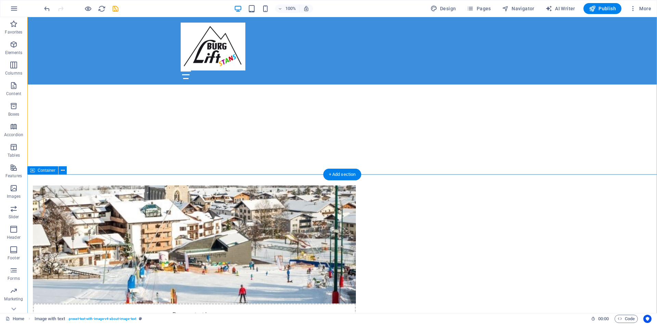
scroll to position [346, 0]
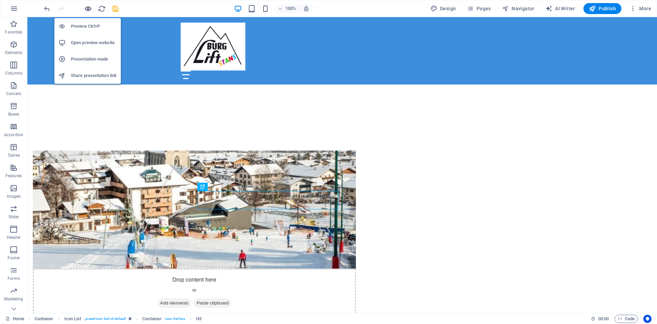
click at [87, 8] on icon "button" at bounding box center [88, 9] width 8 height 8
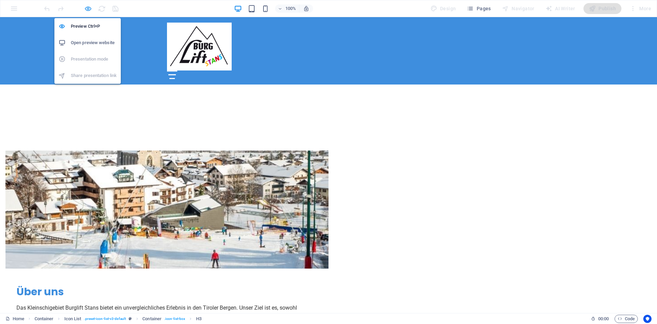
click at [88, 6] on icon "button" at bounding box center [88, 9] width 8 height 8
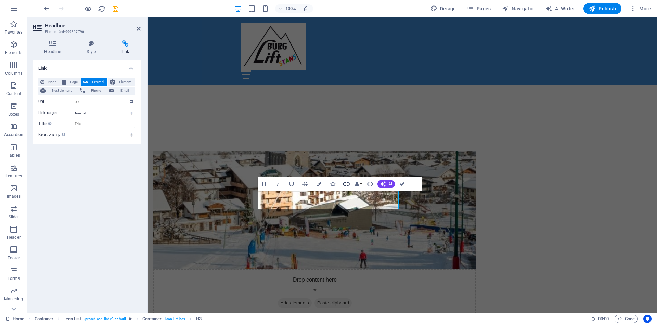
click at [346, 185] on icon "button" at bounding box center [346, 184] width 8 height 8
click at [98, 102] on input "URL" at bounding box center [104, 102] width 63 height 8
type input "#babylift"
click at [73, 109] on select "New tab Same tab Overlay" at bounding box center [104, 113] width 63 height 8
select select
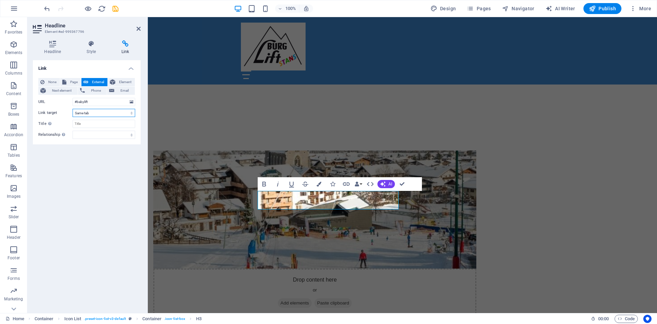
click option "Same tab" at bounding box center [0, 0] width 0 height 0
click at [196, 123] on div "Drop content here or Add elements Paste clipboard Über uns Das Kleinschigebiet …" at bounding box center [402, 279] width 509 height 312
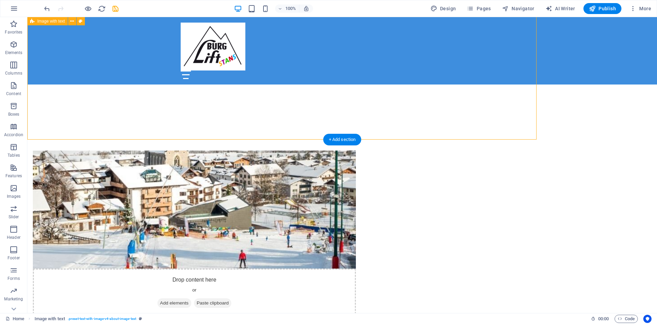
click at [196, 151] on figure at bounding box center [194, 210] width 323 height 118
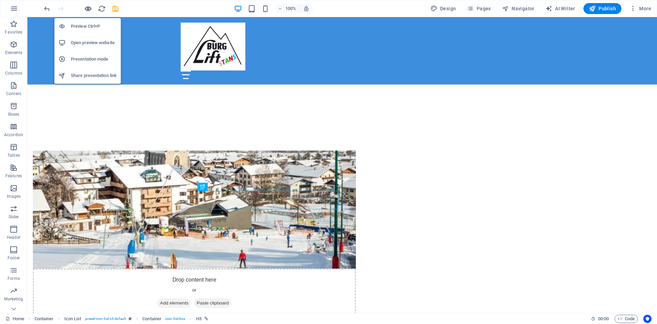
click at [91, 6] on icon "button" at bounding box center [88, 9] width 8 height 8
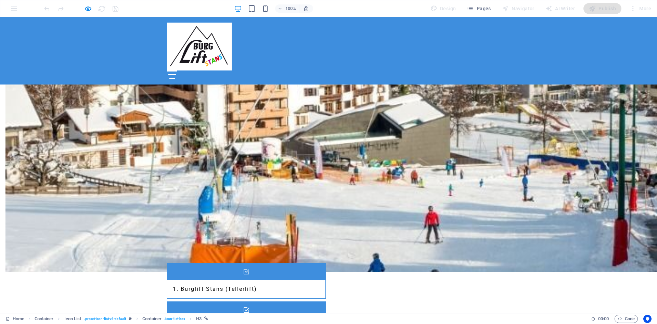
scroll to position [590, 0]
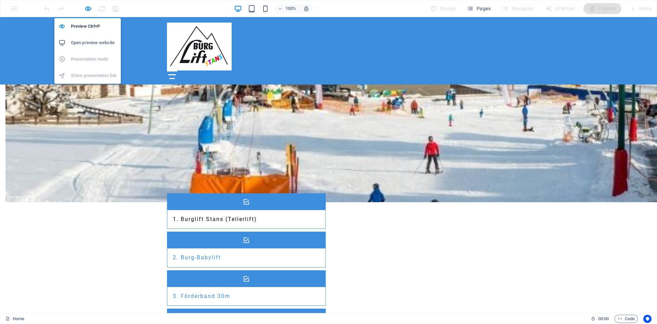
click at [85, 10] on icon "button" at bounding box center [88, 9] width 8 height 8
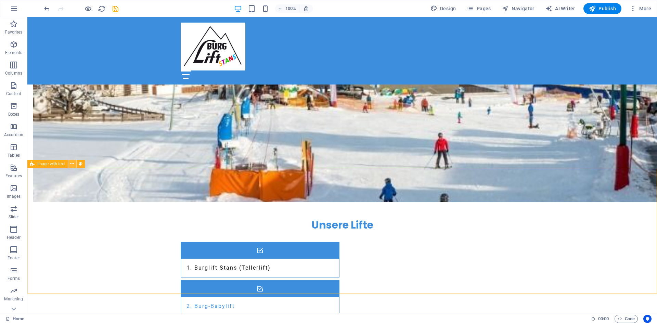
click at [71, 164] on icon at bounding box center [72, 163] width 4 height 7
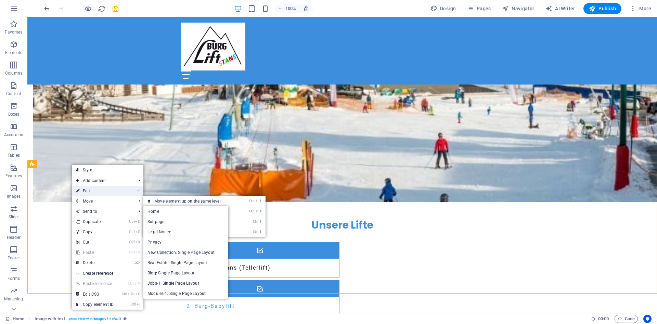
click at [93, 186] on link "⏎ Edit" at bounding box center [95, 191] width 46 height 10
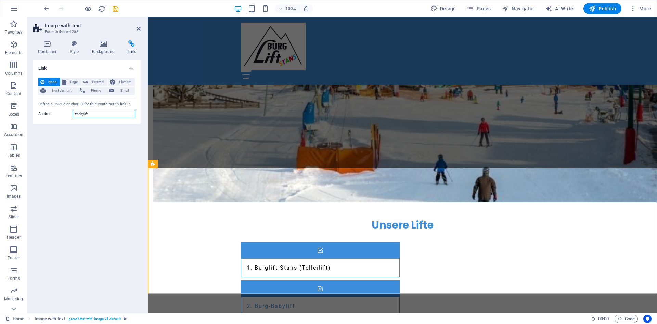
click at [101, 117] on input "#babylift" at bounding box center [104, 114] width 63 height 8
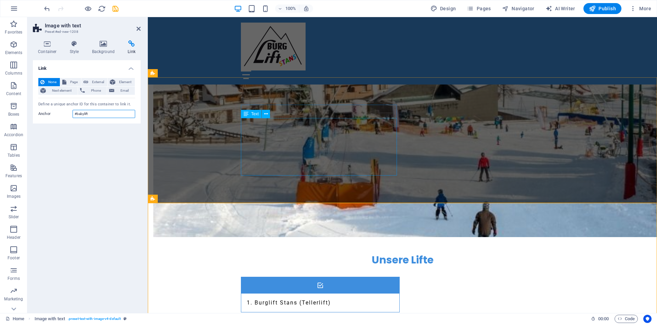
scroll to position [486, 0]
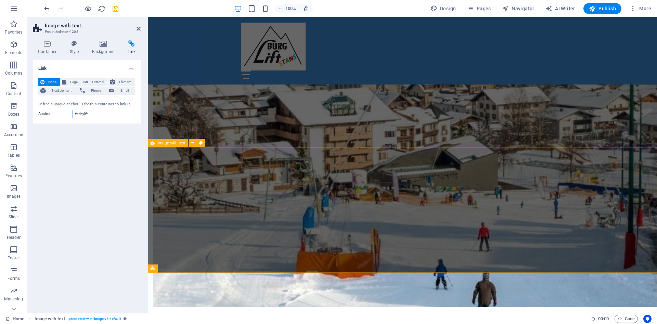
click at [186, 144] on div "Image with text" at bounding box center [168, 143] width 40 height 8
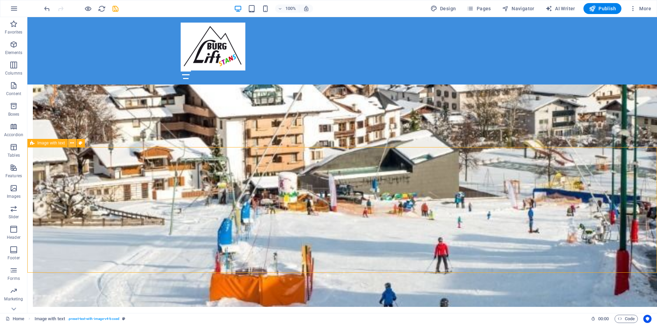
click at [73, 142] on icon at bounding box center [72, 143] width 4 height 7
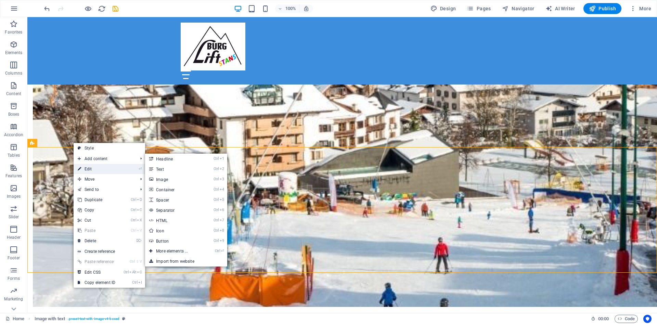
click at [86, 167] on link "⏎ Edit" at bounding box center [97, 169] width 46 height 10
select select "rem"
select select "px"
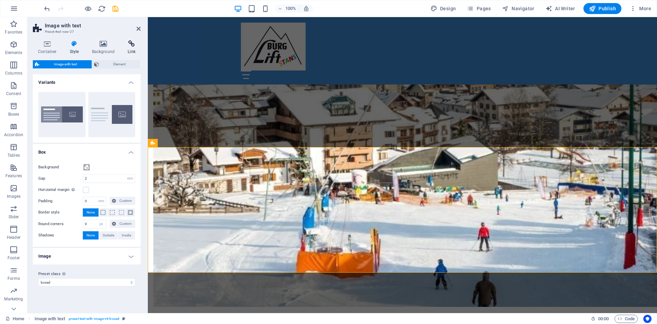
click at [129, 44] on icon at bounding box center [131, 43] width 18 height 7
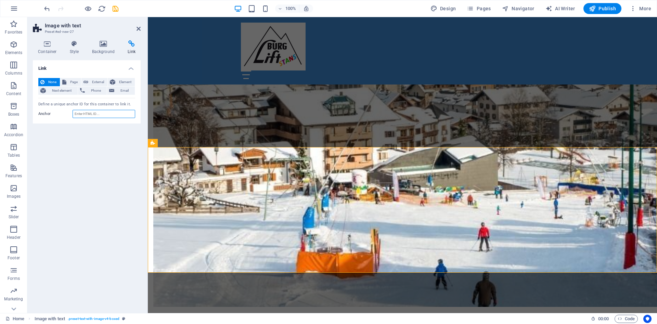
click at [86, 114] on input "Anchor" at bounding box center [104, 114] width 63 height 8
drag, startPoint x: 77, startPoint y: 114, endPoint x: 69, endPoint y: 113, distance: 7.2
click at [73, 113] on input "#burglift" at bounding box center [104, 114] width 63 height 8
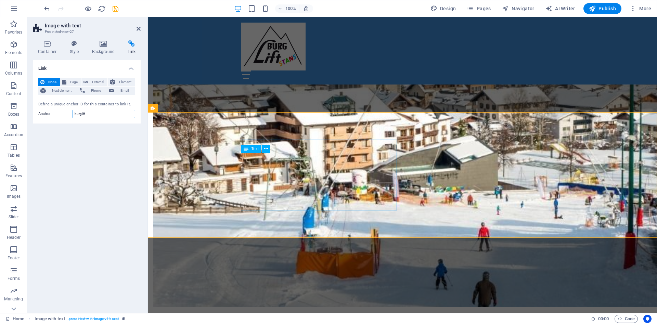
scroll to position [521, 0]
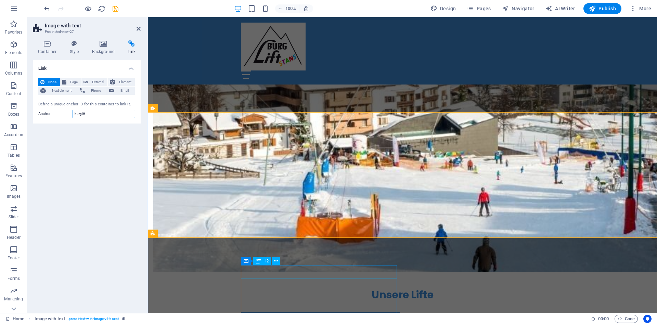
type input "burglift"
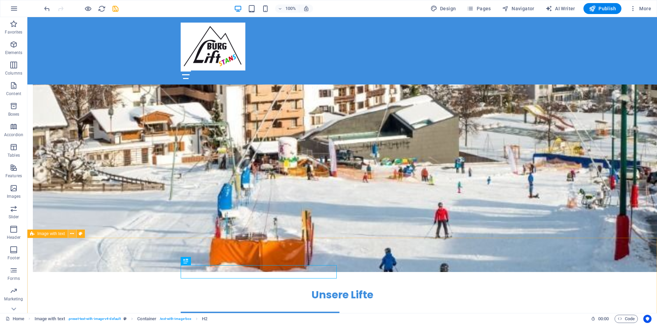
click at [73, 235] on icon at bounding box center [72, 233] width 4 height 7
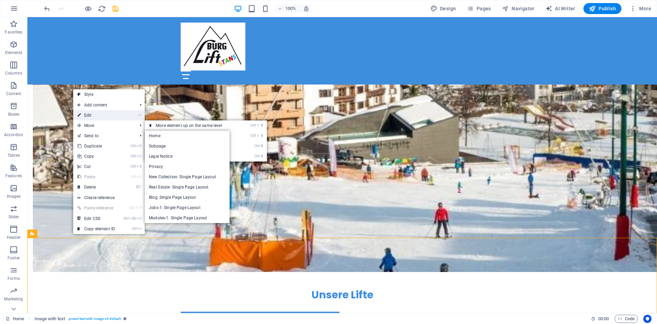
click at [88, 111] on link "⏎ Edit" at bounding box center [96, 115] width 46 height 10
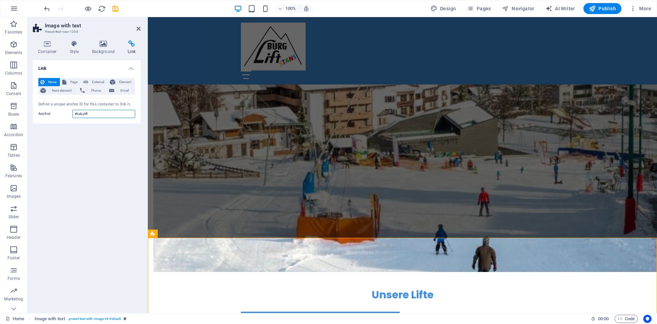
click at [81, 111] on input "#babylift" at bounding box center [104, 114] width 63 height 8
drag, startPoint x: 77, startPoint y: 114, endPoint x: 72, endPoint y: 114, distance: 5.1
click at [73, 114] on input "#babylift" at bounding box center [104, 114] width 63 height 8
type input "babylift"
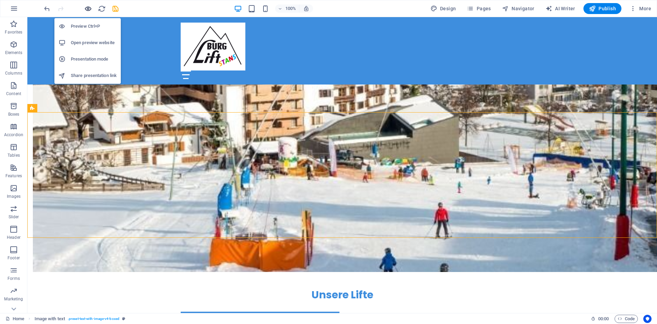
click at [87, 9] on icon "button" at bounding box center [88, 9] width 8 height 8
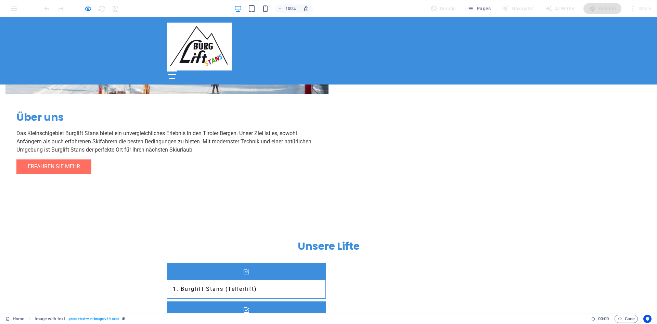
scroll to position [416, 0]
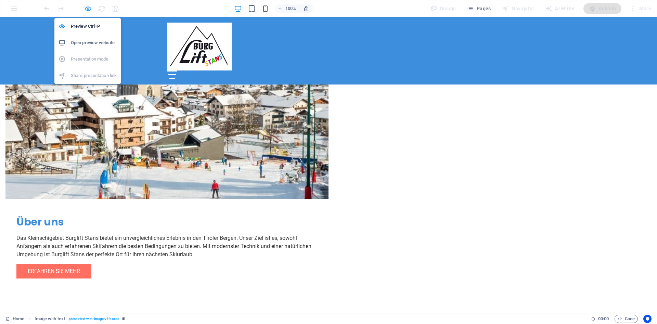
click at [89, 7] on icon "button" at bounding box center [88, 9] width 8 height 8
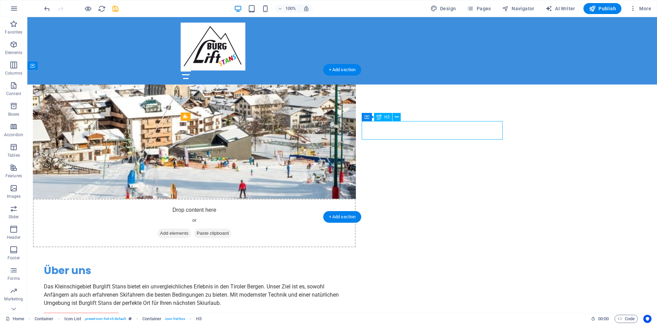
select select
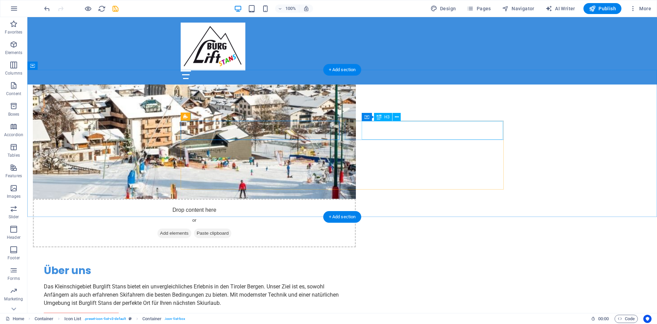
select select
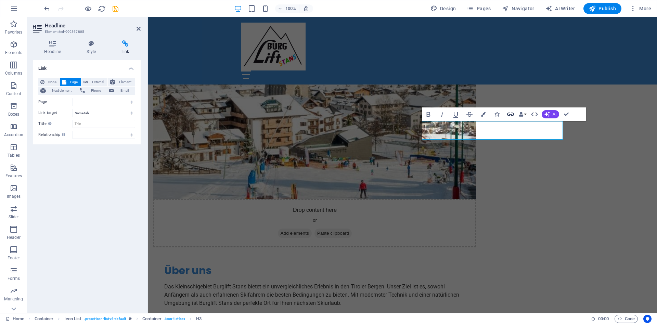
click at [509, 113] on icon "button" at bounding box center [510, 114] width 7 height 3
click at [73, 98] on select "Home Subpage Legal Notice Privacy" at bounding box center [104, 102] width 63 height 8
click at [96, 82] on span "External" at bounding box center [97, 82] width 15 height 8
select select "blank"
type input "#babylift"
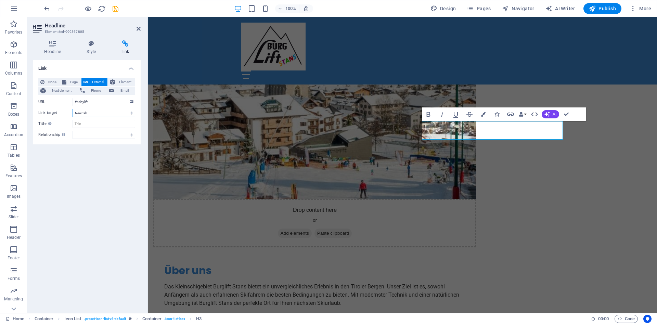
click at [73, 109] on select "New tab Same tab Overlay" at bounding box center [104, 113] width 63 height 8
select select
click option "Same tab" at bounding box center [0, 0] width 0 height 0
click at [120, 126] on input "Title Additional link description, should not be the same as the link text. The…" at bounding box center [104, 124] width 63 height 8
click at [73, 131] on select "alternate author bookmark external help license next nofollow noreferrer noopen…" at bounding box center [104, 135] width 63 height 8
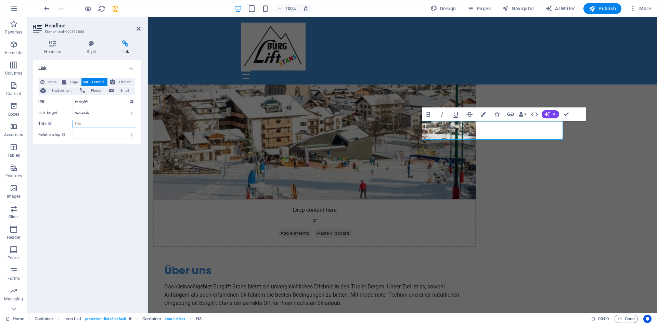
drag, startPoint x: 125, startPoint y: 132, endPoint x: 115, endPoint y: 122, distance: 14.0
click at [115, 122] on input "Title Additional link description, should not be the same as the link text. The…" at bounding box center [104, 124] width 63 height 8
click at [217, 48] on div "Startseite Über Uns Unser Angebot Jetzt Buchen Galerie" at bounding box center [402, 50] width 509 height 67
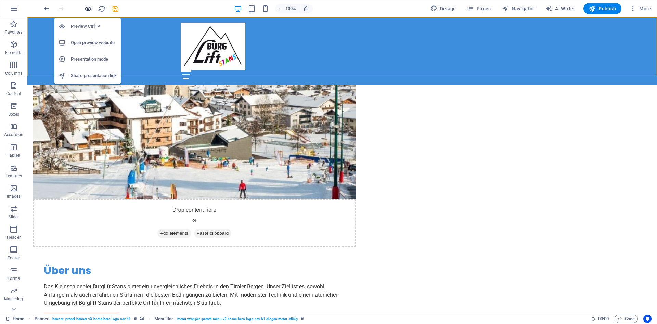
click at [84, 8] on span "button" at bounding box center [88, 9] width 8 height 8
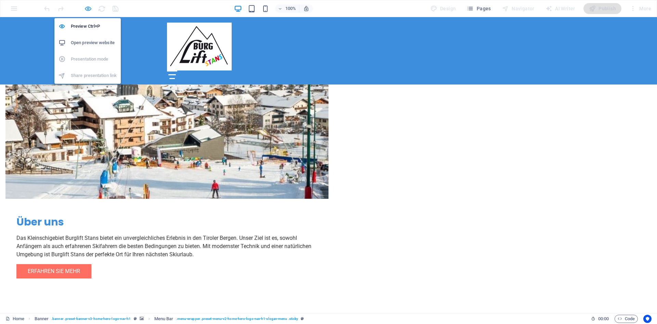
click at [90, 9] on icon "button" at bounding box center [88, 9] width 8 height 8
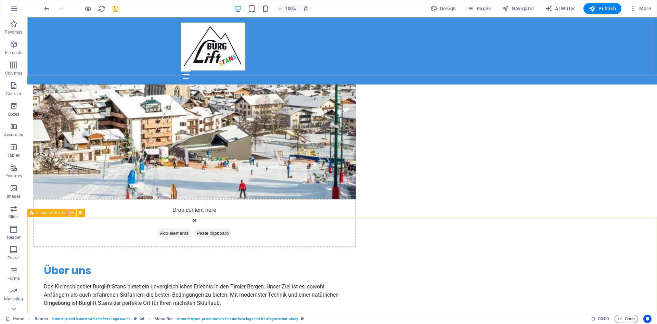
click at [70, 215] on button at bounding box center [72, 213] width 8 height 8
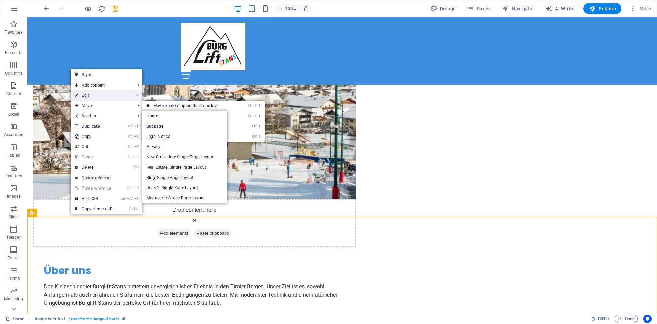
click at [108, 93] on link "⏎ Edit" at bounding box center [94, 95] width 46 height 10
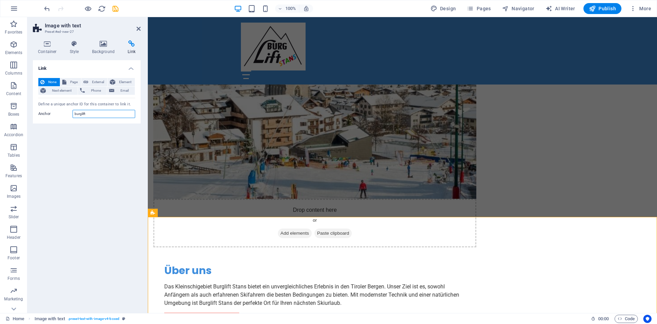
click at [102, 114] on input "burglift" at bounding box center [104, 114] width 63 height 8
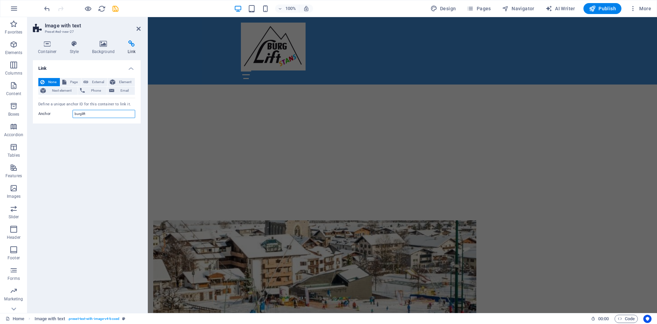
scroll to position [137, 0]
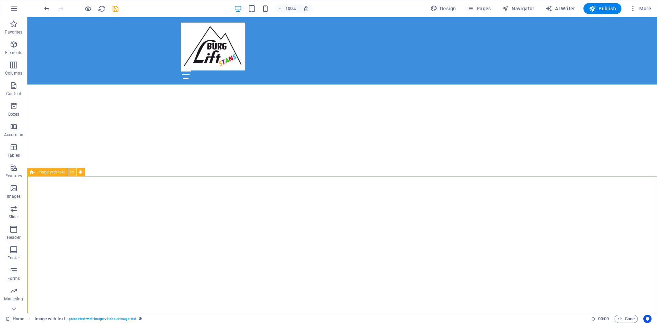
click at [71, 172] on icon at bounding box center [72, 172] width 4 height 7
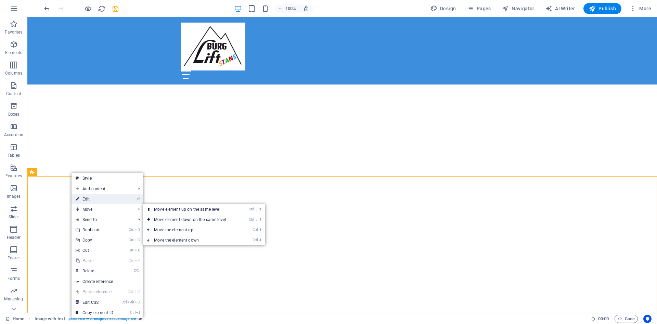
click at [87, 199] on link "⏎ Edit" at bounding box center [95, 199] width 46 height 10
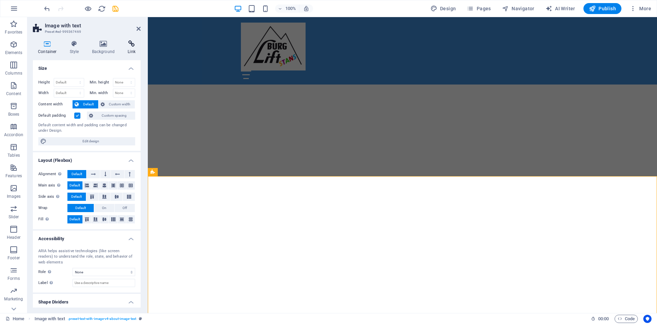
click at [134, 46] on icon at bounding box center [131, 43] width 18 height 7
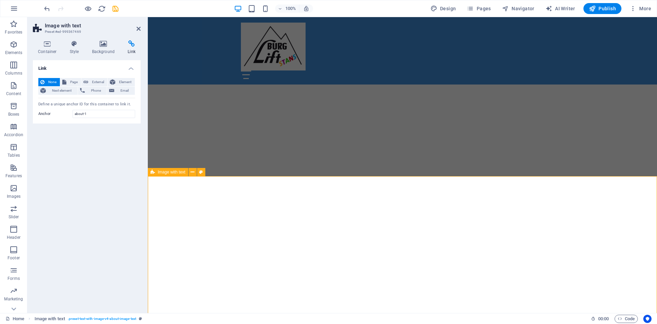
scroll to position [32, 0]
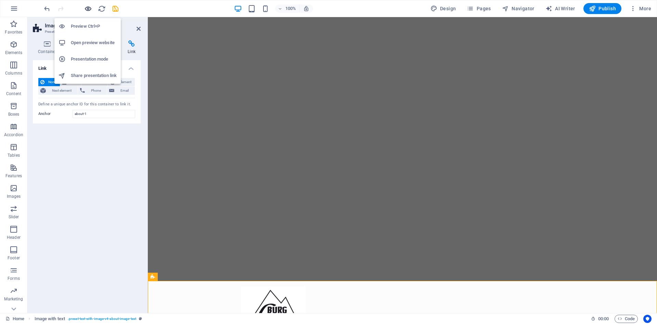
click at [84, 10] on span "button" at bounding box center [88, 9] width 8 height 8
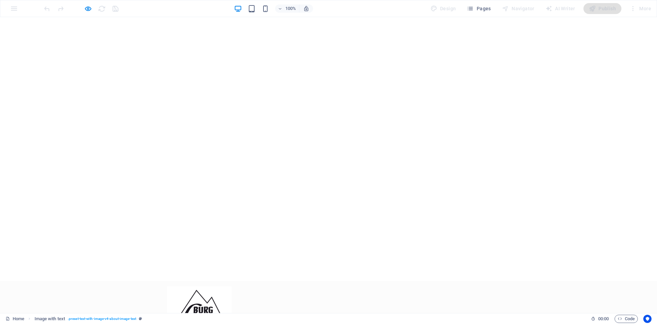
scroll to position [0, 0]
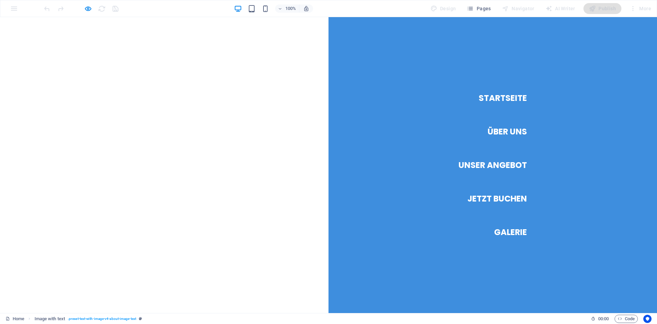
click at [495, 128] on link "Über Uns" at bounding box center [507, 131] width 39 height 19
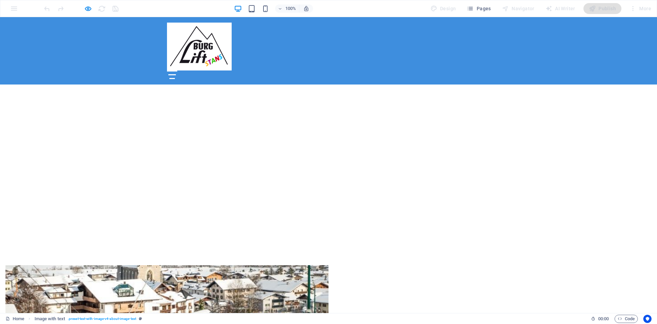
scroll to position [336, 0]
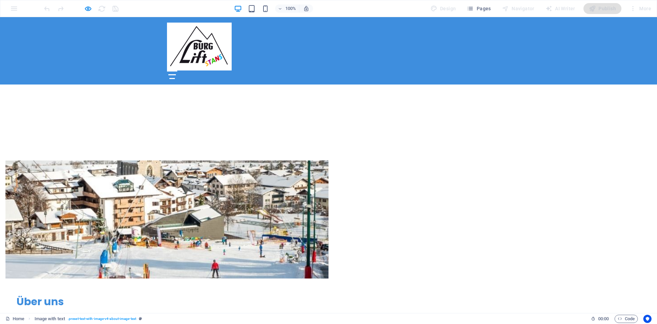
click at [176, 74] on div at bounding box center [172, 74] width 8 height 1
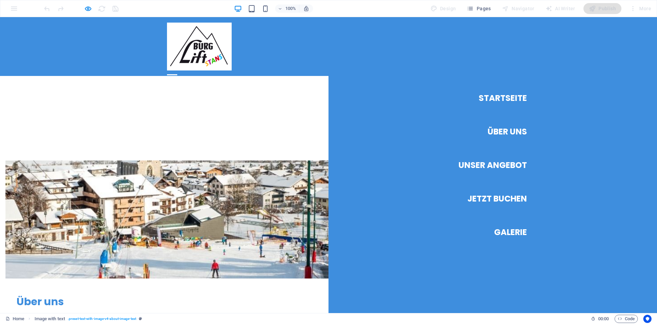
click at [507, 164] on link "Unser Angebot" at bounding box center [492, 165] width 68 height 19
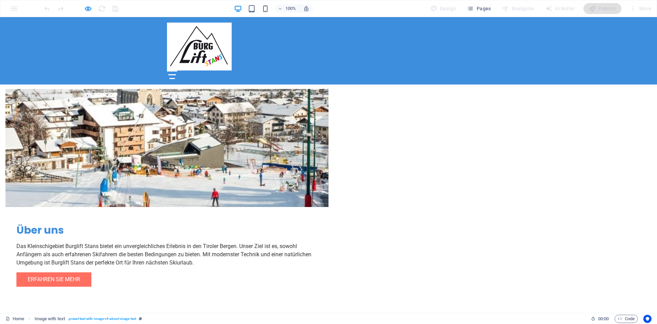
scroll to position [410, 0]
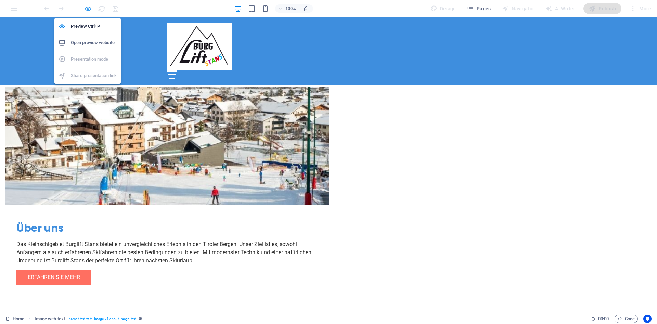
click at [89, 8] on icon "button" at bounding box center [88, 9] width 8 height 8
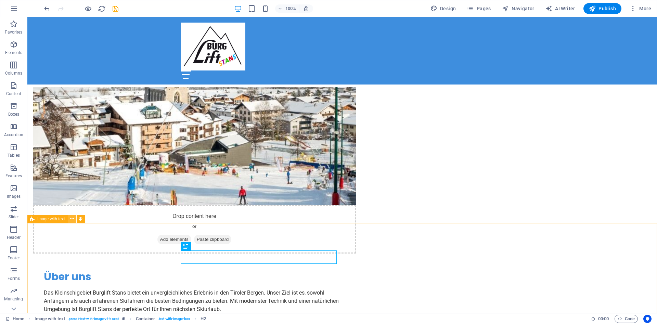
click at [70, 219] on button at bounding box center [72, 219] width 8 height 8
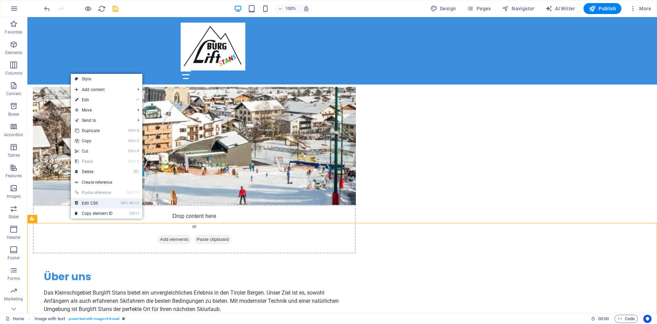
click at [90, 202] on link "Ctrl Alt C Edit CSS" at bounding box center [94, 203] width 46 height 10
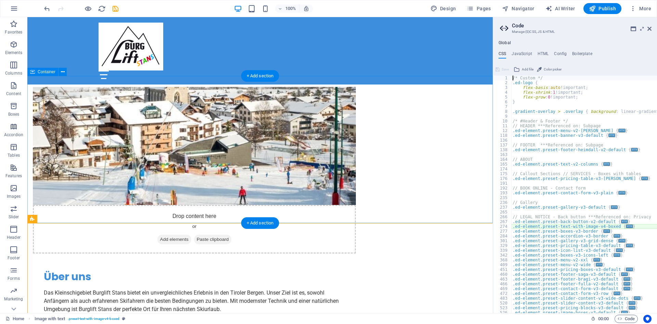
type textarea "@include text-with-image-v4;"
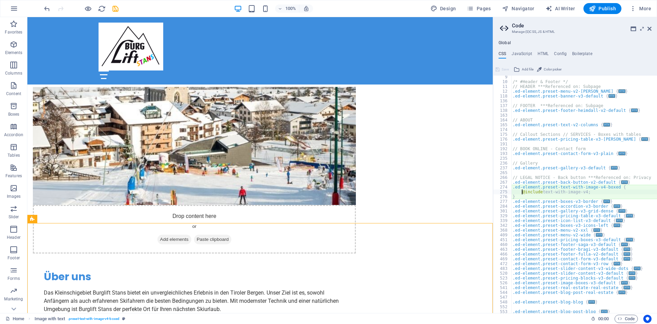
click at [651, 28] on aside "Code Manage (S)CSS, JS & HTML Global CSS JavaScript HTML Config Boilerplate @in…" at bounding box center [575, 165] width 164 height 296
click at [650, 28] on icon at bounding box center [649, 28] width 4 height 5
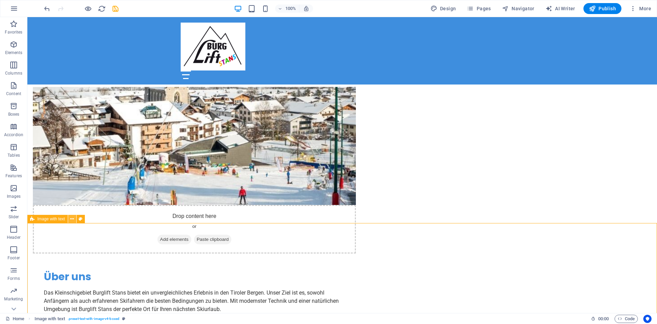
click at [71, 217] on icon at bounding box center [72, 219] width 4 height 7
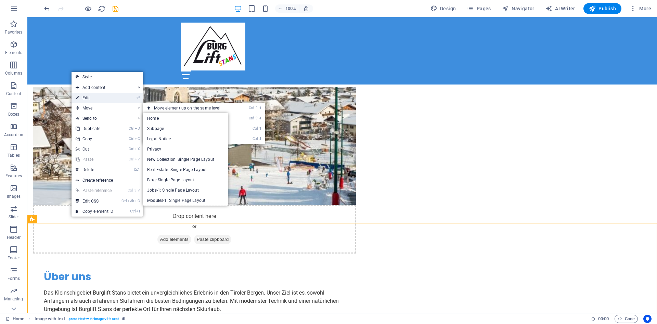
click at [104, 96] on link "⏎ Edit" at bounding box center [95, 98] width 46 height 10
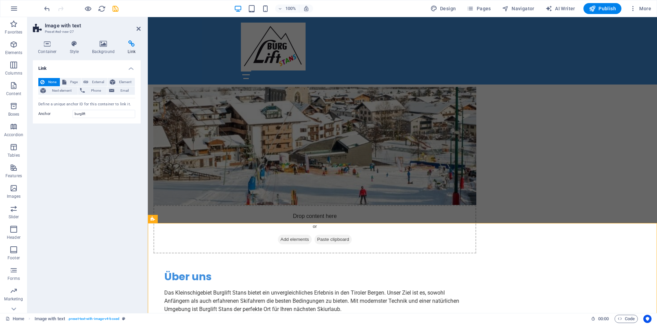
click at [128, 43] on icon at bounding box center [131, 43] width 18 height 7
click at [92, 115] on input "burglift" at bounding box center [104, 114] width 63 height 8
click at [95, 111] on input "burglift" at bounding box center [104, 114] width 63 height 8
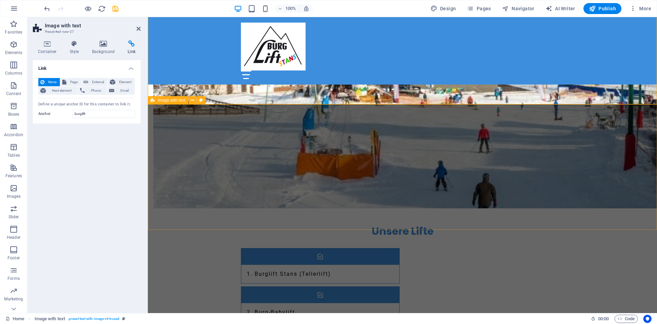
scroll to position [654, 0]
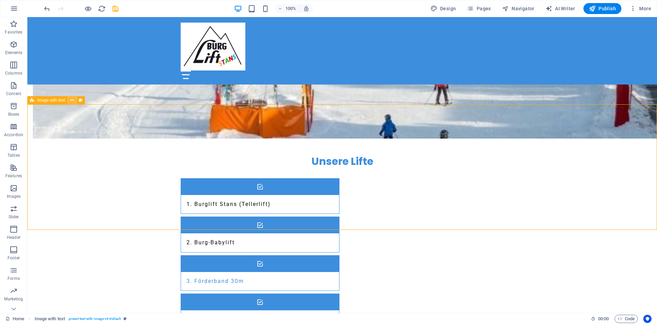
click at [73, 99] on icon at bounding box center [72, 100] width 4 height 7
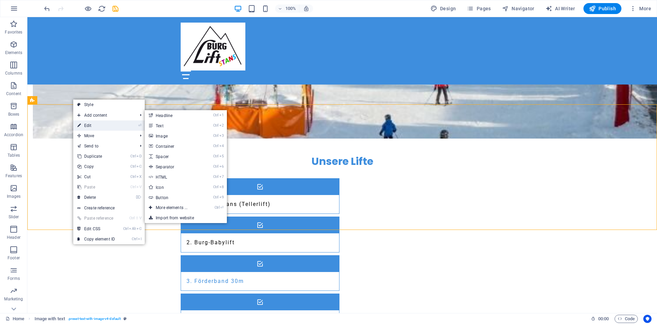
click at [87, 127] on link "⏎ Edit" at bounding box center [96, 125] width 46 height 10
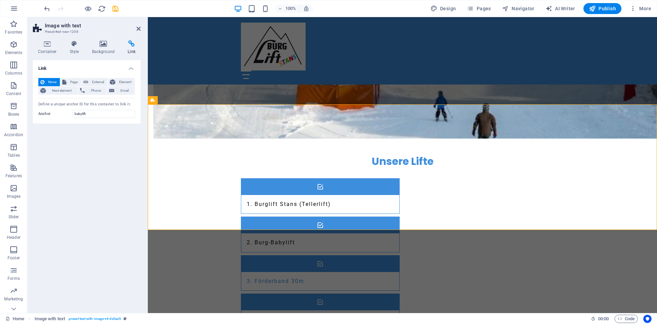
click at [130, 47] on icon at bounding box center [131, 43] width 18 height 7
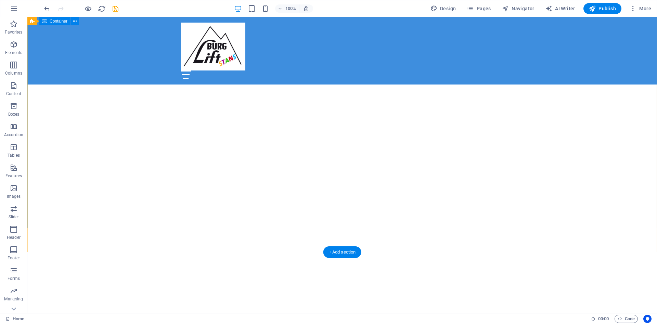
scroll to position [166, 0]
click at [73, 143] on icon at bounding box center [72, 143] width 4 height 7
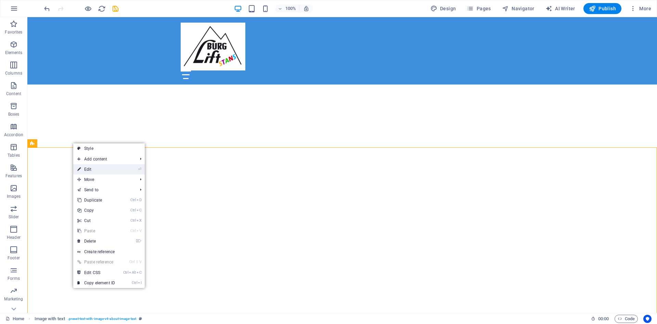
click at [104, 169] on link "⏎ Edit" at bounding box center [96, 169] width 46 height 10
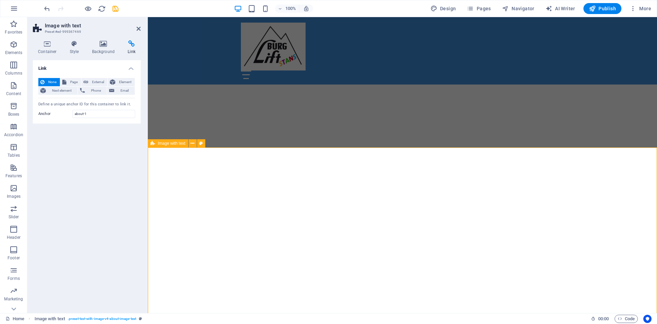
click at [491, 11] on span "Pages" at bounding box center [479, 8] width 24 height 7
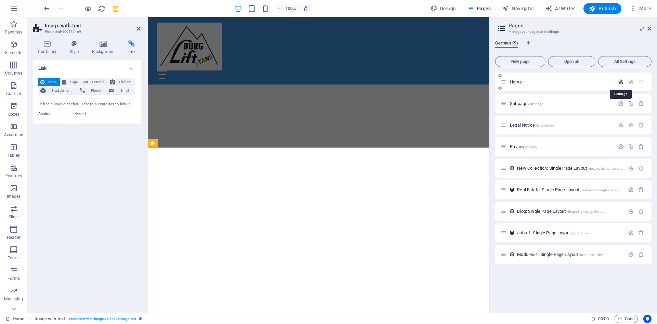
click at [620, 83] on icon "button" at bounding box center [621, 82] width 6 height 6
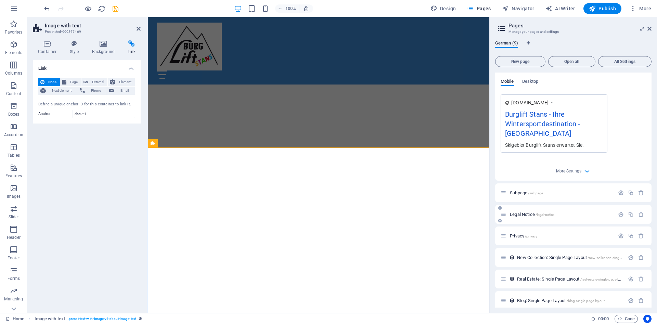
scroll to position [223, 0]
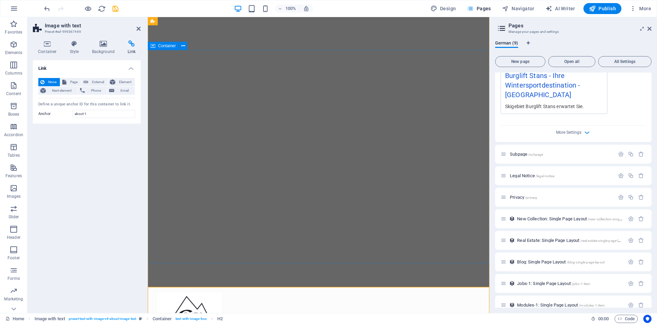
scroll to position [0, 0]
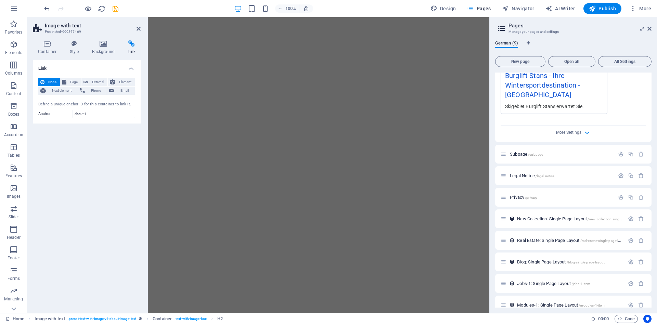
click at [477, 9] on span "Pages" at bounding box center [479, 8] width 24 height 7
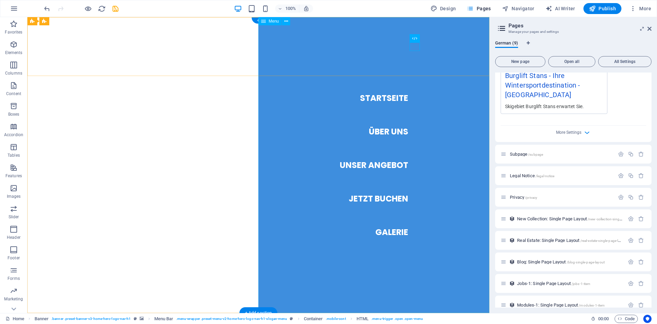
click at [391, 131] on nav "Startseite Über Uns Unser Angebot Jetzt Buchen Galerie" at bounding box center [373, 165] width 231 height 296
select select
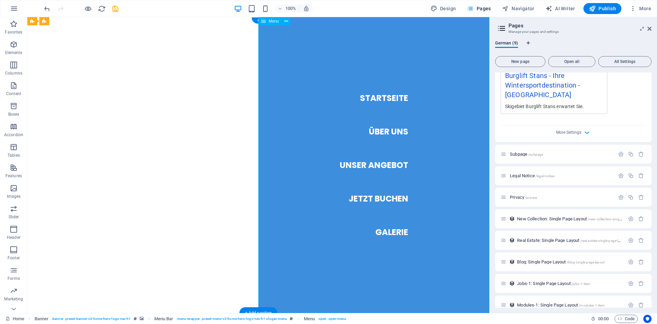
select select
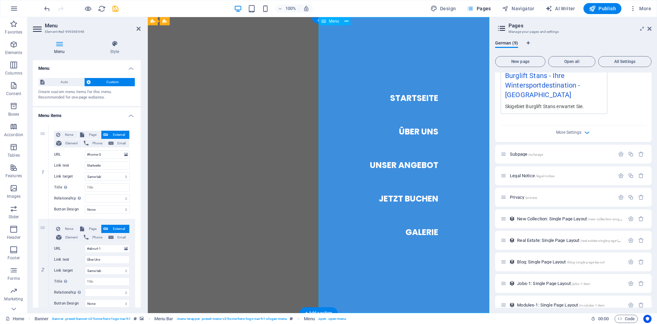
click at [418, 129] on nav "Startseite Über Uns Unser Angebot Jetzt Buchen Galerie" at bounding box center [404, 165] width 171 height 296
click at [564, 60] on span "Open all" at bounding box center [571, 62] width 41 height 4
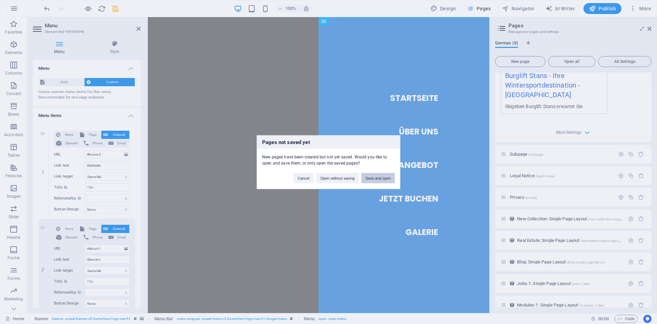
click at [369, 177] on button "Save and open" at bounding box center [378, 178] width 34 height 10
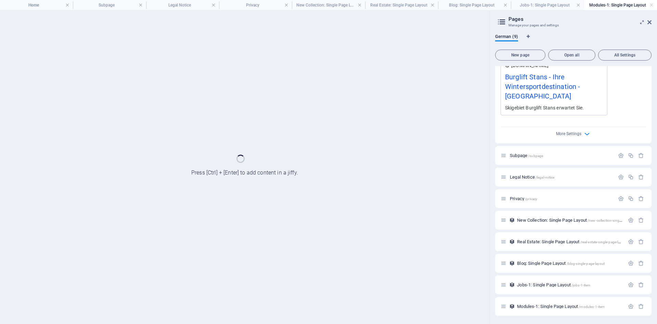
click at [576, 61] on div "New page Open all All Settings Home / Name Home ​ URL SLUG / ​ SEO Title AI ​ 4…" at bounding box center [573, 183] width 156 height 272
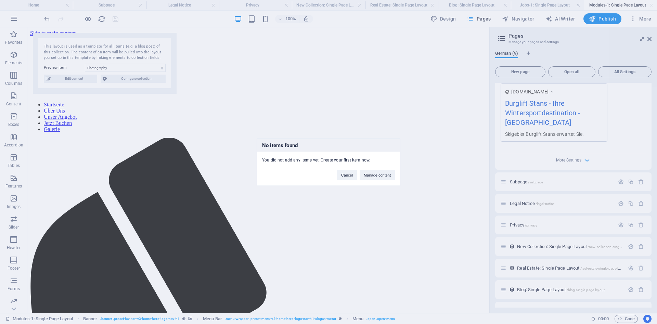
select select "68dd0a4af3cc2618c407de1d"
click at [380, 178] on button "Manage content" at bounding box center [377, 175] width 35 height 10
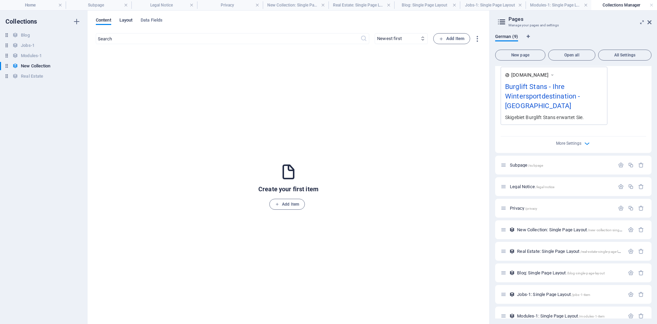
click at [129, 20] on span "Layout" at bounding box center [125, 21] width 13 height 10
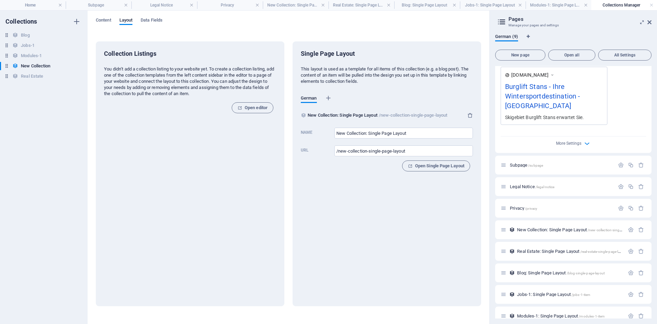
click at [166, 22] on div "Content Layout Data Fields" at bounding box center [288, 23] width 385 height 13
click at [153, 20] on span "Data Fields" at bounding box center [152, 21] width 22 height 10
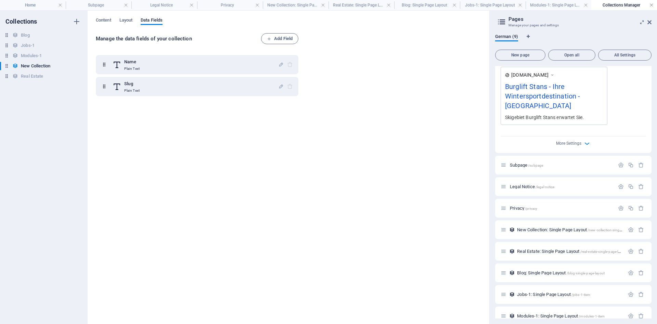
click at [652, 4] on link at bounding box center [651, 5] width 4 height 7
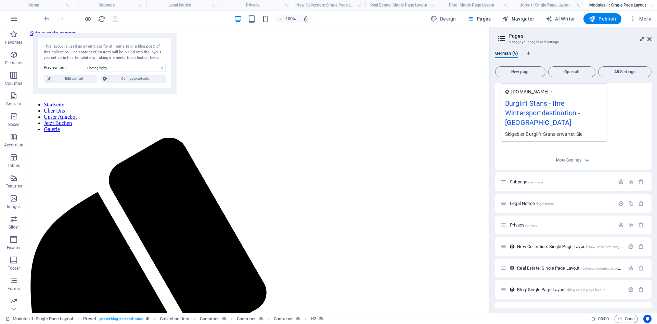
click at [515, 17] on span "Navigator" at bounding box center [518, 18] width 33 height 7
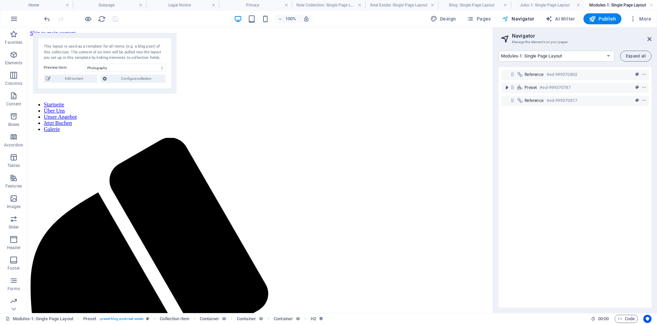
click at [514, 21] on span "Navigator" at bounding box center [518, 18] width 33 height 7
click at [498, 51] on select "Home Subpage Legal Notice Privacy New Collection: Single Page Layout Real Estat…" at bounding box center [556, 56] width 116 height 11
select select "18066572-de"
click option "Home" at bounding box center [0, 0] width 0 height 0
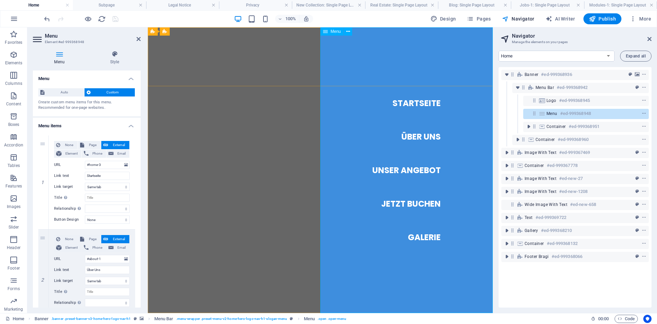
click at [420, 138] on nav "Startseite Über Uns Unser Angebot Jetzt Buchen Galerie" at bounding box center [406, 170] width 172 height 286
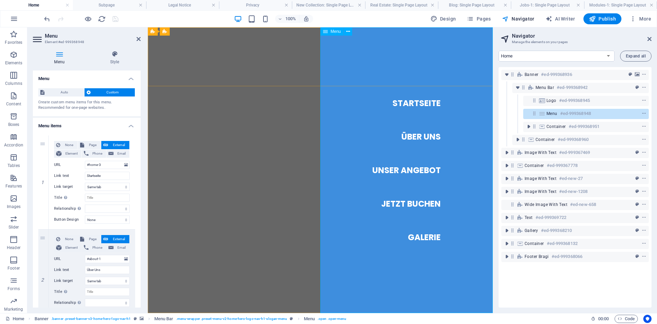
click at [420, 138] on nav "Startseite Über Uns Unser Angebot Jetzt Buchen Galerie" at bounding box center [406, 170] width 172 height 286
click at [422, 169] on nav "Startseite Über Uns Unser Angebot Jetzt Buchen Galerie" at bounding box center [406, 170] width 172 height 286
click at [421, 170] on nav "Startseite Über Uns Unser Angebot Jetzt Buchen Galerie" at bounding box center [406, 170] width 172 height 286
click at [408, 171] on nav "Startseite Über Uns Unser Angebot Jetzt Buchen Galerie" at bounding box center [406, 170] width 172 height 286
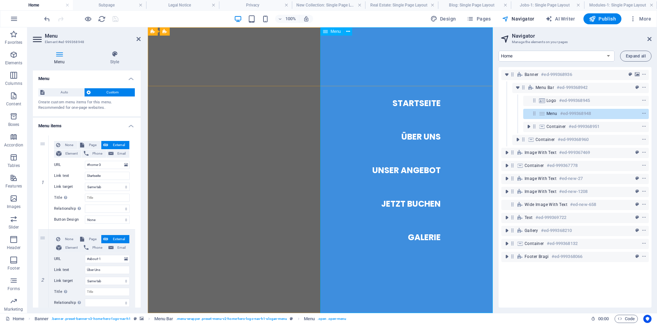
click at [408, 171] on nav "Startseite Über Uns Unser Angebot Jetzt Buchen Galerie" at bounding box center [406, 170] width 172 height 286
click at [415, 204] on nav "Startseite Über Uns Unser Angebot Jetzt Buchen Galerie" at bounding box center [406, 170] width 172 height 286
click at [416, 204] on nav "Startseite Über Uns Unser Angebot Jetzt Buchen Galerie" at bounding box center [406, 170] width 172 height 286
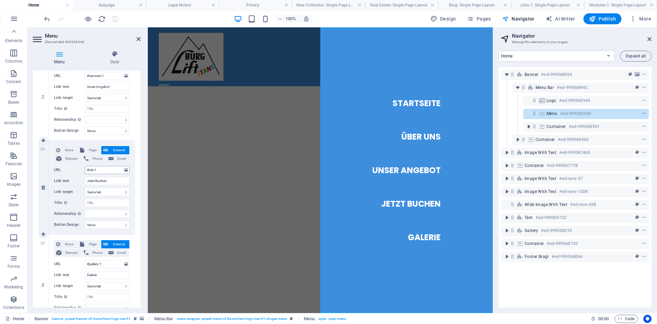
scroll to position [317, 0]
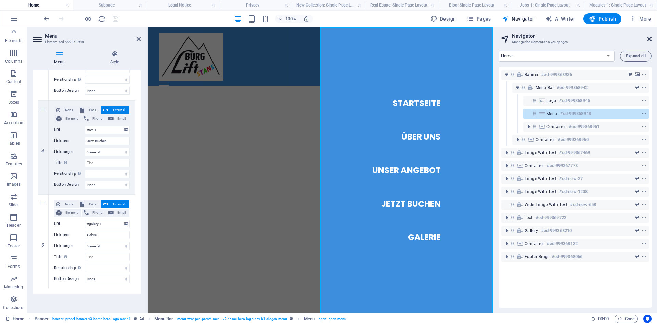
click at [648, 38] on icon at bounding box center [649, 38] width 4 height 5
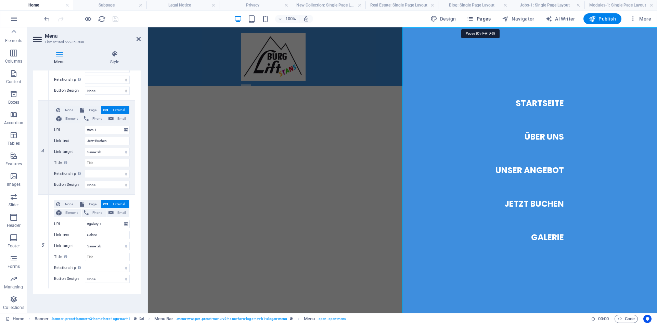
click at [473, 18] on icon "button" at bounding box center [470, 18] width 7 height 7
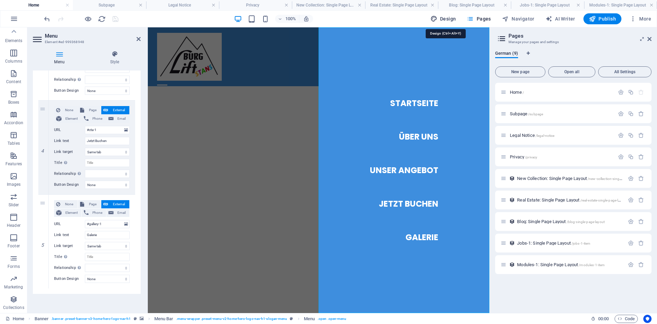
click at [453, 16] on span "Design" at bounding box center [443, 18] width 26 height 7
select select "px"
select select "200"
select select "px"
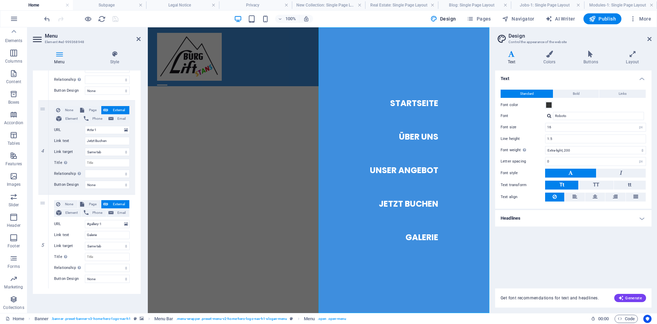
click at [144, 38] on aside "Menu Element #ed-999368948 Menu Style Menu Auto Custom Create custom menu items…" at bounding box center [87, 170] width 120 height 286
click at [136, 40] on header "Menu Element #ed-999368948" at bounding box center [87, 36] width 108 height 18
click at [135, 40] on header "Menu Element #ed-999368948" at bounding box center [87, 36] width 108 height 18
click at [136, 39] on header "Menu Element #ed-999368948" at bounding box center [87, 36] width 108 height 18
click at [139, 38] on icon at bounding box center [139, 38] width 4 height 5
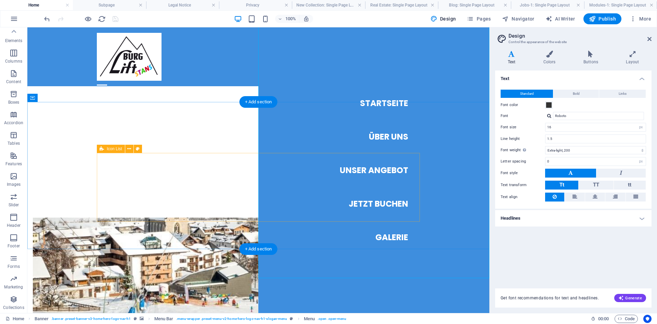
scroll to position [384, 0]
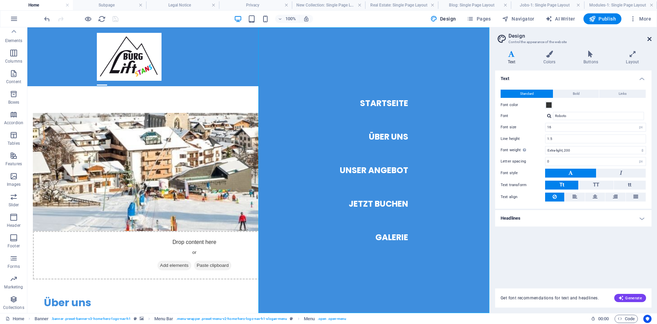
click at [648, 38] on icon at bounding box center [649, 38] width 4 height 5
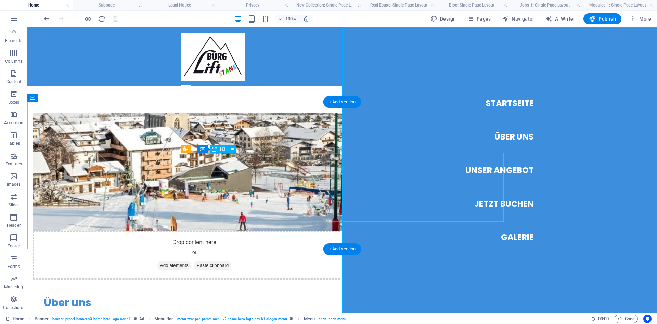
select select
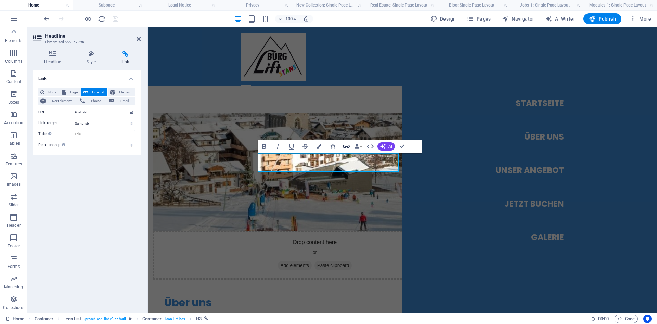
click at [349, 144] on icon "button" at bounding box center [346, 146] width 8 height 8
click at [95, 114] on input "#babylift" at bounding box center [104, 112] width 63 height 8
click at [132, 112] on icon at bounding box center [132, 112] width 4 height 8
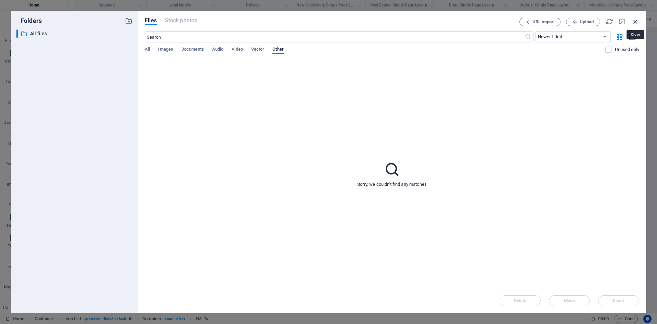
drag, startPoint x: 634, startPoint y: 20, endPoint x: 488, endPoint y: 3, distance: 147.7
click at [634, 20] on icon "button" at bounding box center [636, 22] width 8 height 8
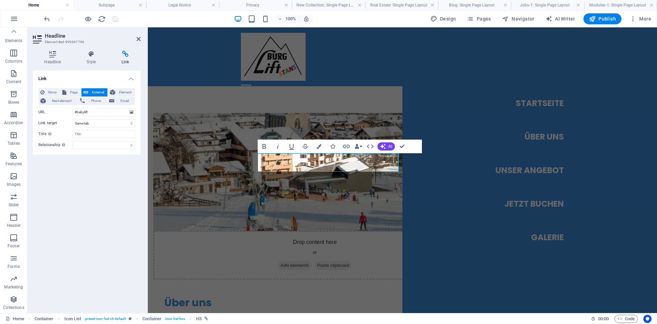
click at [93, 93] on span "External" at bounding box center [97, 92] width 15 height 8
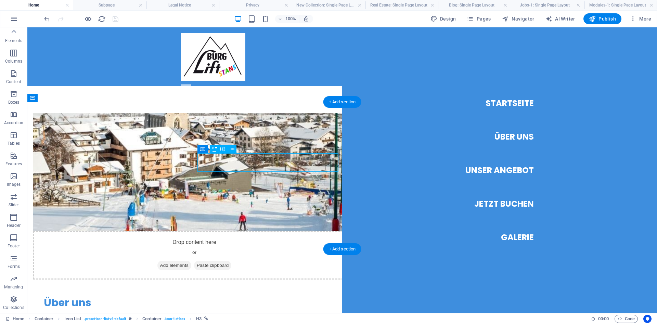
select select
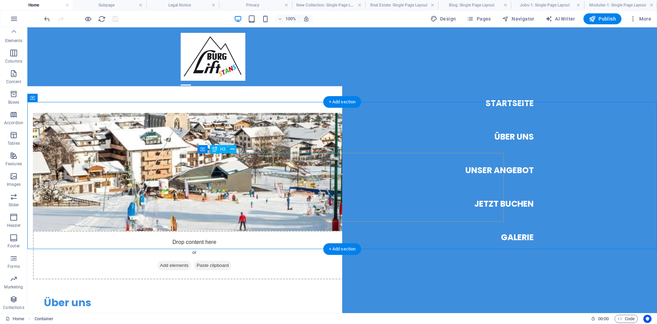
select select
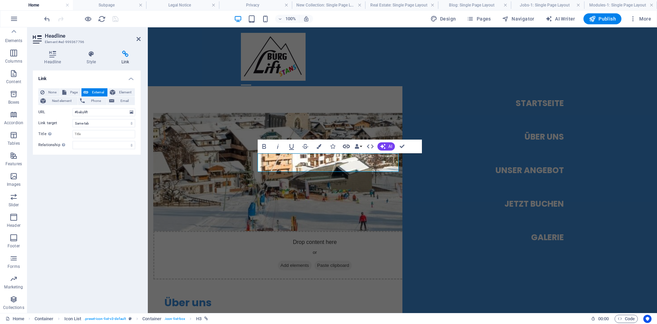
click at [346, 147] on icon "button" at bounding box center [346, 146] width 7 height 3
click at [84, 111] on input "#babylift" at bounding box center [104, 112] width 63 height 8
type input "#burglift"
click at [209, 95] on div "Drop content here or Add elements Paste clipboard Über uns Das Kleinschigebiet …" at bounding box center [402, 242] width 509 height 312
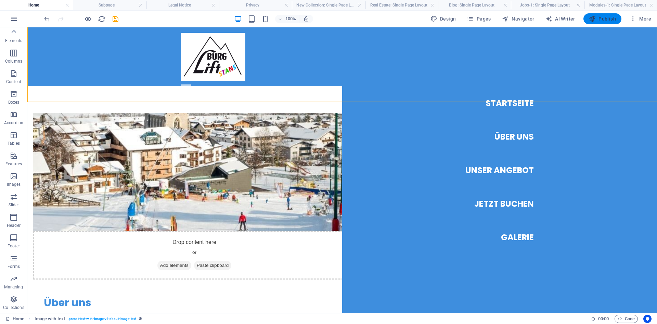
click at [605, 16] on span "Publish" at bounding box center [602, 18] width 27 height 7
checkbox input "false"
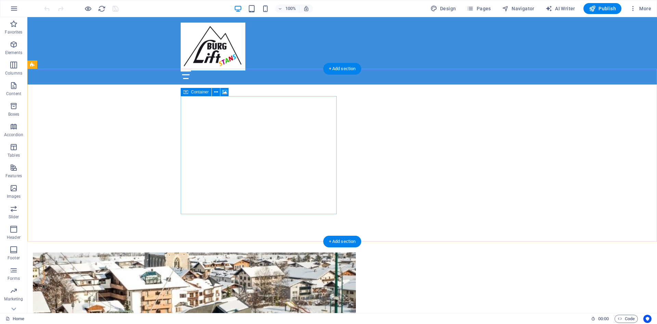
scroll to position [384, 0]
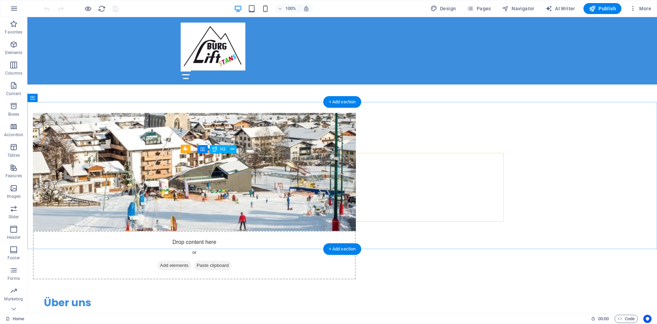
select select
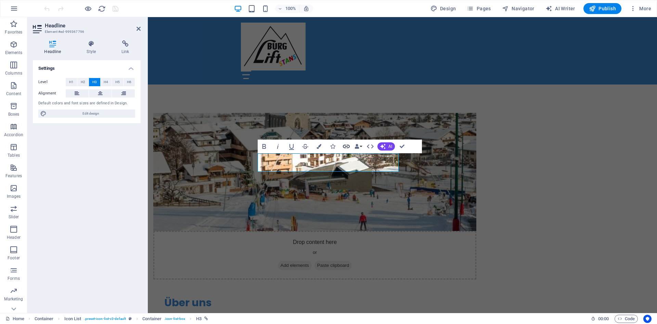
click at [347, 147] on icon "button" at bounding box center [346, 146] width 7 height 3
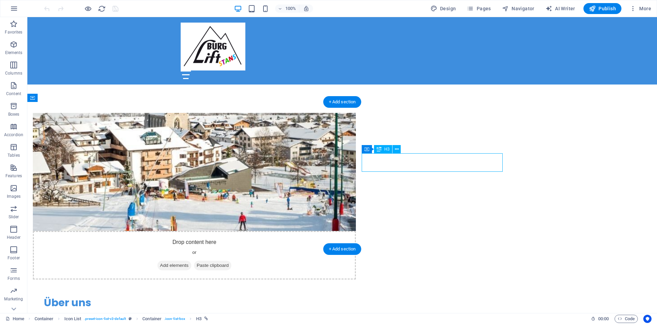
select select
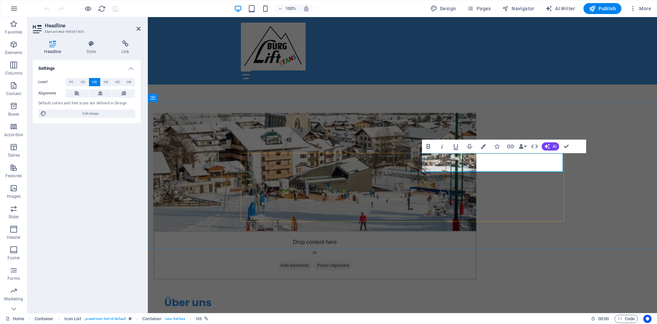
click at [508, 144] on icon "button" at bounding box center [510, 146] width 8 height 8
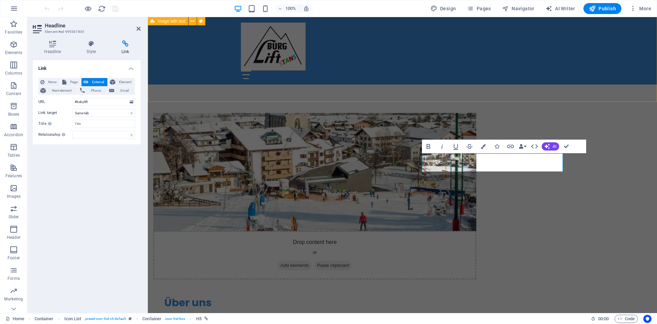
click at [249, 88] on div "Drop content here or Add elements Paste clipboard Über uns Das Kleinschigebiet …" at bounding box center [402, 242] width 509 height 312
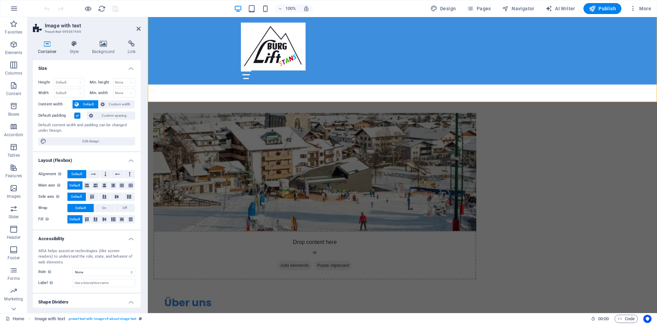
click at [83, 9] on div at bounding box center [81, 8] width 77 height 11
click at [84, 5] on icon "button" at bounding box center [88, 9] width 8 height 8
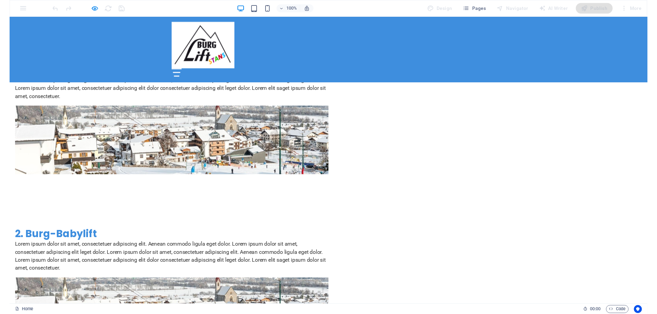
scroll to position [1000, 0]
